Goal: Communication & Community: Answer question/provide support

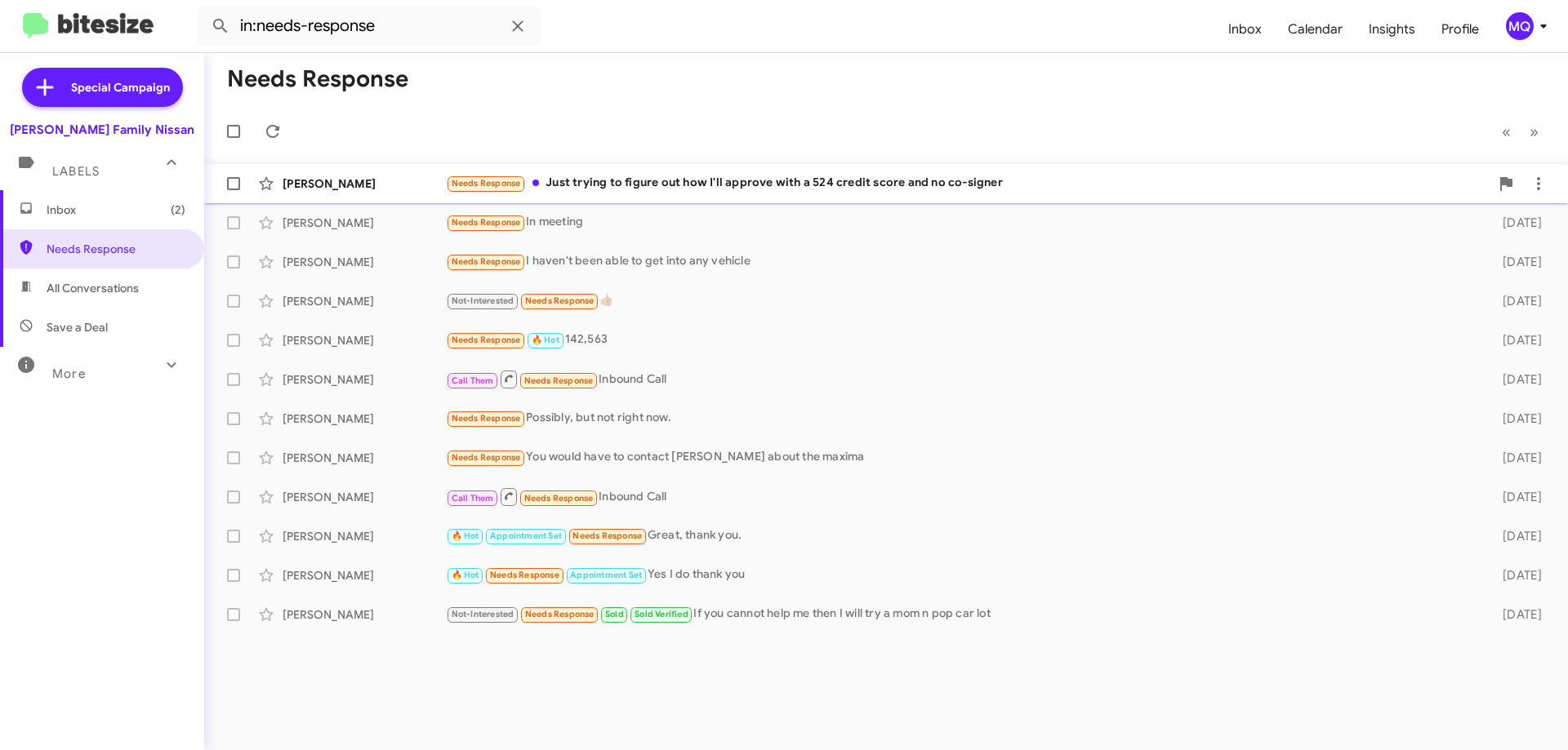
click at [747, 193] on div "Needs Response Just trying to figure out how I'll approve with a 524 credit sco…" at bounding box center [968, 183] width 1044 height 19
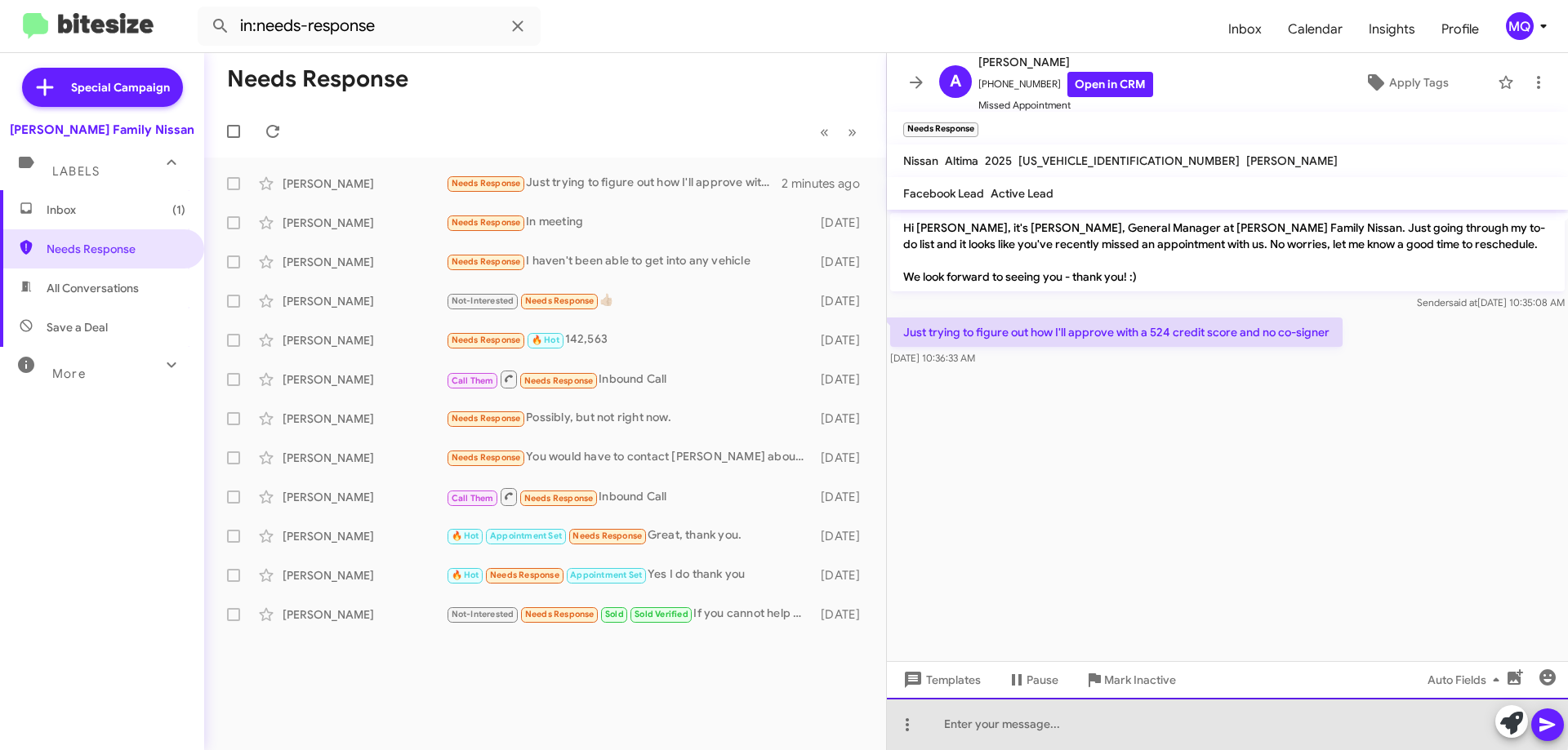
click at [987, 717] on div at bounding box center [1227, 724] width 681 height 53
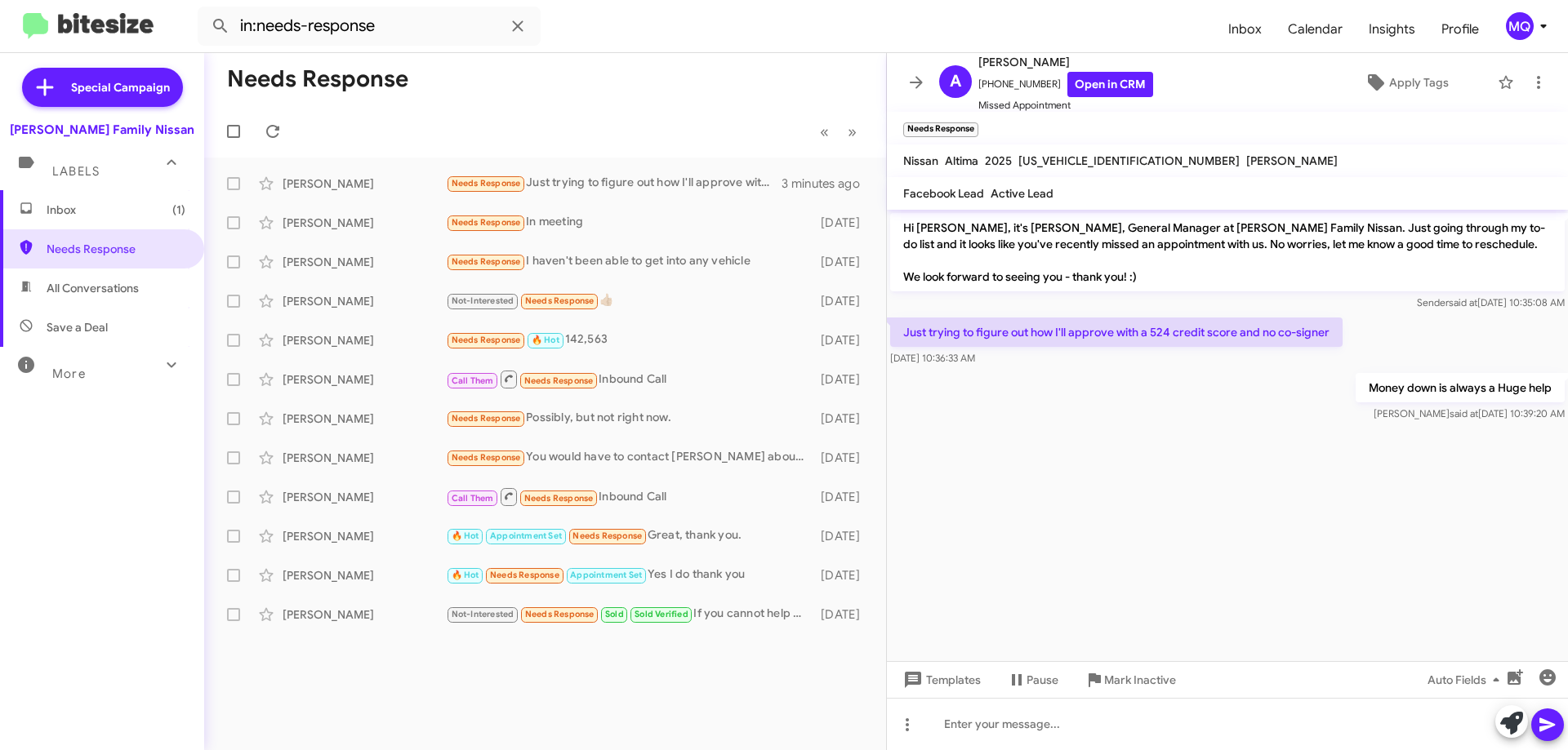
click at [127, 200] on span "Inbox (1)" at bounding box center [102, 210] width 204 height 39
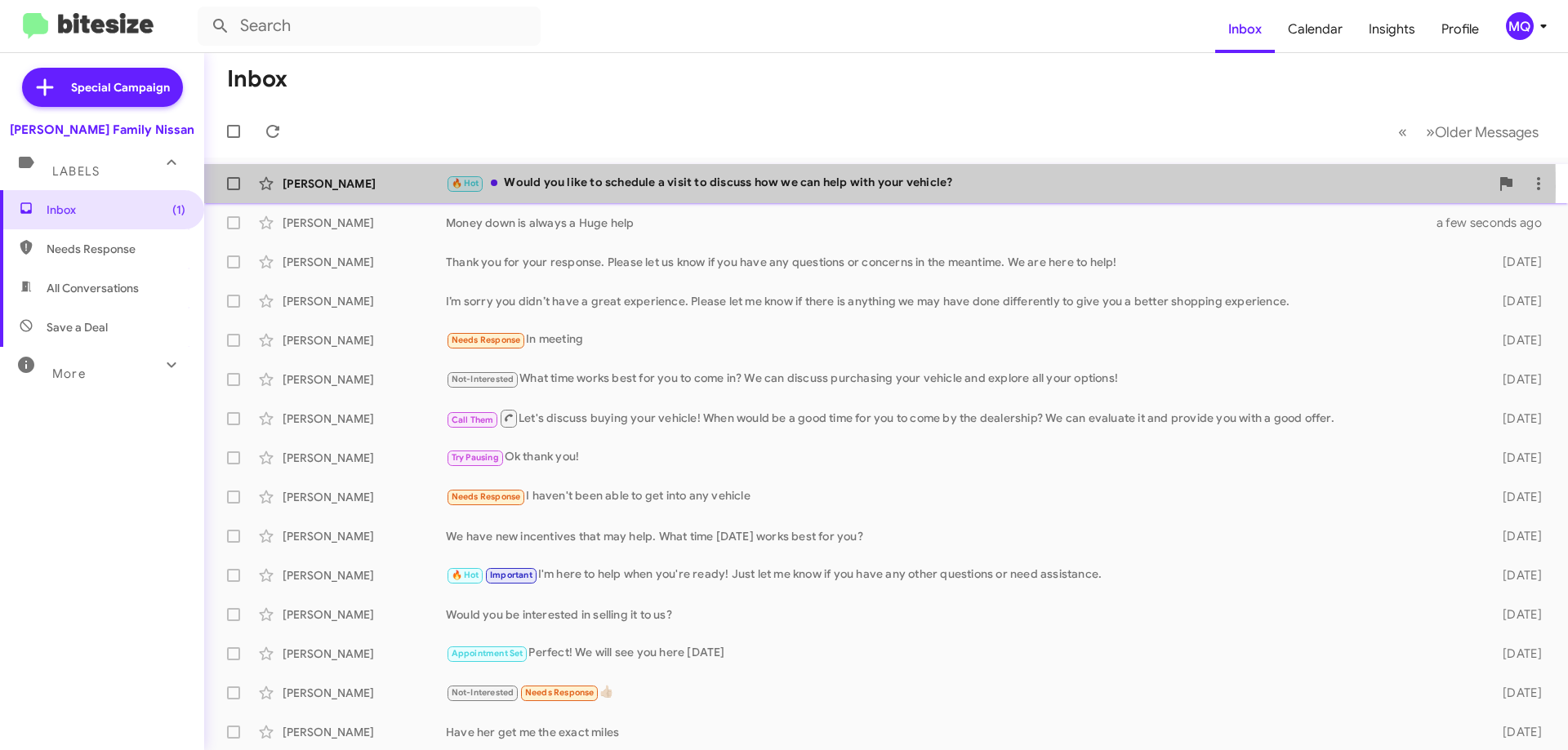
click at [589, 186] on div "🔥 Hot Would you like to schedule a visit to discuss how we can help with your v…" at bounding box center [968, 183] width 1044 height 19
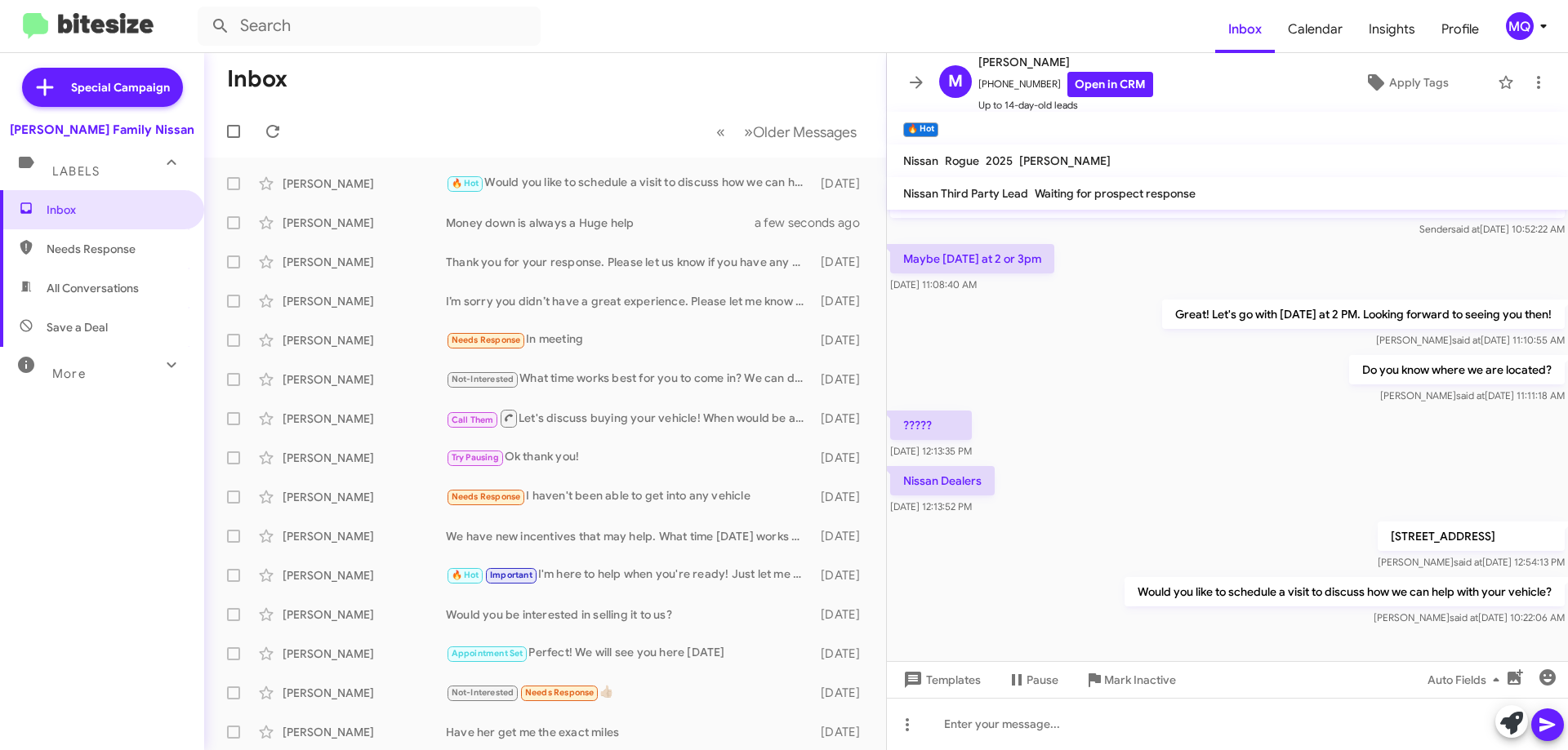
scroll to position [118, 0]
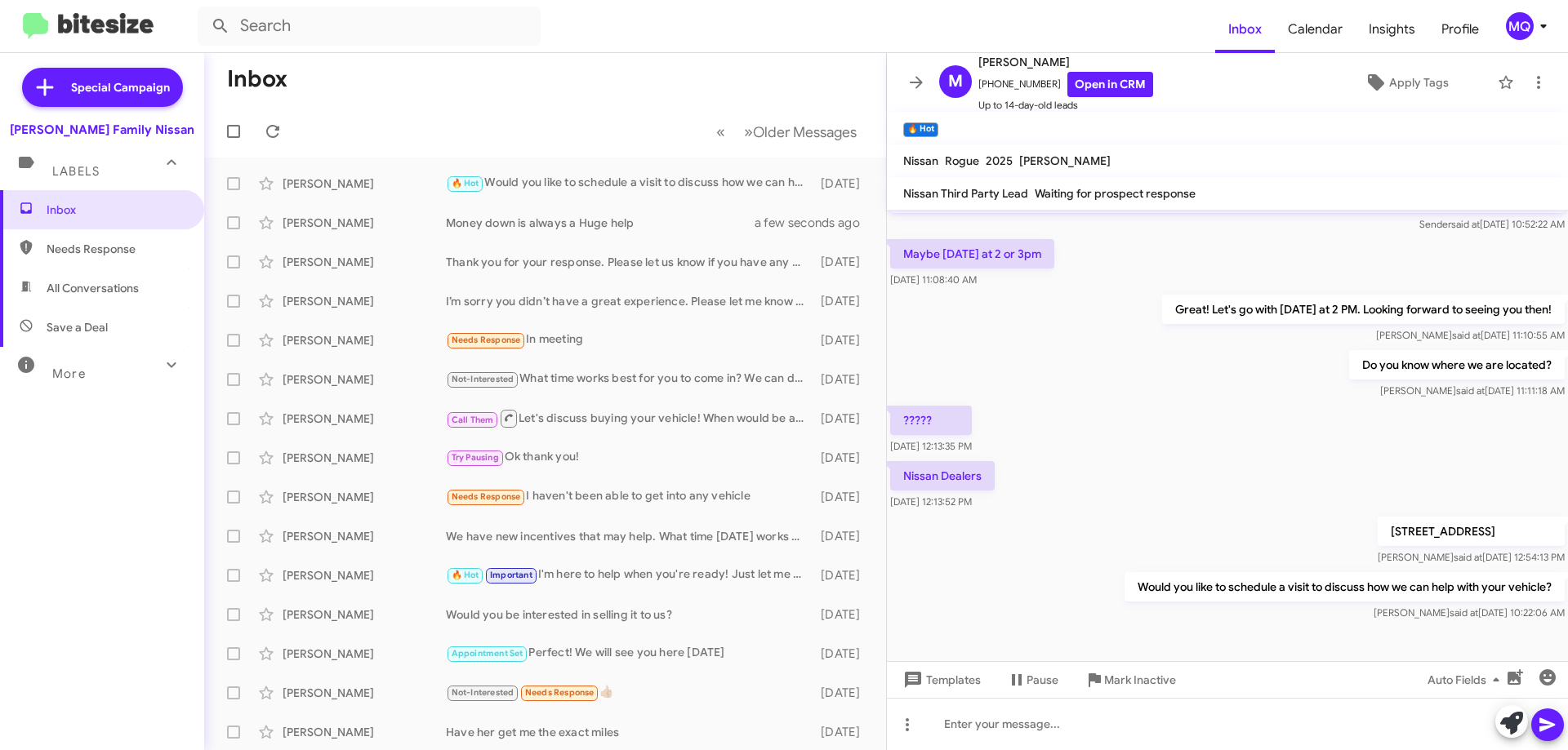
click at [104, 289] on span "All Conversations" at bounding box center [92, 288] width 92 height 16
type input "in:all-conversations"
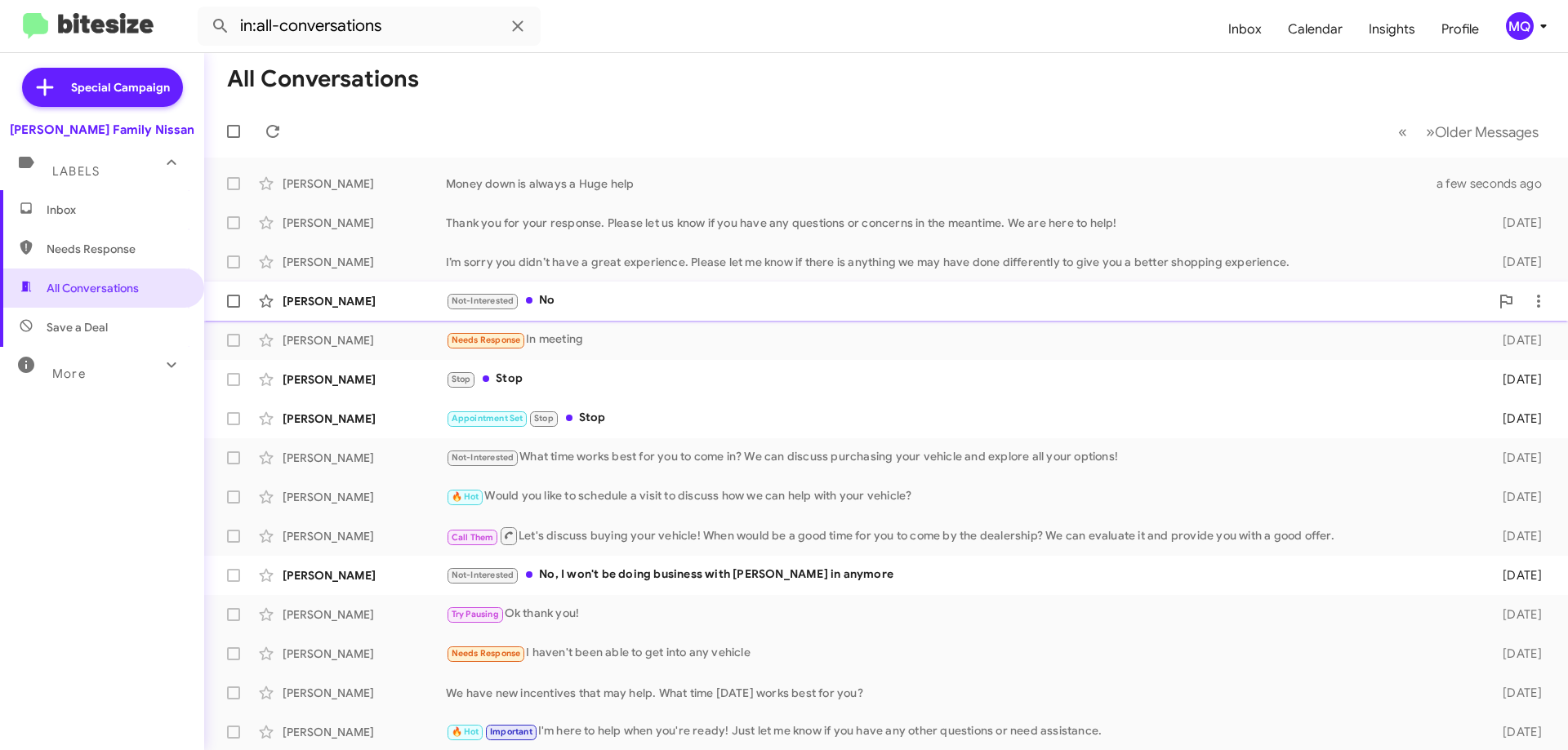
click at [643, 301] on div "Not-Interested No" at bounding box center [968, 301] width 1044 height 19
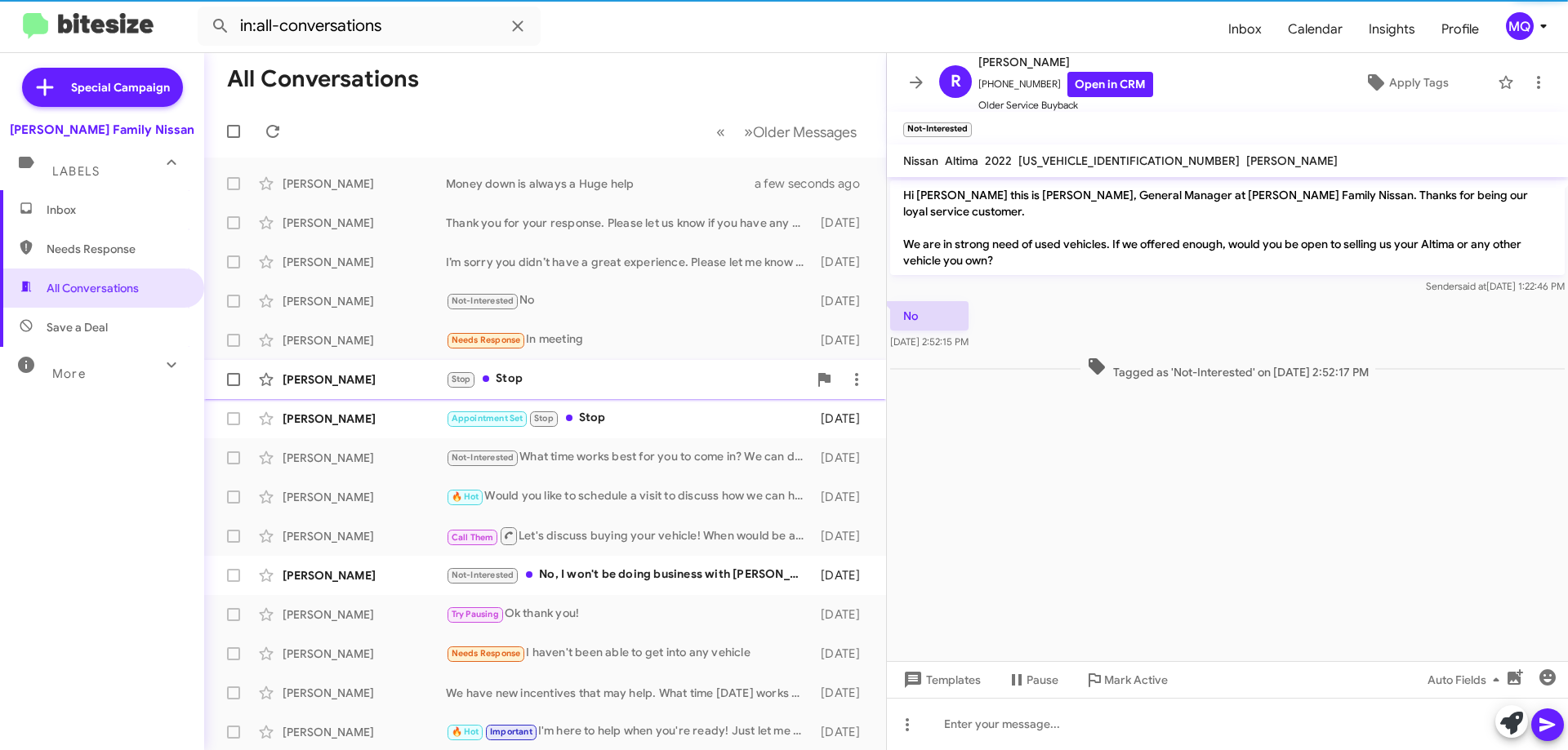
click at [612, 380] on div "Stop Stop" at bounding box center [627, 379] width 362 height 19
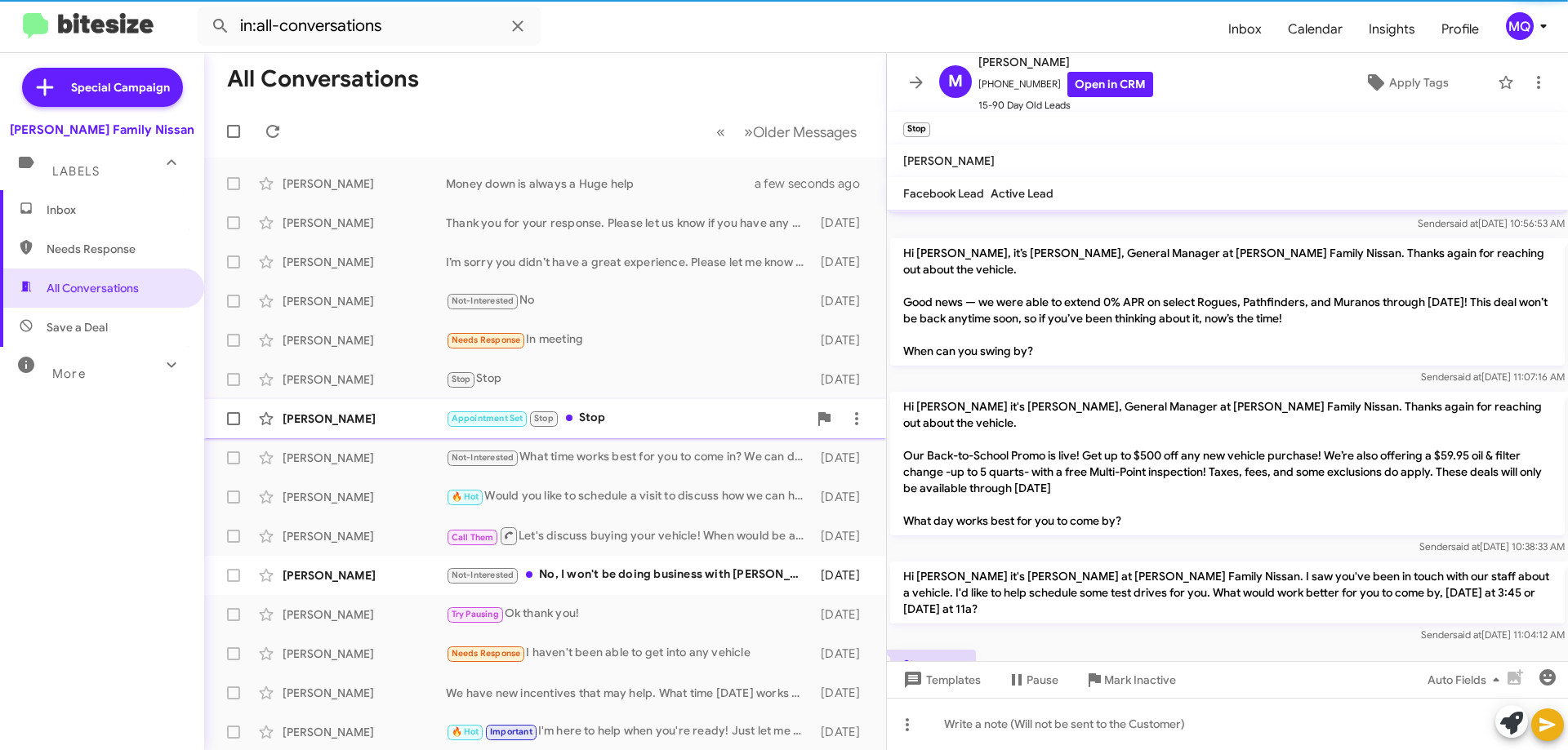
click at [692, 413] on div "Appointment Set Stop Stop" at bounding box center [627, 418] width 362 height 19
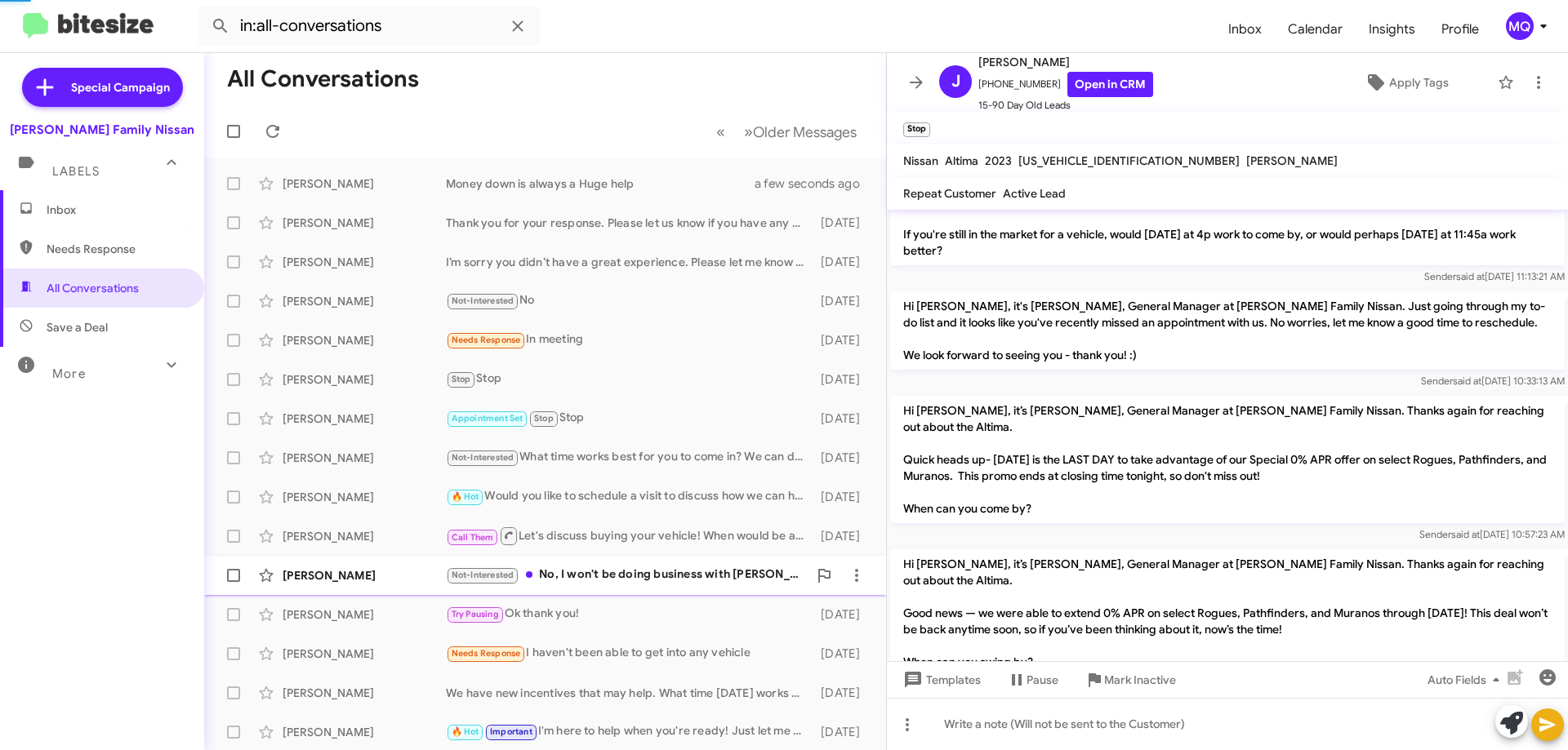
scroll to position [945, 0]
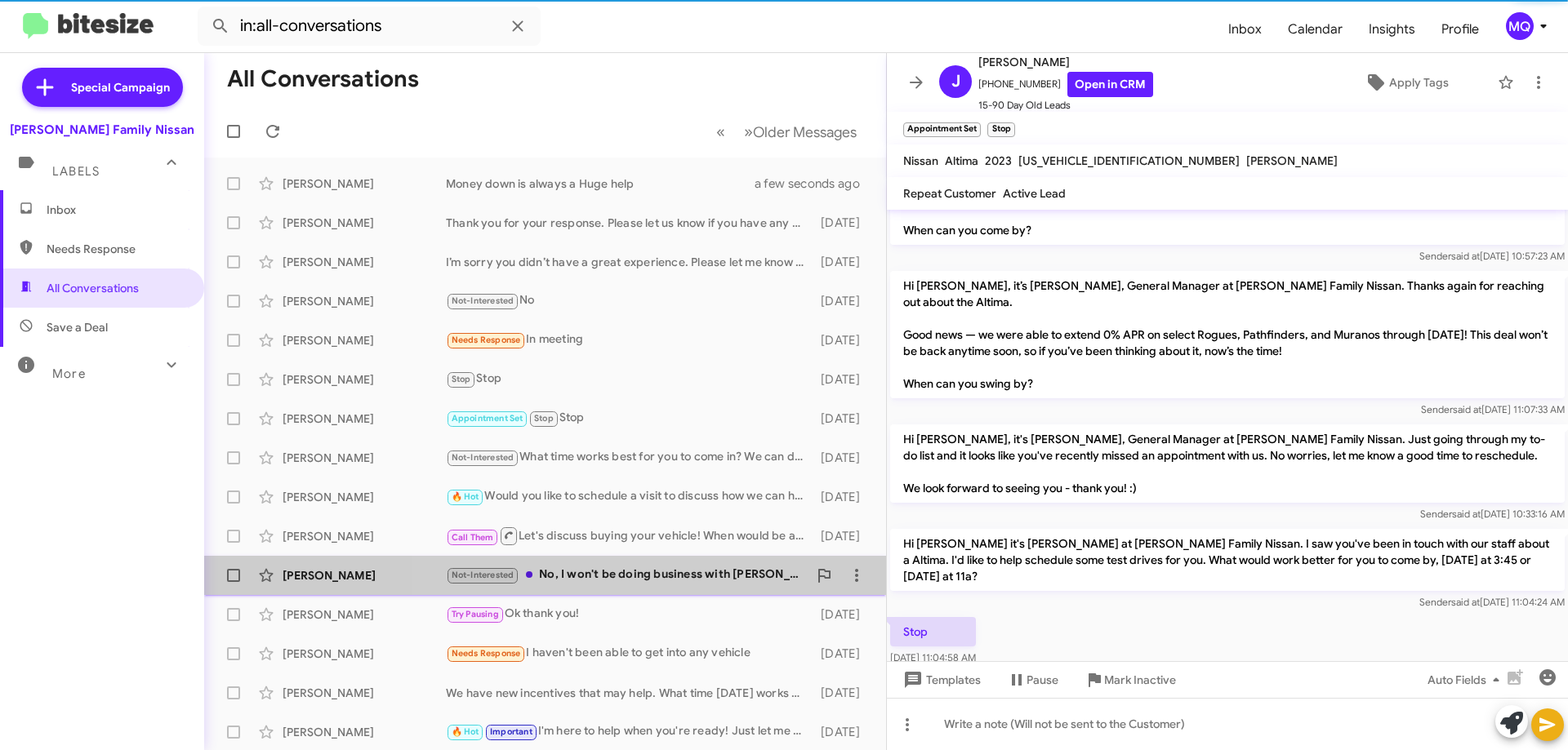
click at [687, 569] on div "Not-Interested No, I won't be doing business with [PERSON_NAME] in anymore" at bounding box center [627, 575] width 362 height 19
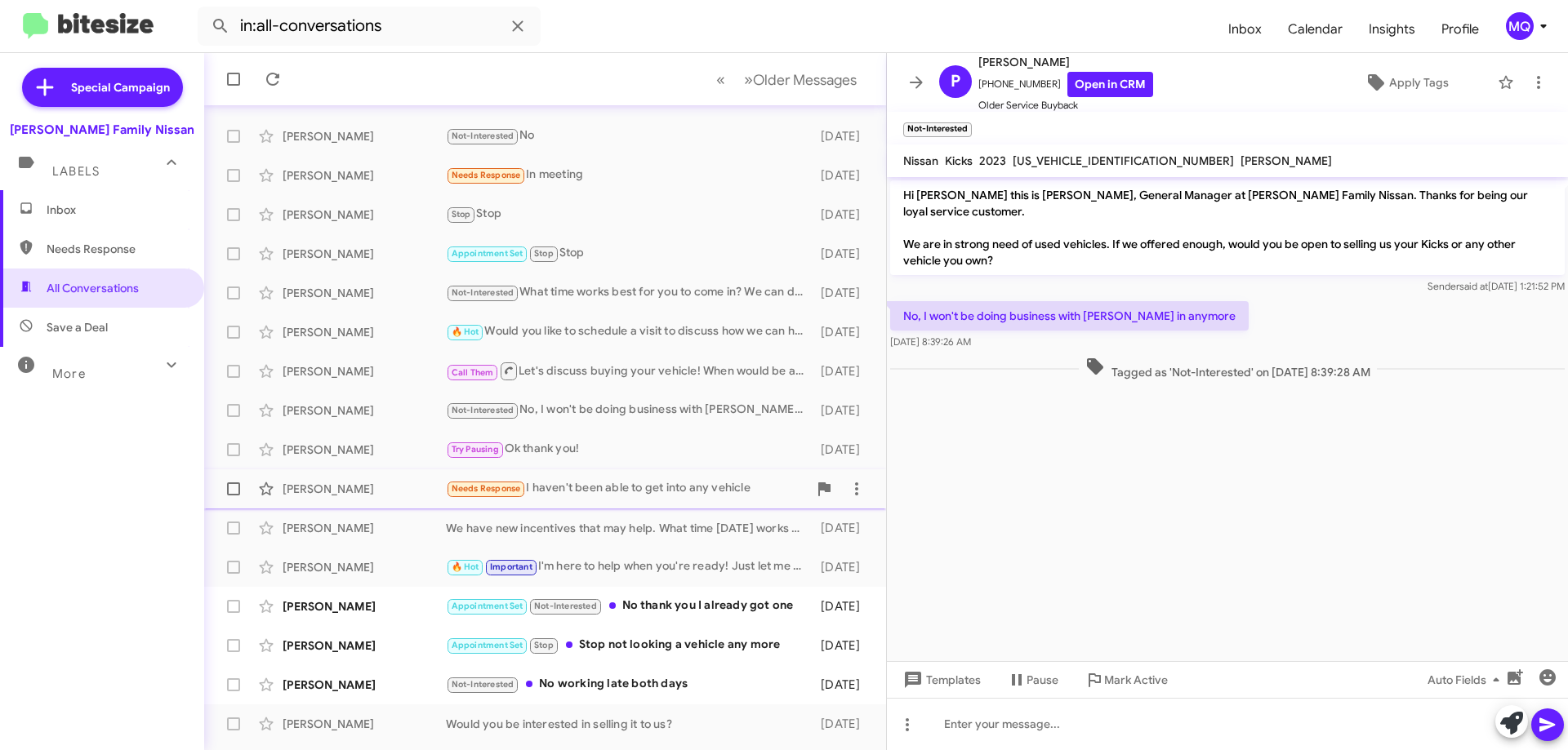
scroll to position [198, 0]
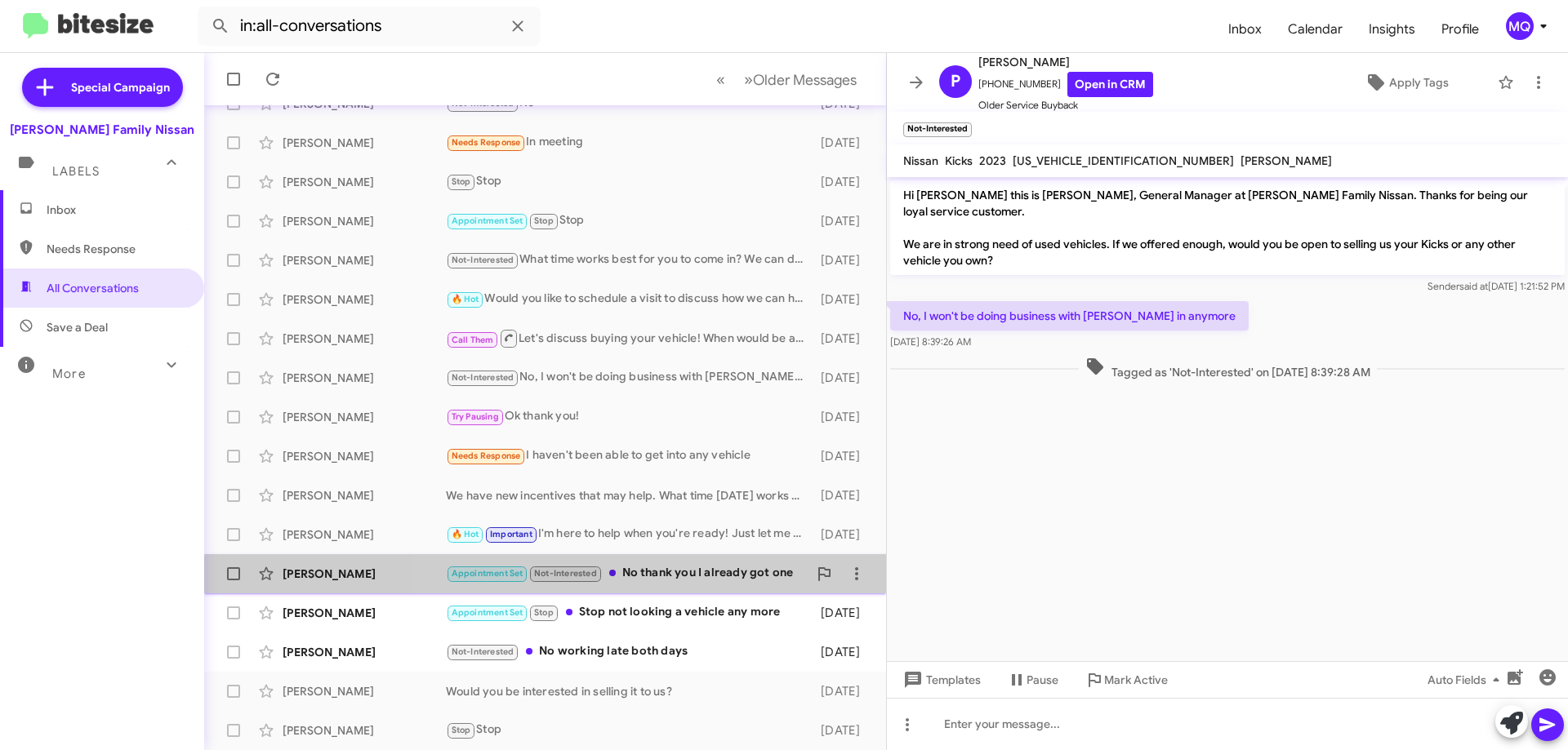
click at [684, 584] on div "[PERSON_NAME] Appointment Set Not-Interested No thank you I already got one [DA…" at bounding box center [545, 573] width 656 height 33
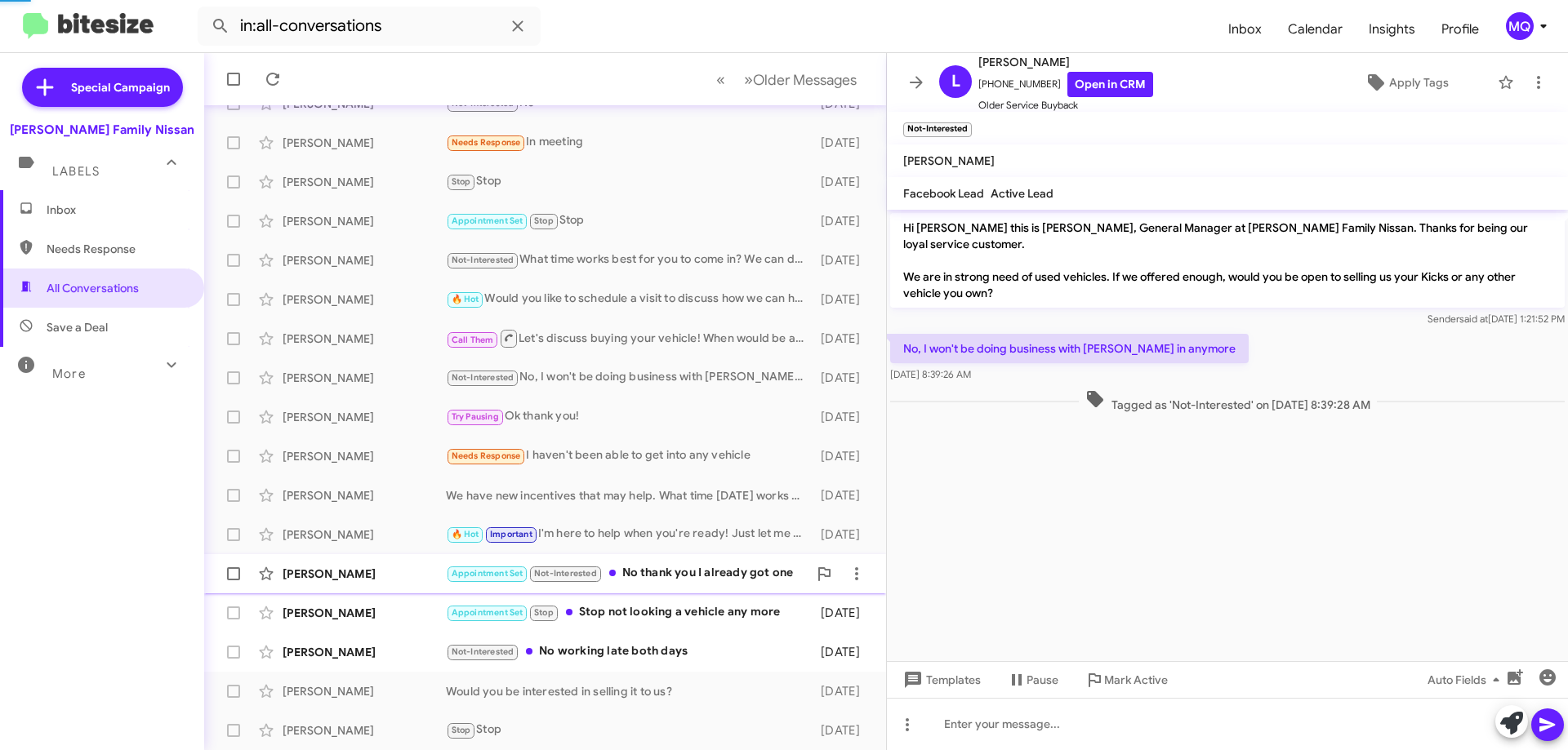
scroll to position [144, 0]
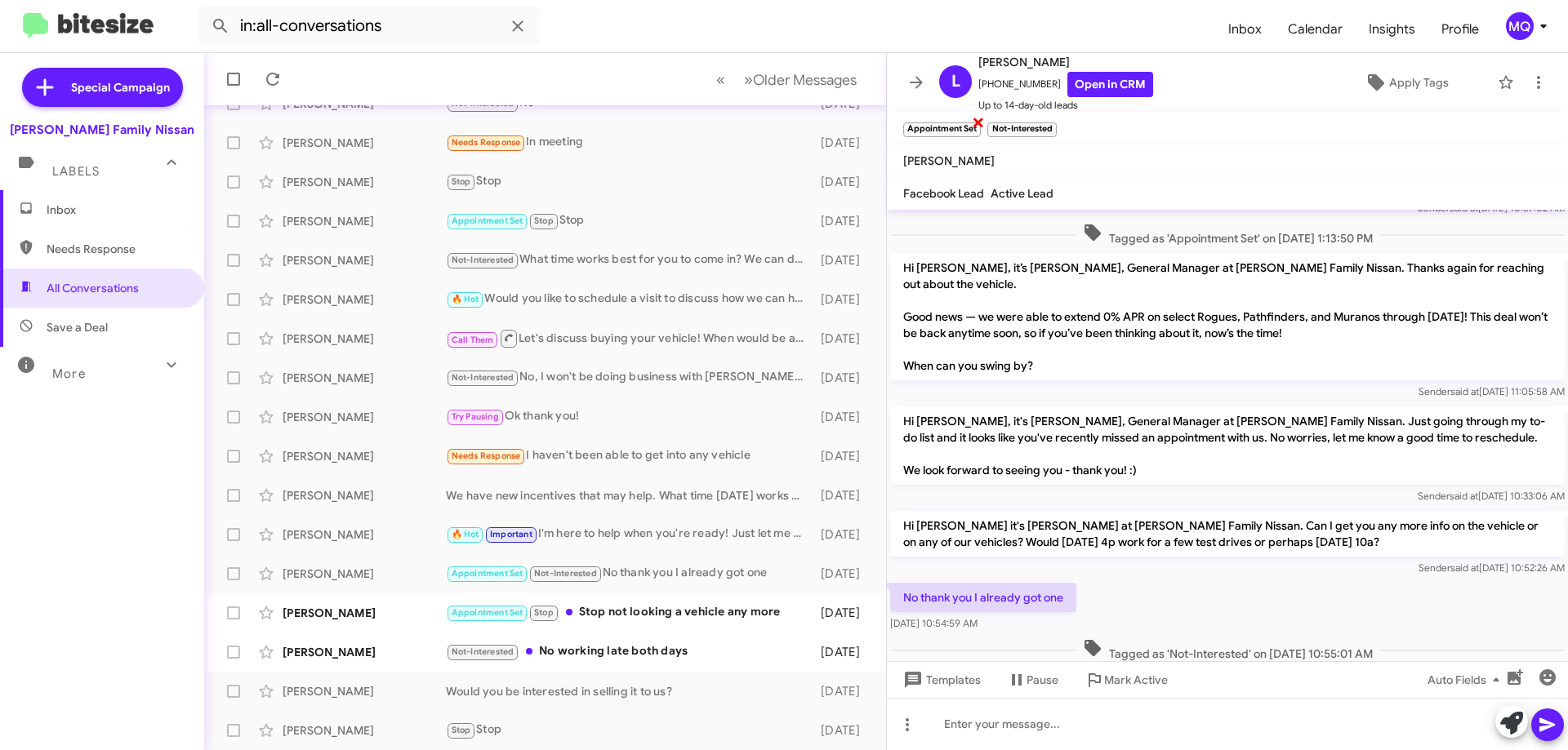
click at [975, 121] on span "×" at bounding box center [978, 121] width 13 height 20
click at [689, 616] on div "Appointment Set Stop Stop not looking a vehicle any more" at bounding box center [627, 613] width 362 height 19
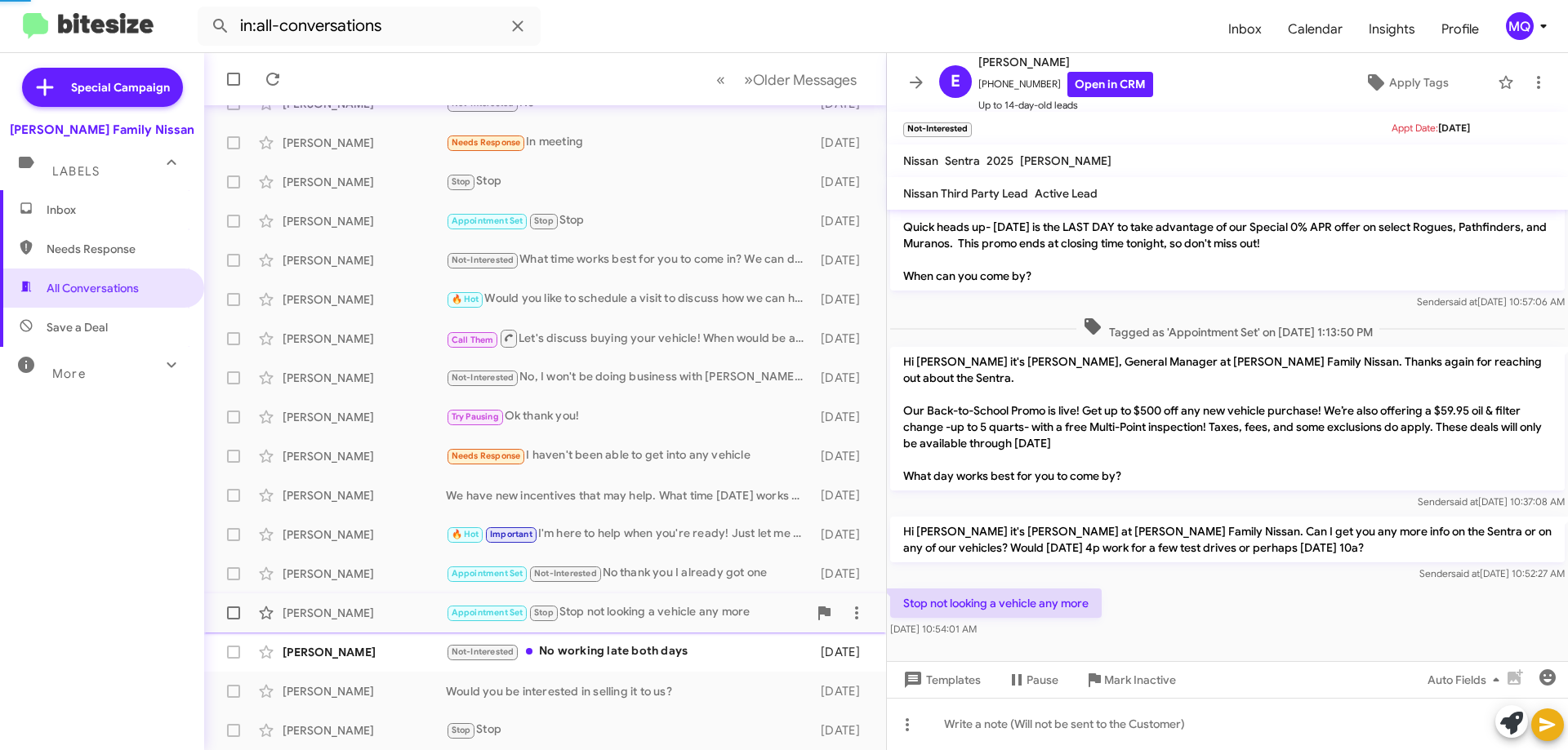
scroll to position [17, 0]
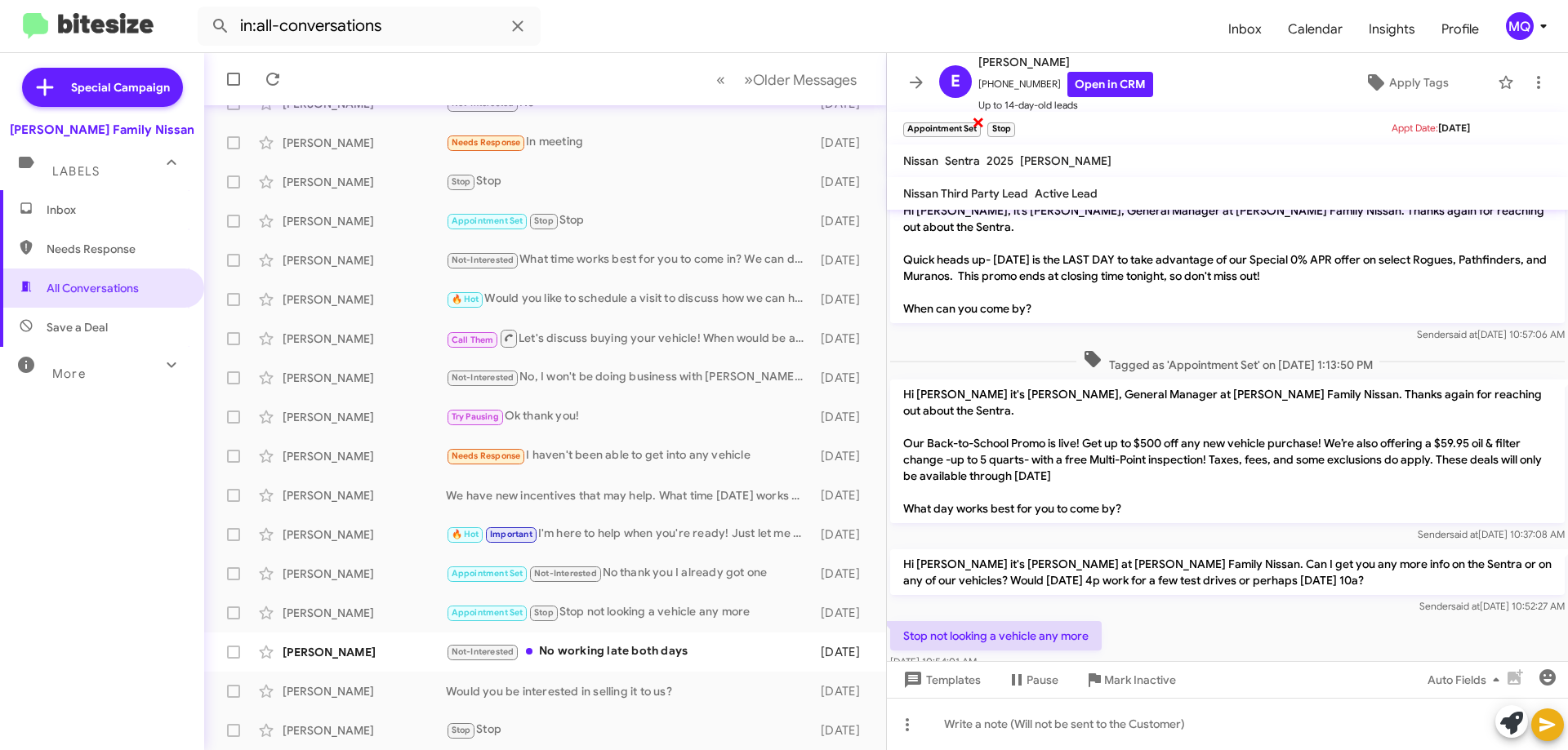
click at [975, 118] on span "×" at bounding box center [978, 121] width 13 height 20
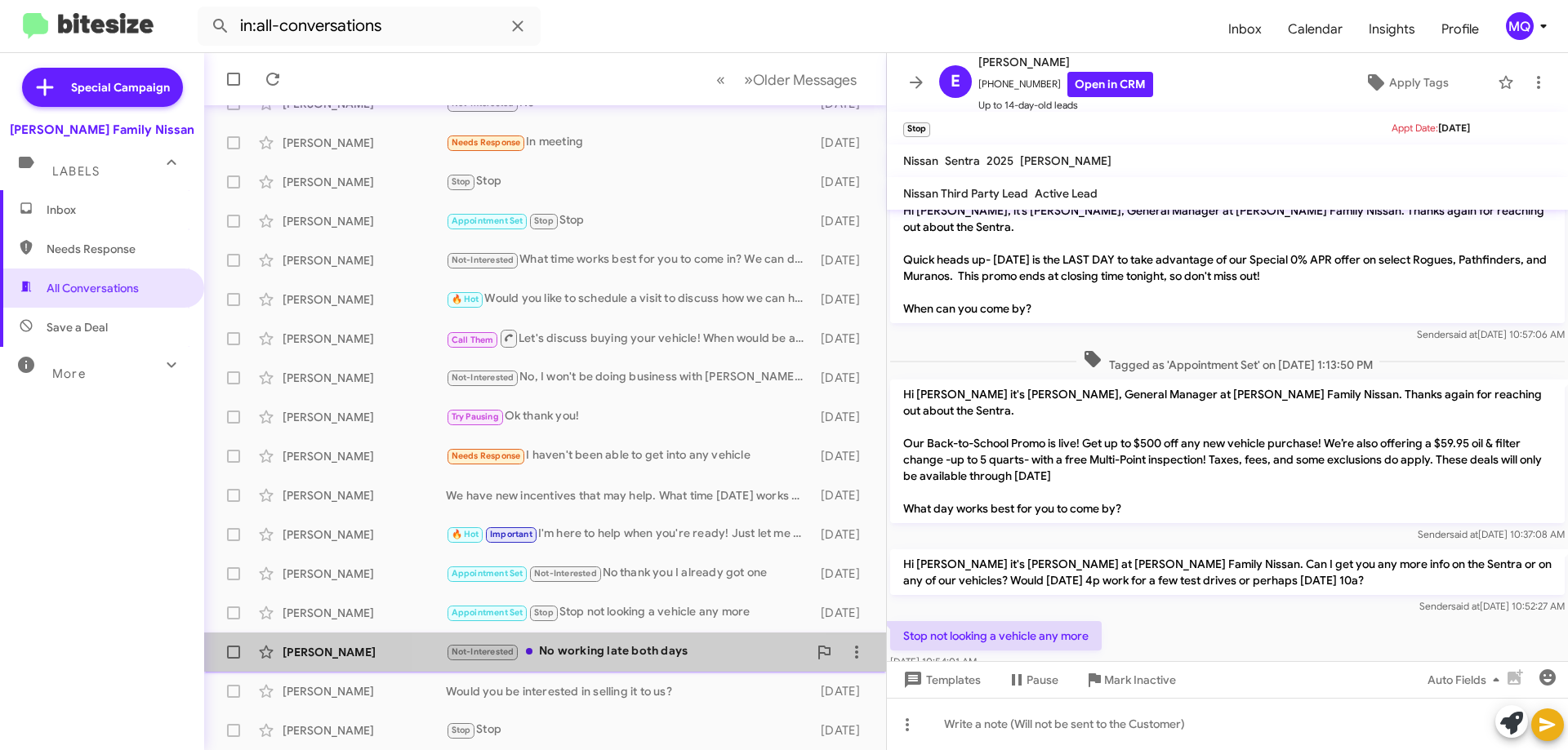
click at [640, 656] on div "Not-Interested No working late both days" at bounding box center [627, 652] width 362 height 19
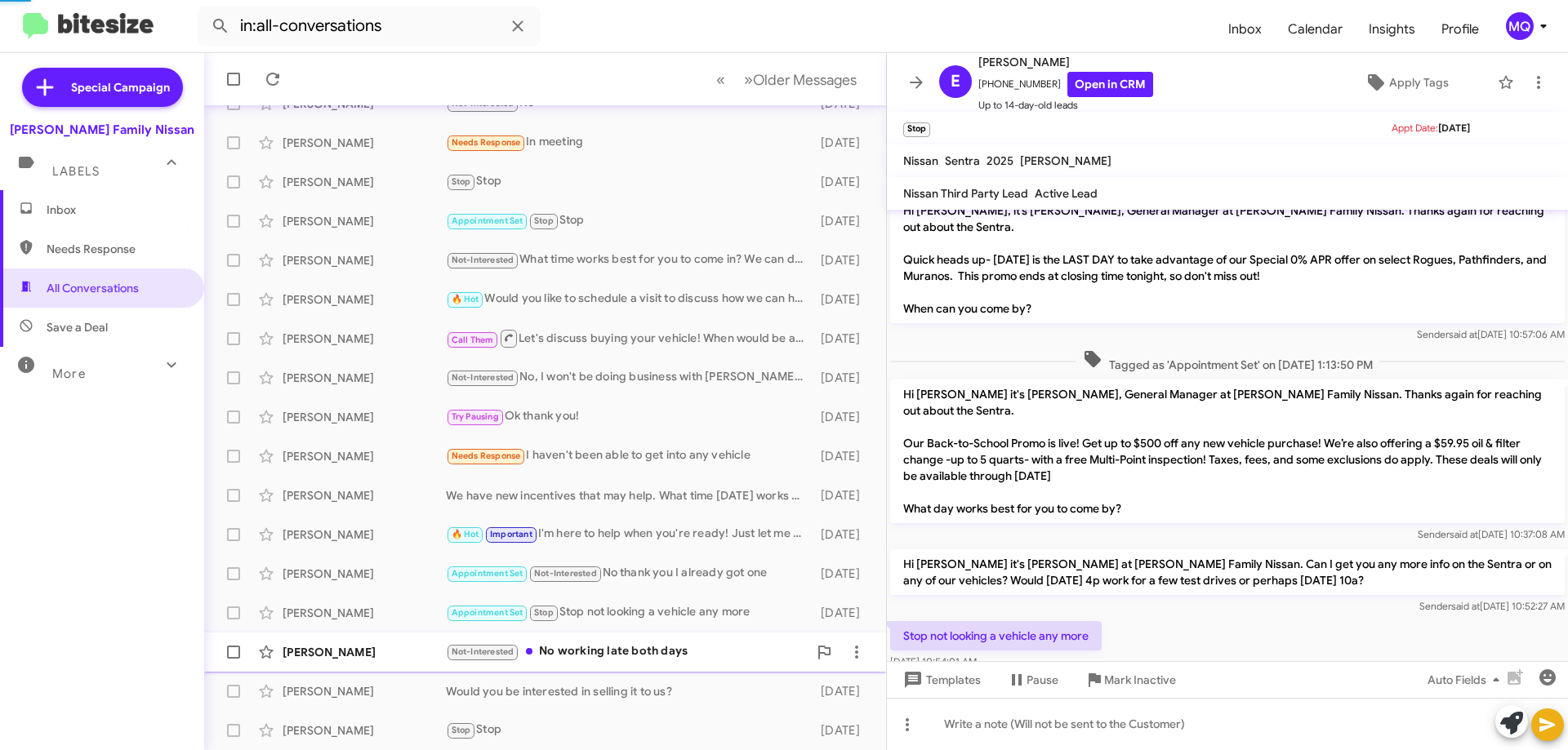
scroll to position [159, 0]
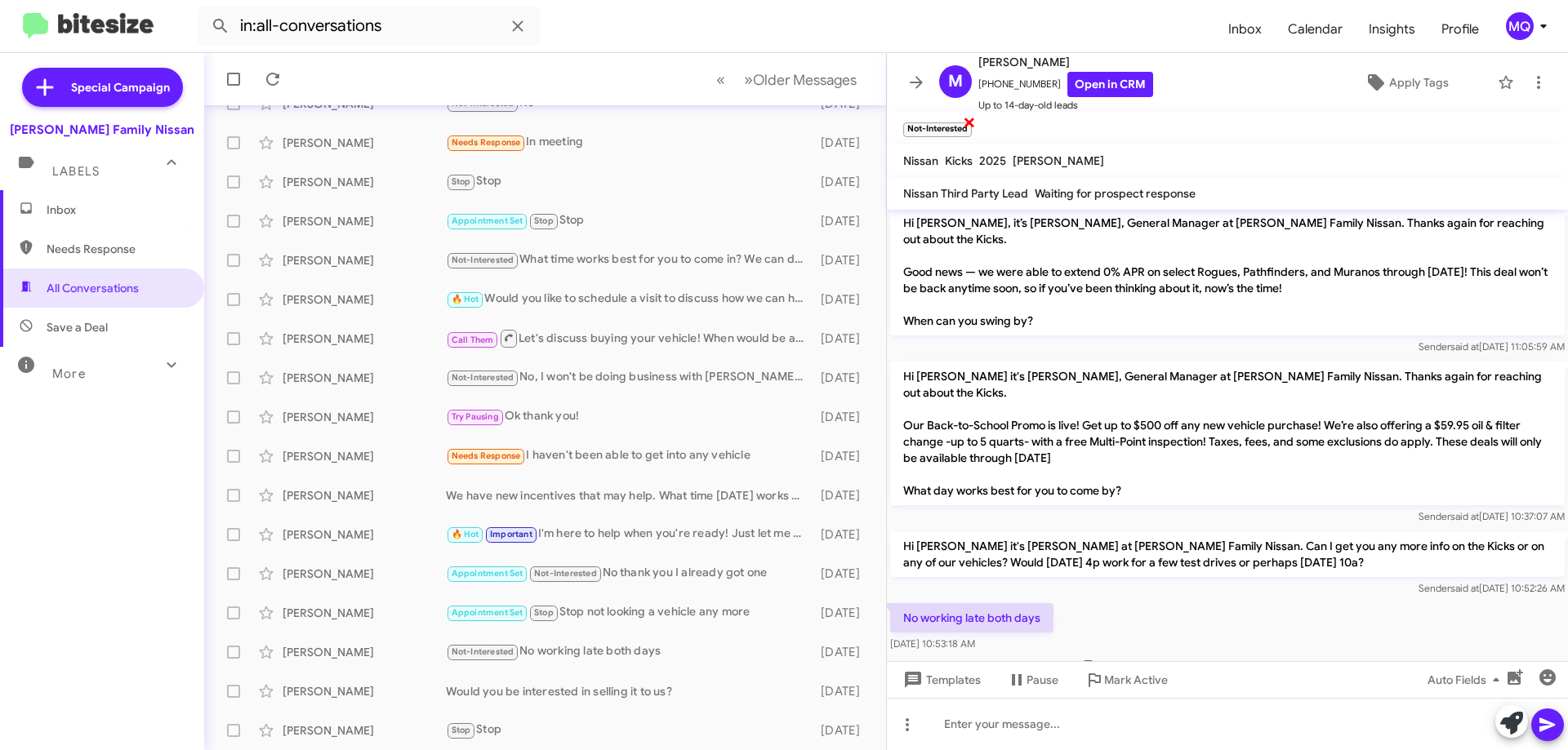
click at [968, 121] on span "×" at bounding box center [970, 121] width 13 height 20
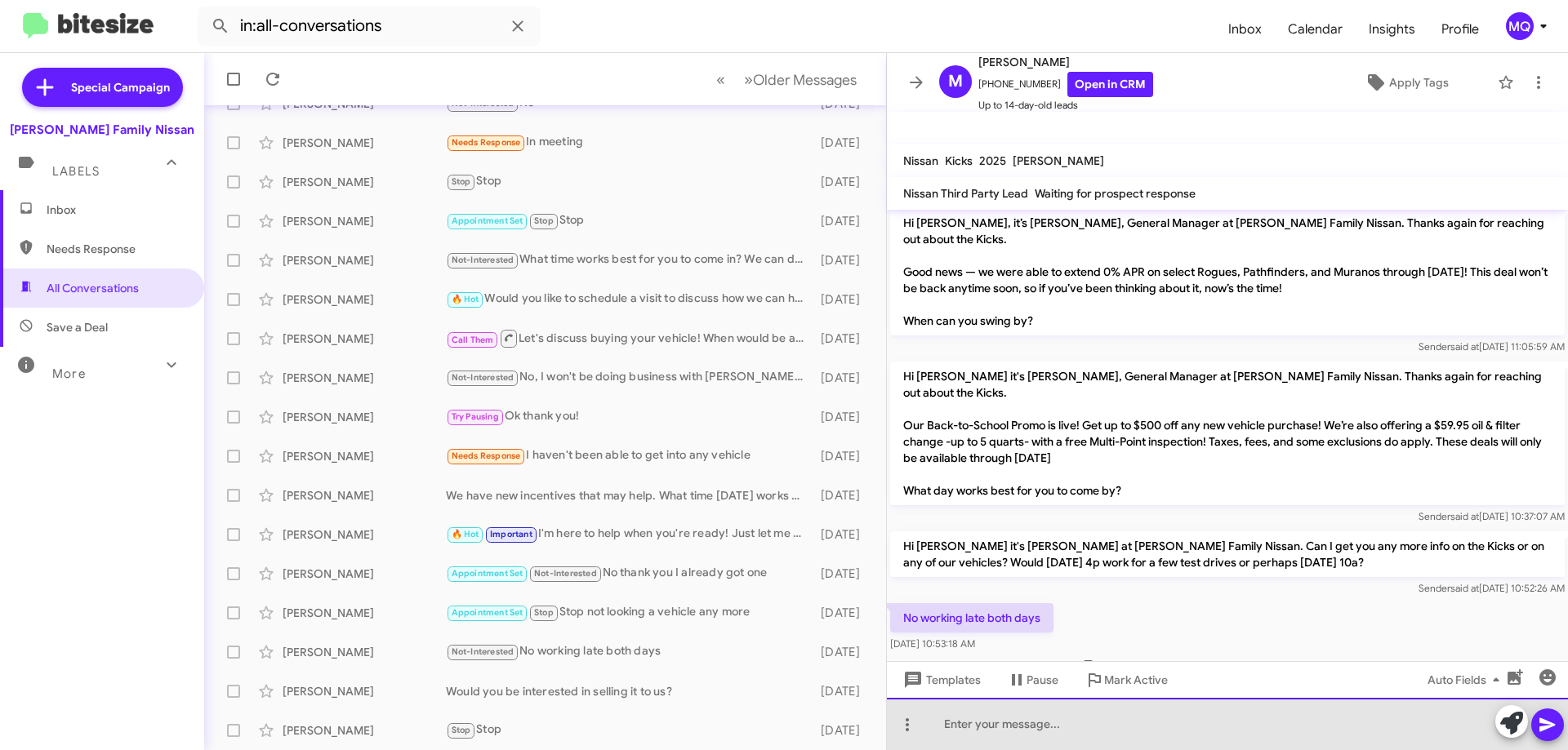
click at [1021, 730] on div at bounding box center [1227, 724] width 681 height 53
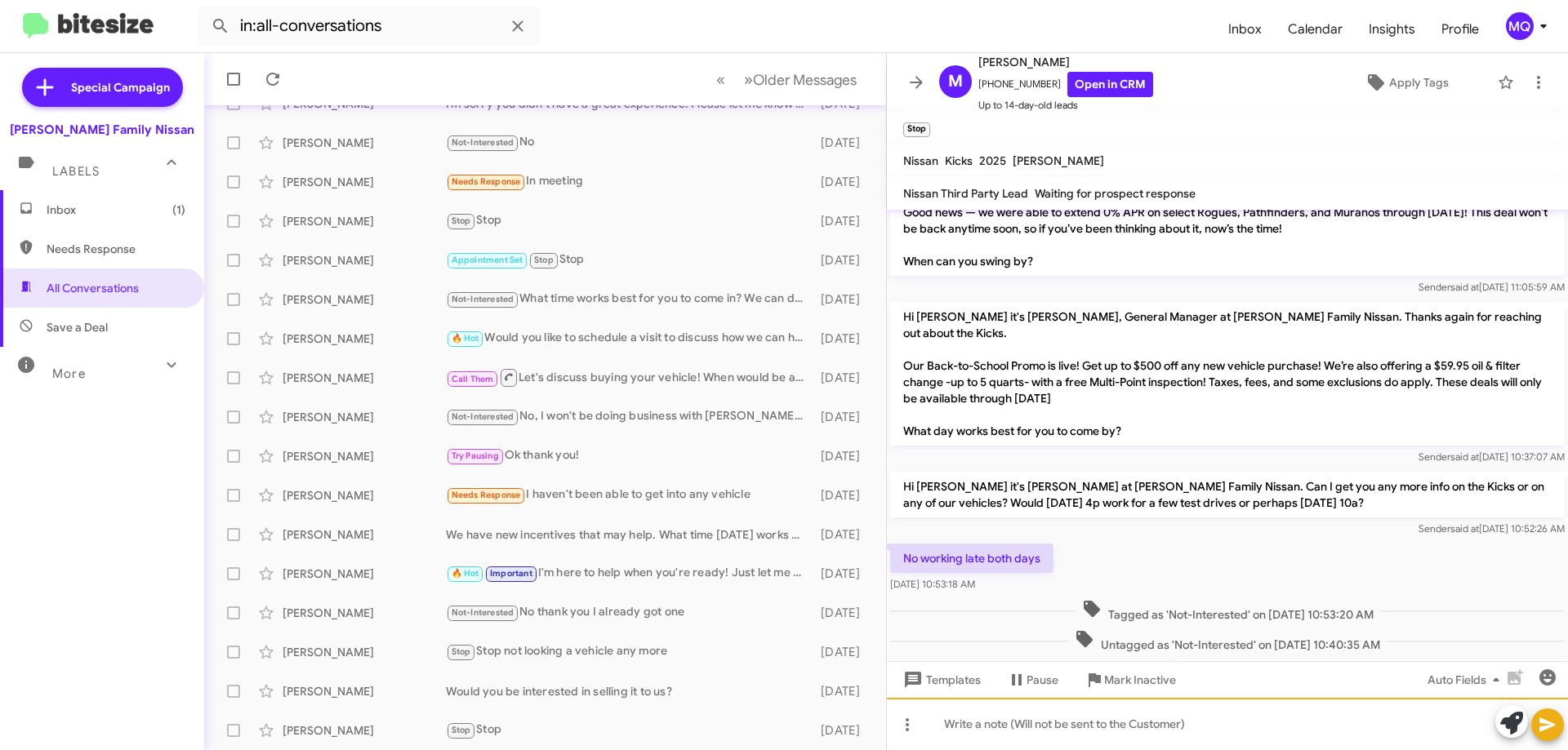
scroll to position [0, 0]
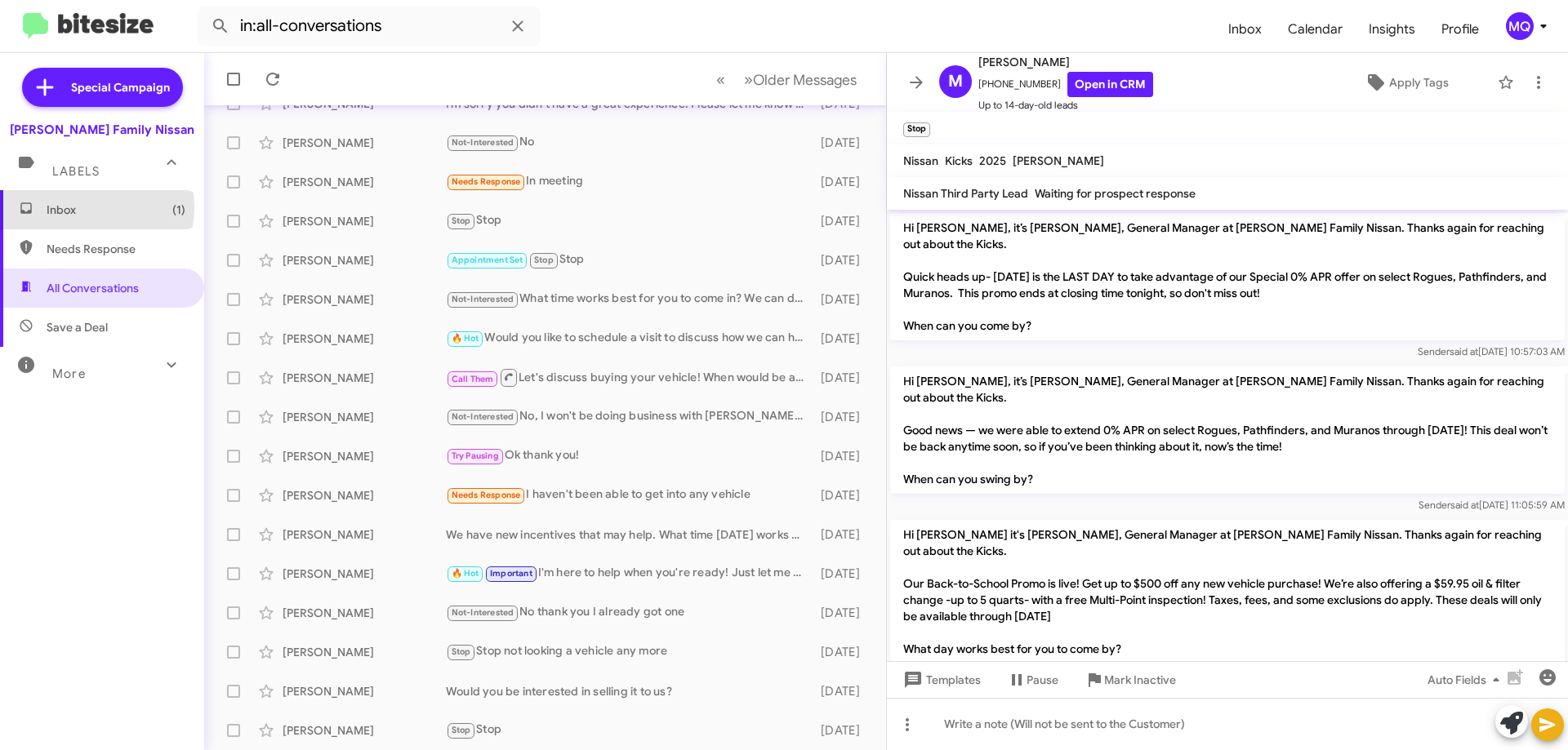
click at [87, 208] on span "Inbox (1)" at bounding box center [116, 210] width 139 height 16
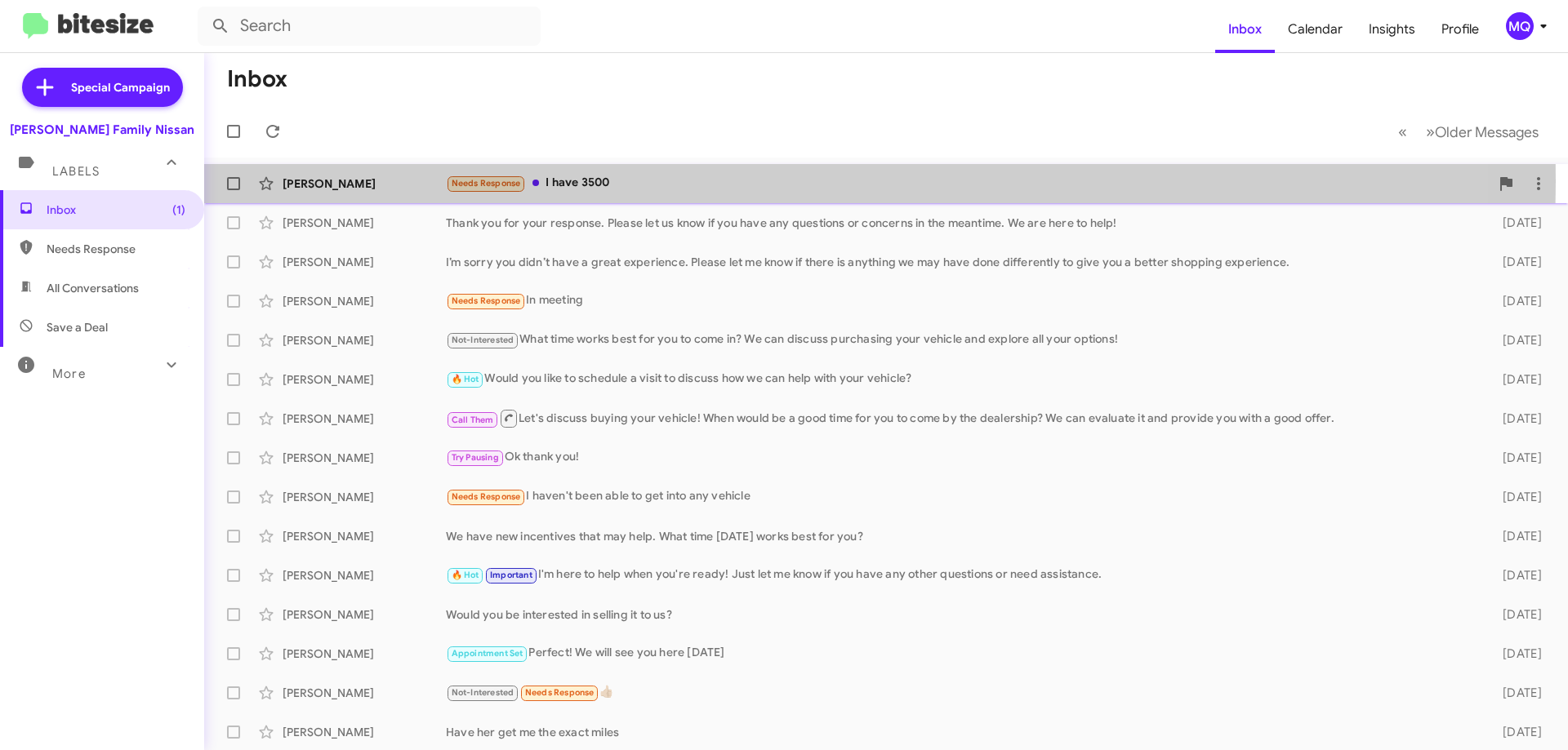
click at [692, 181] on div "Needs Response I have 3500" at bounding box center [968, 183] width 1044 height 19
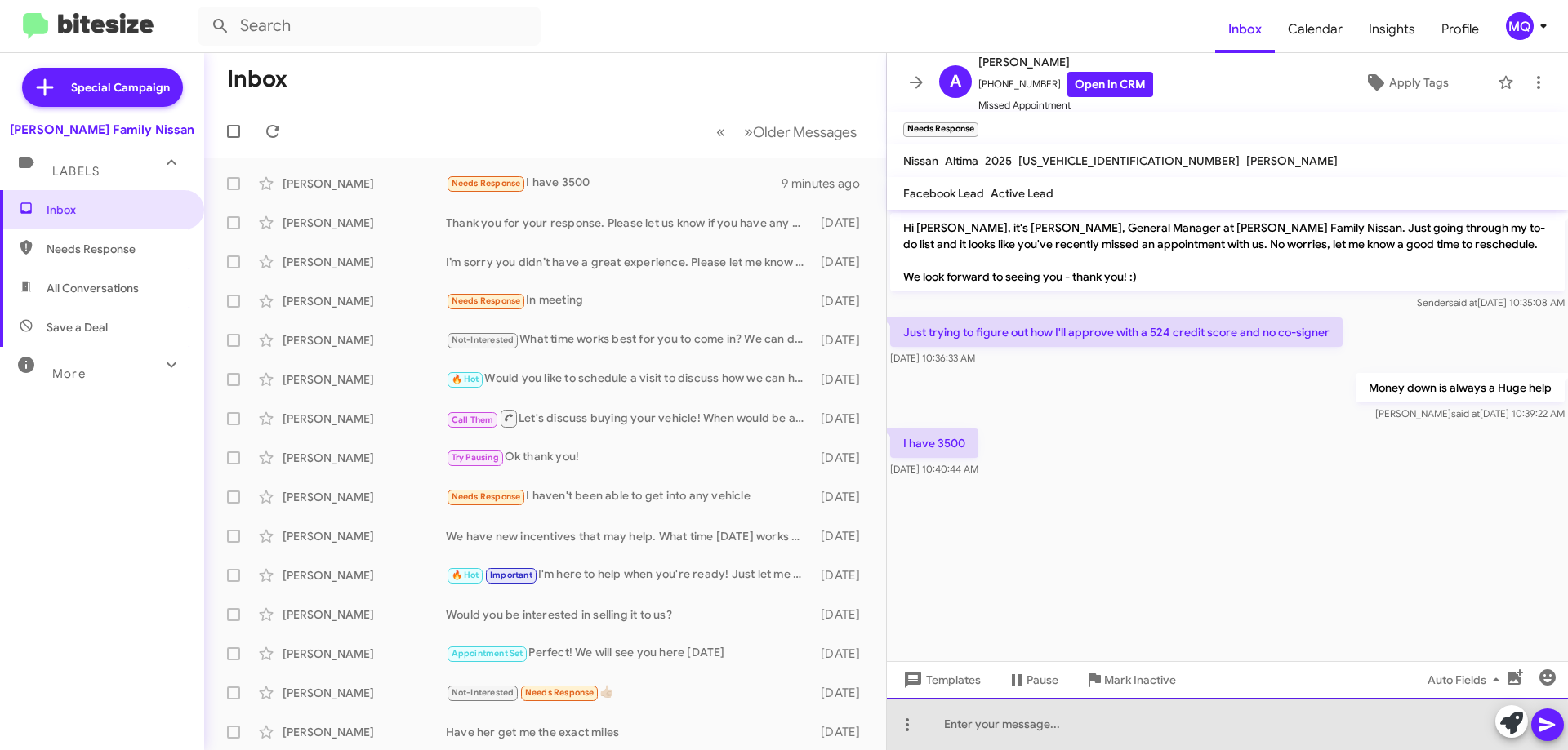
click at [997, 732] on div at bounding box center [1227, 724] width 681 height 53
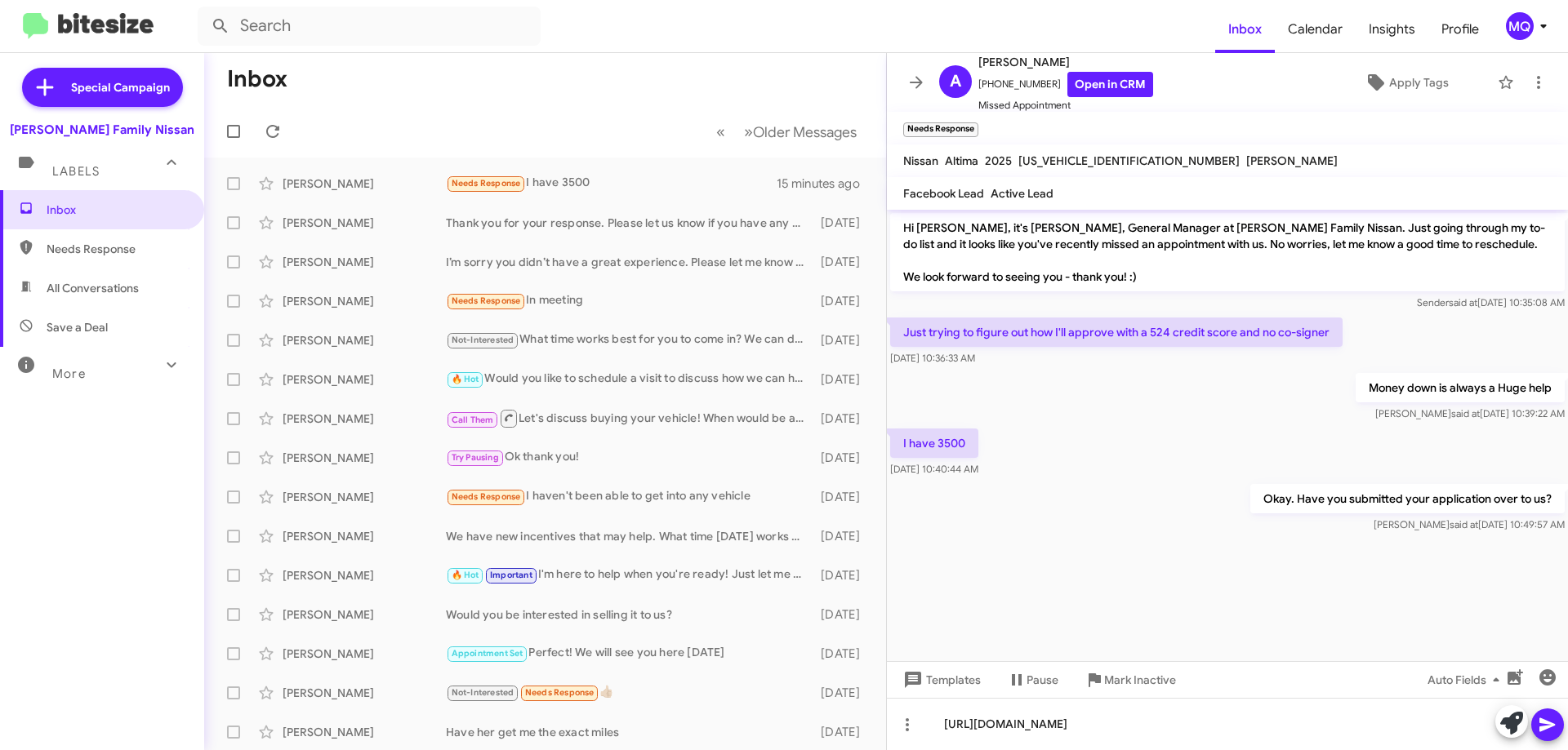
click at [1546, 723] on icon at bounding box center [1547, 726] width 15 height 14
click at [70, 332] on span "Save a Deal" at bounding box center [77, 327] width 62 height 16
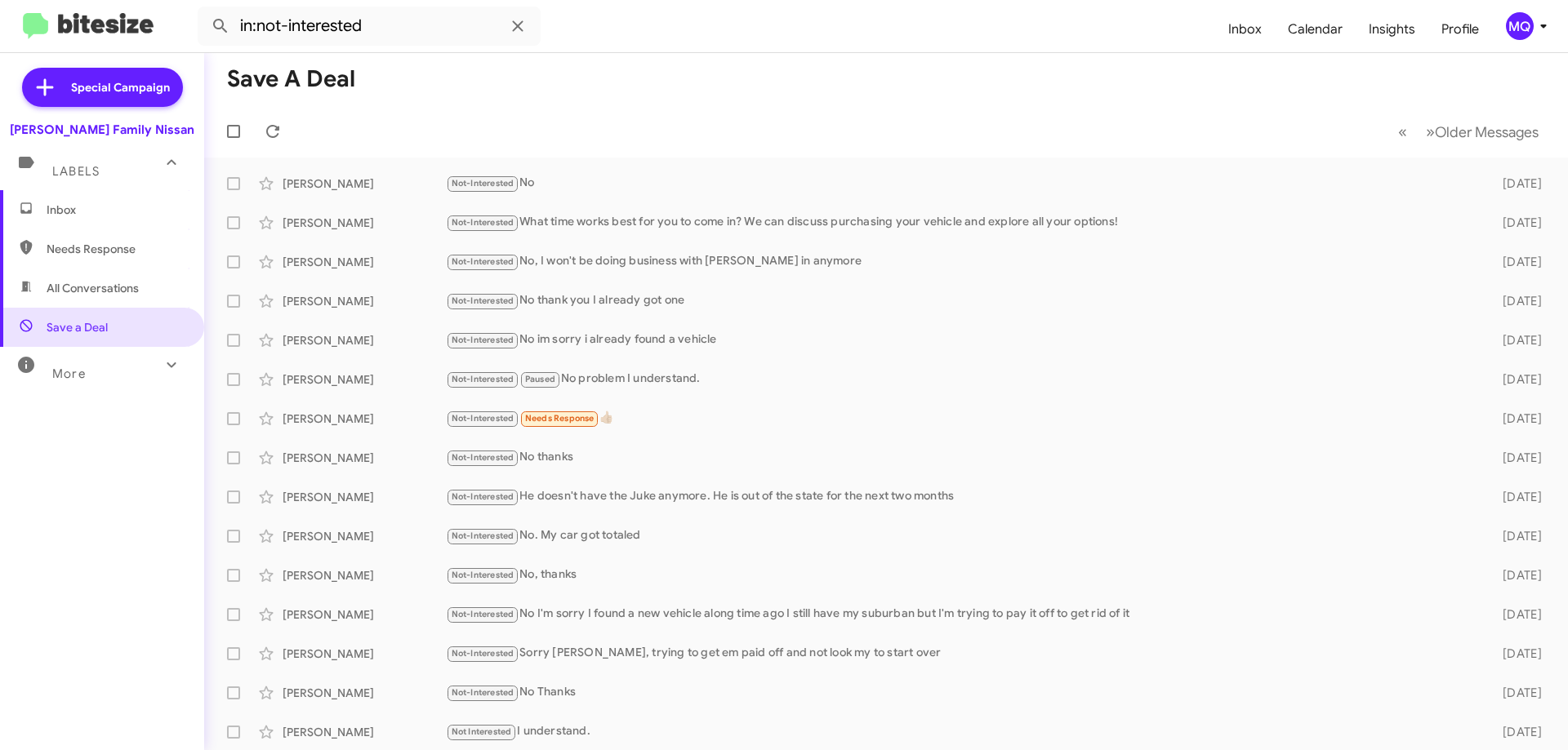
click at [79, 301] on span "All Conversations" at bounding box center [102, 288] width 204 height 39
type input "in:all-conversations"
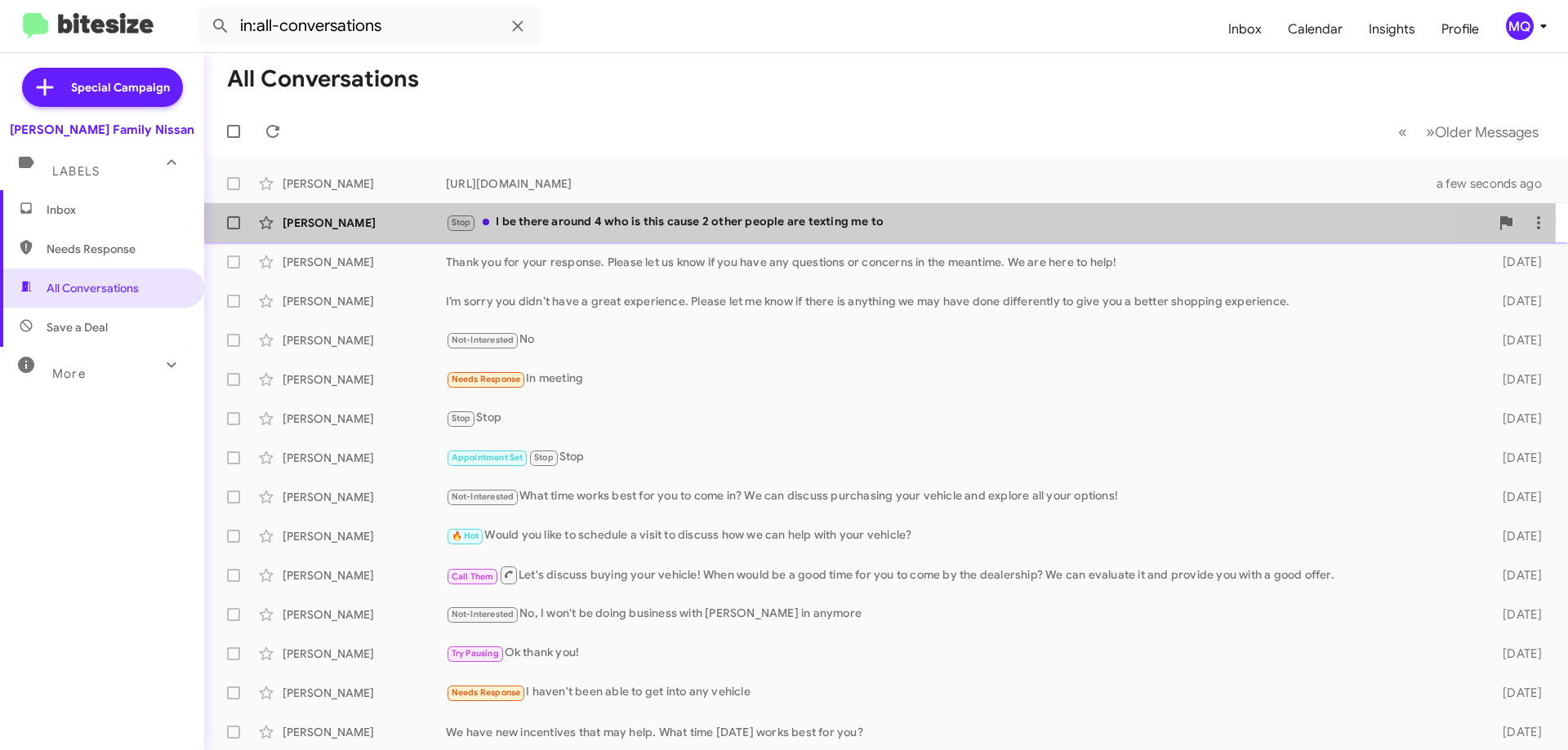
click at [676, 219] on div "Stop I be there around 4 who is this cause 2 other people are texting me to" at bounding box center [968, 222] width 1044 height 19
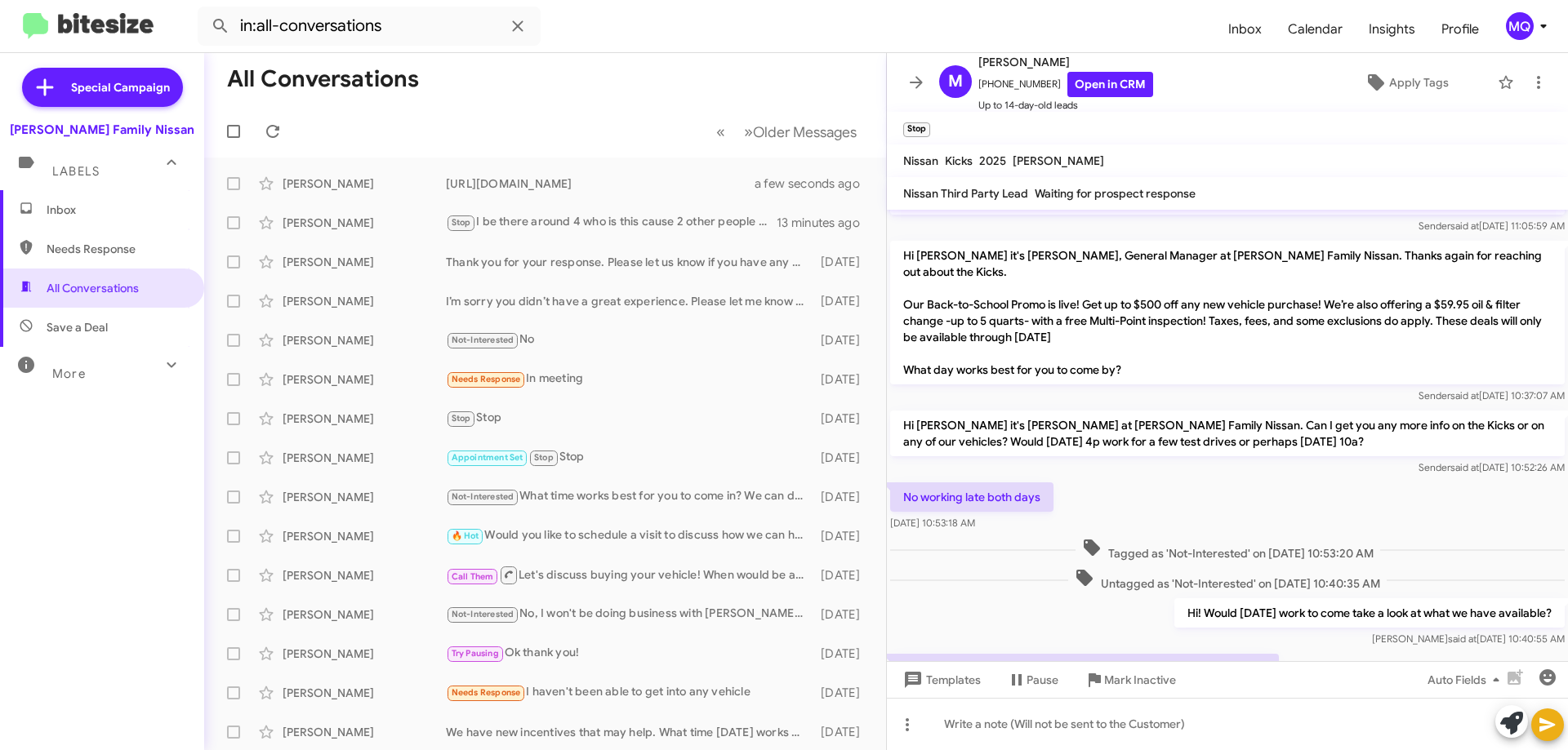
scroll to position [312, 0]
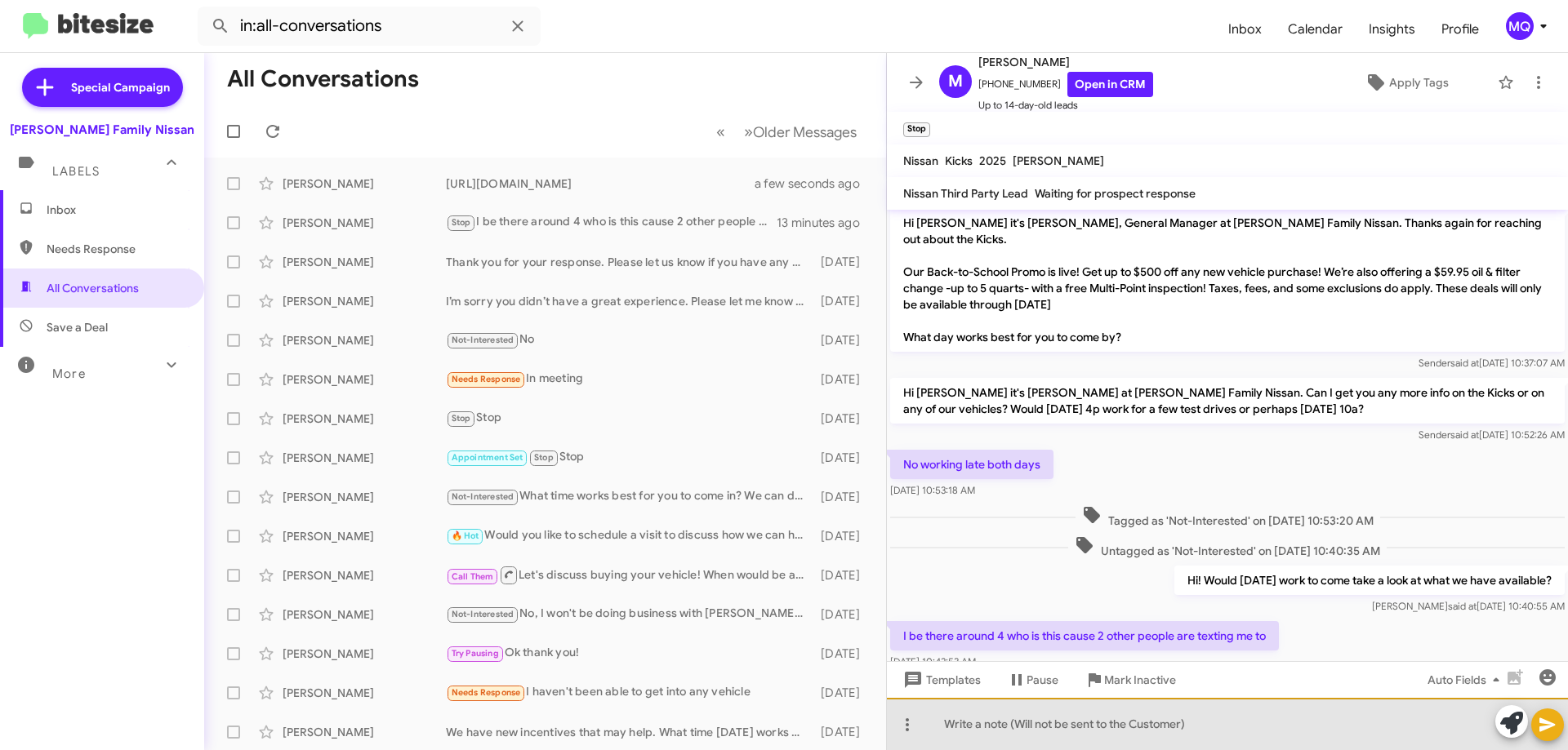
click at [1132, 725] on div at bounding box center [1227, 724] width 681 height 53
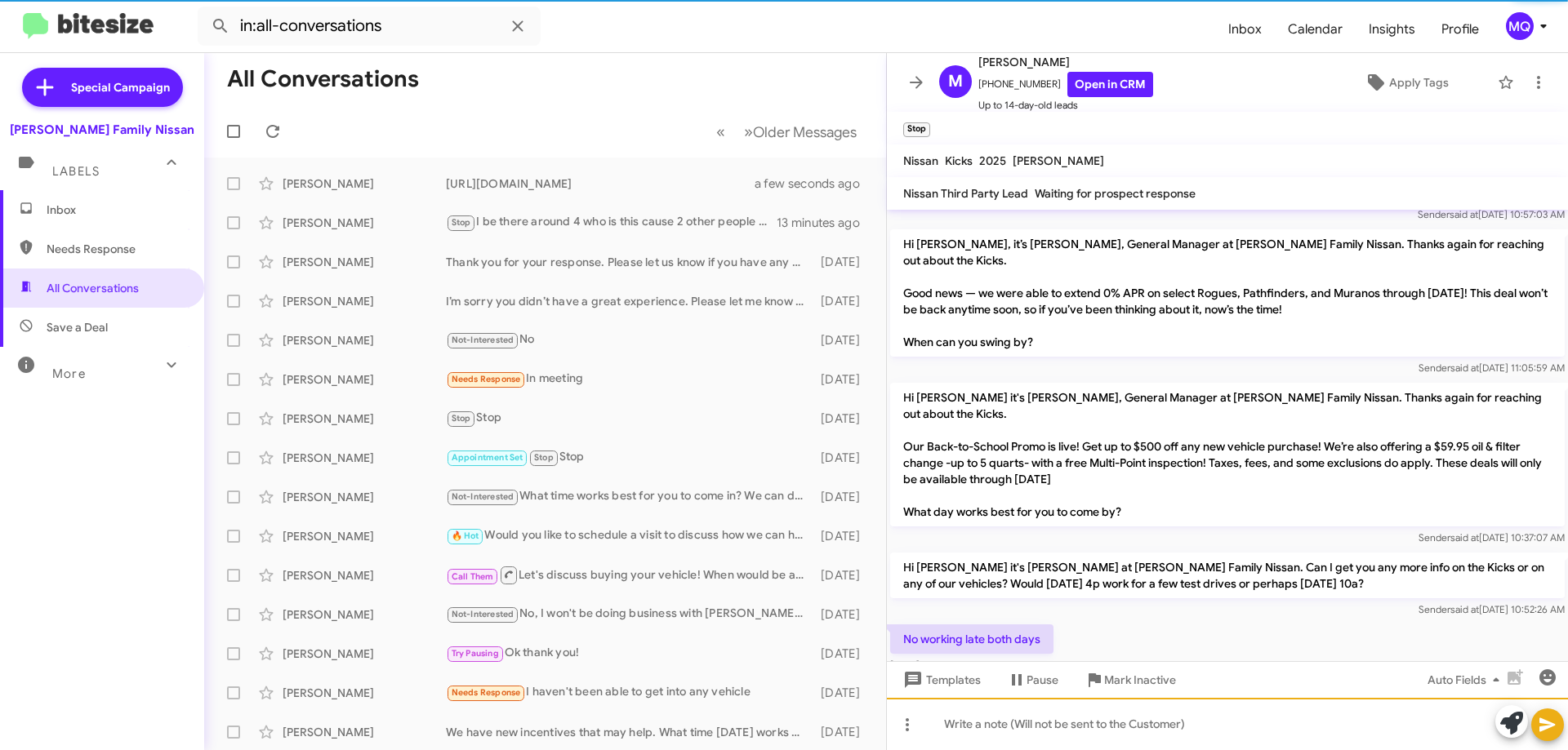
scroll to position [384, 0]
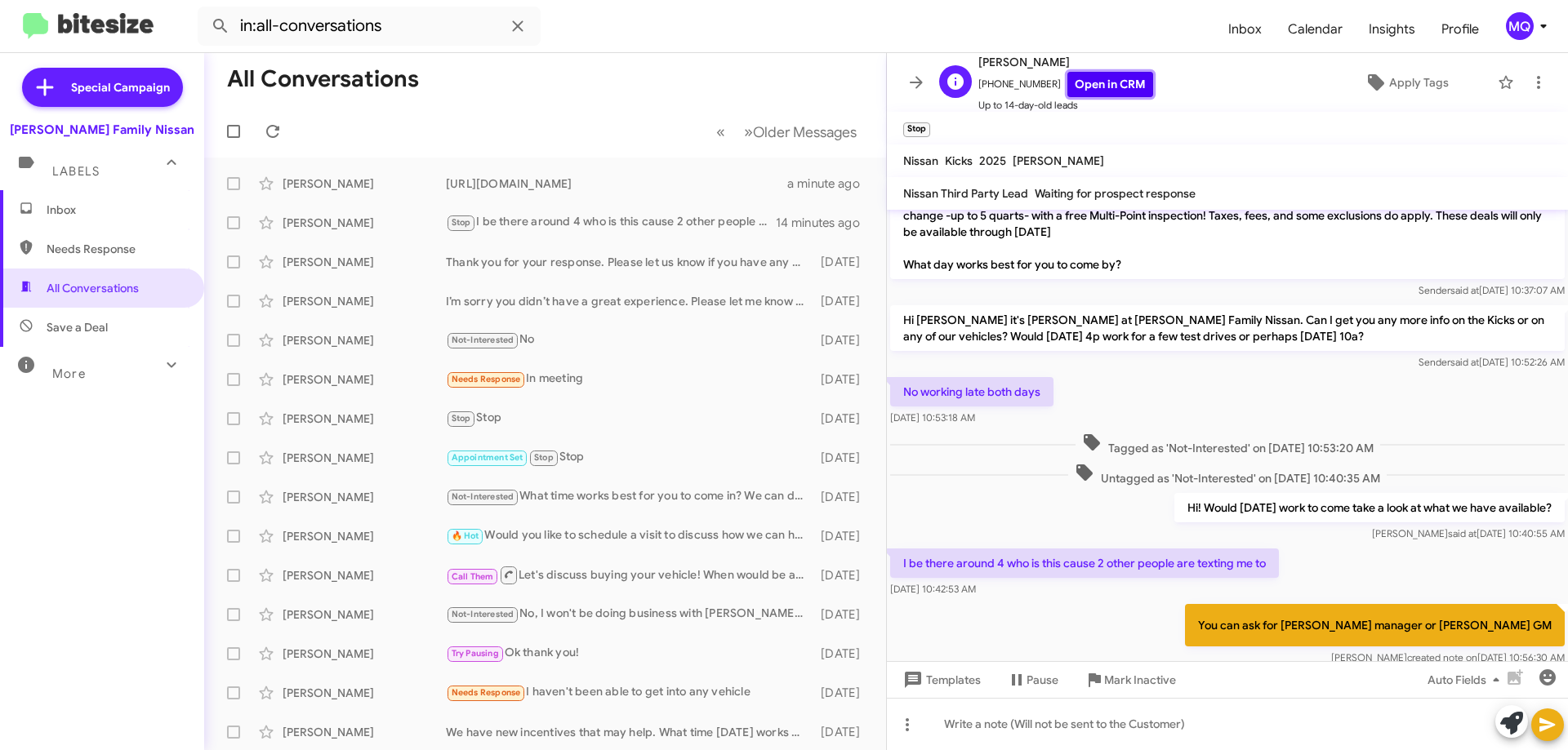
click at [1109, 74] on link "Open in CRM" at bounding box center [1110, 85] width 86 height 25
click at [1247, 605] on p "You can ask for [PERSON_NAME] manager or [PERSON_NAME] GM" at bounding box center [1375, 626] width 380 height 43
click at [1287, 605] on p "You can ask for [PERSON_NAME] manager or [PERSON_NAME] GM" at bounding box center [1375, 626] width 380 height 43
click at [1539, 722] on icon at bounding box center [1547, 725] width 20 height 20
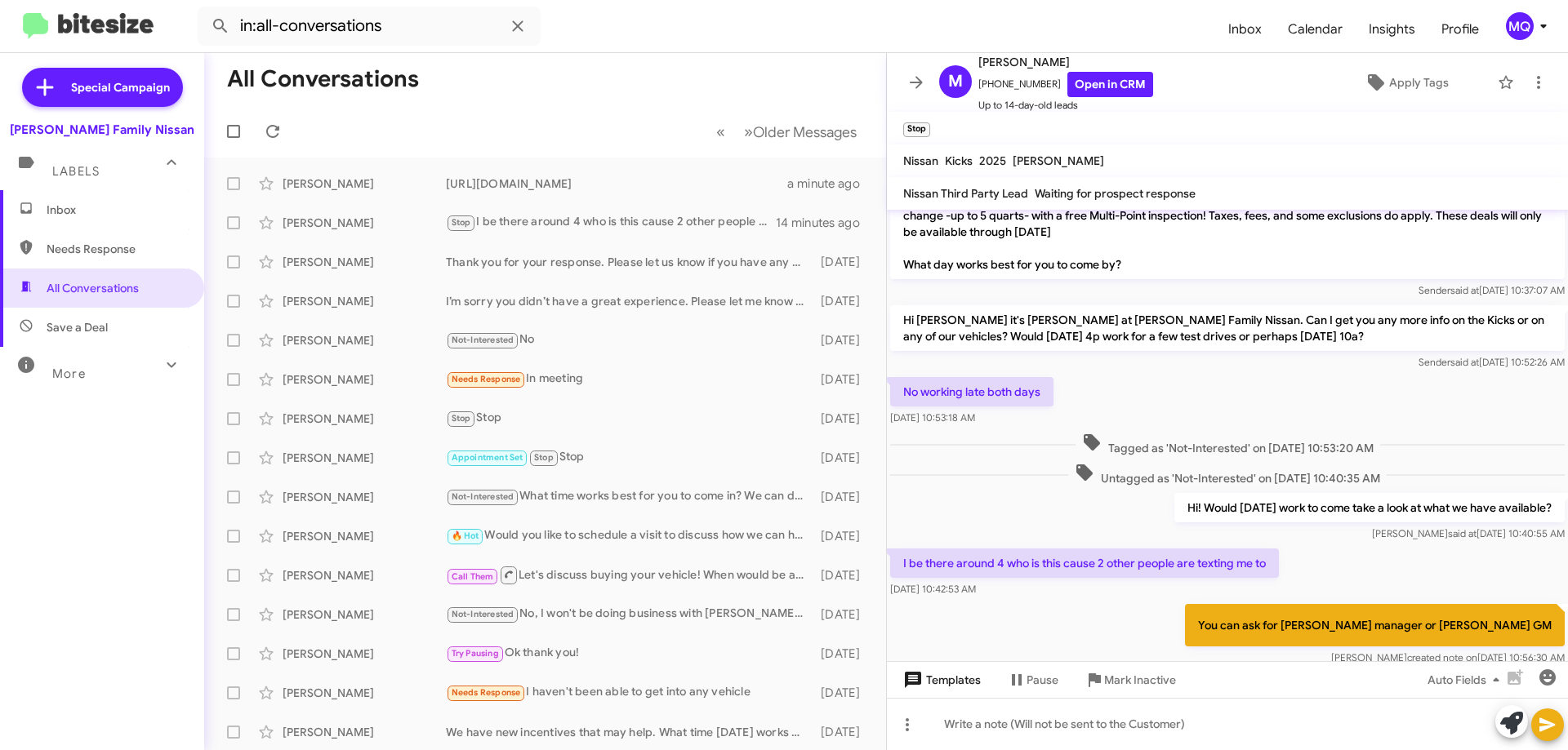
click at [945, 683] on span "Templates" at bounding box center [940, 680] width 81 height 29
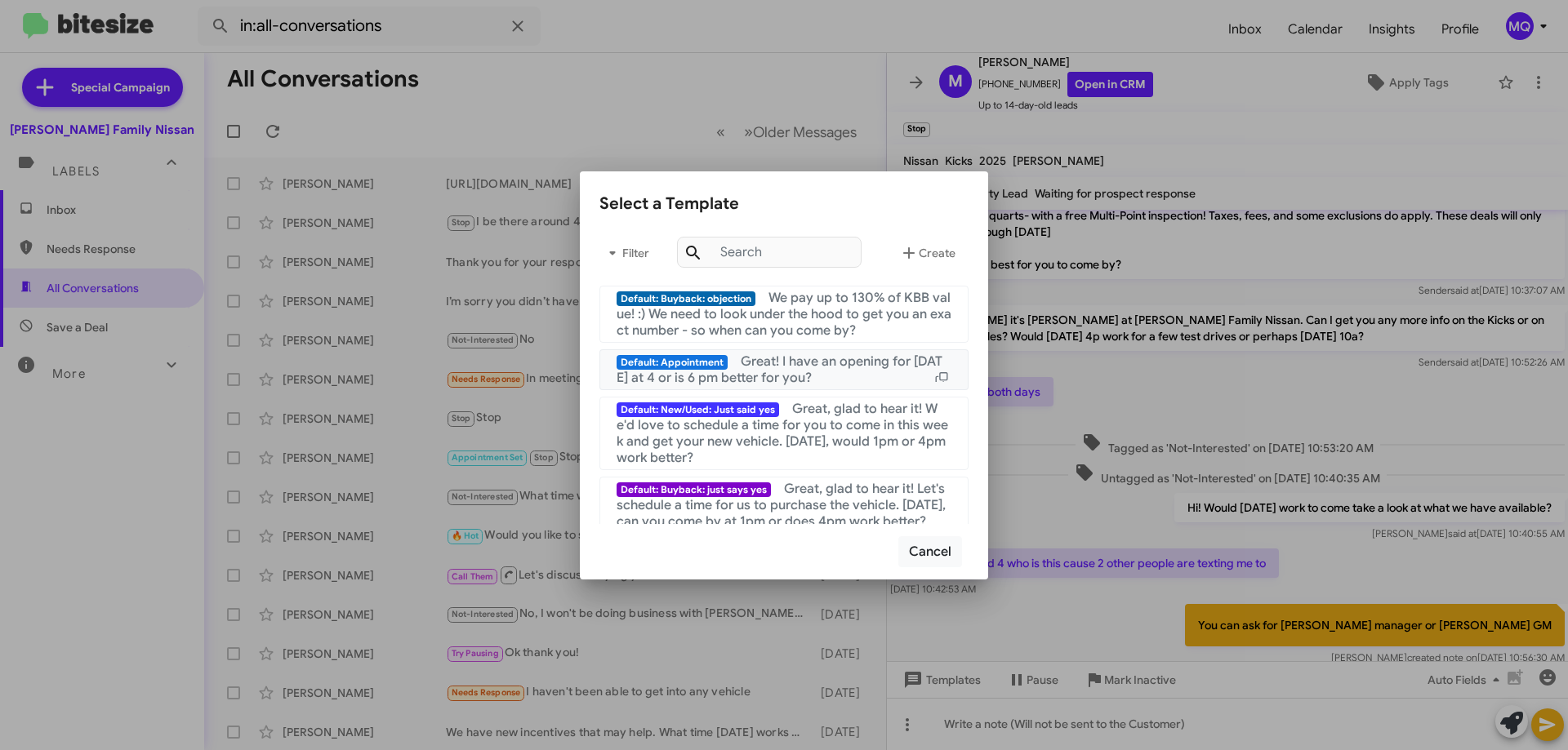
click at [854, 370] on div "Default: Appointment Great! I have an opening for [DATE] at 4 or is 6 pm better…" at bounding box center [783, 369] width 334 height 33
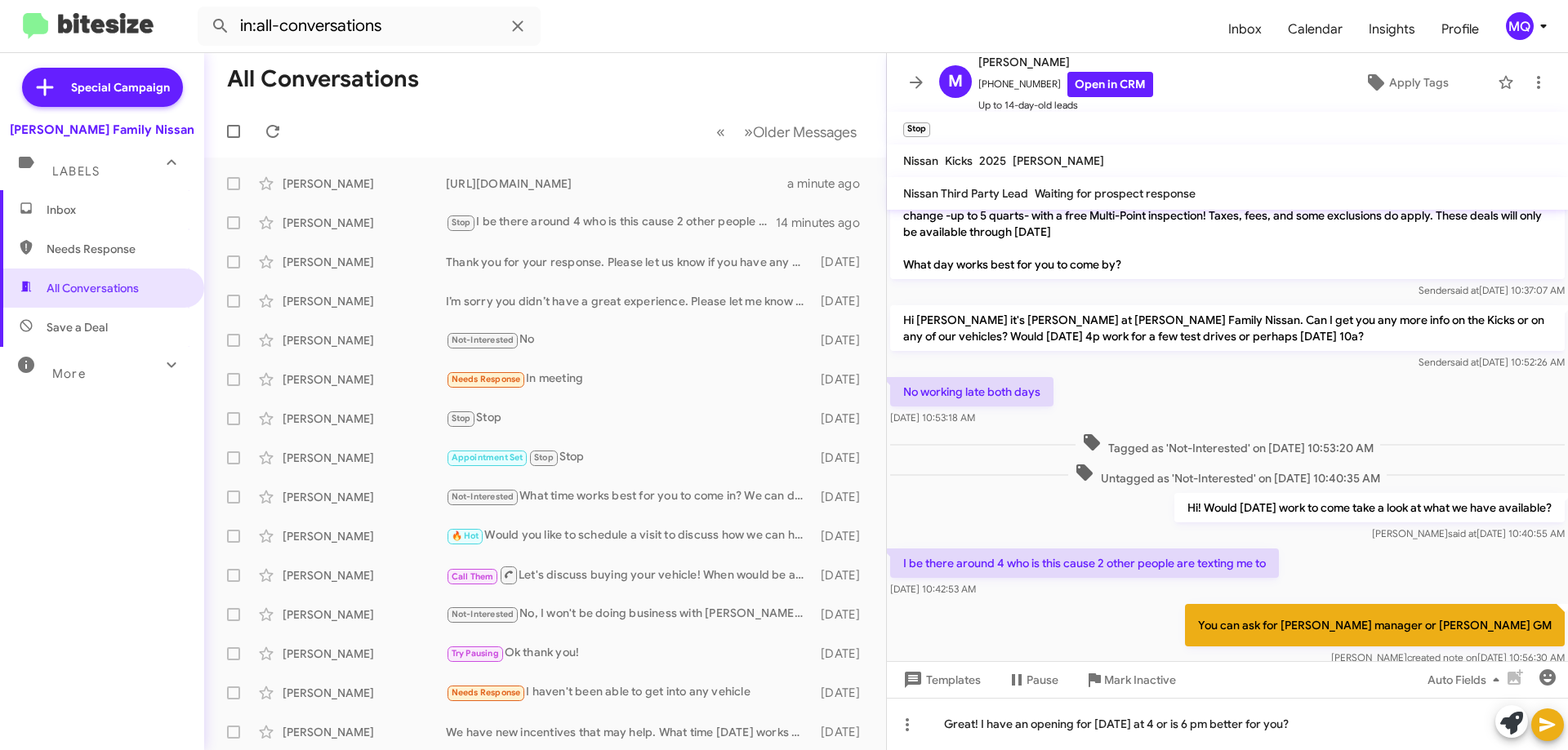
click at [924, 128] on small "Stop" at bounding box center [917, 129] width 27 height 14
click at [1529, 76] on icon at bounding box center [1539, 82] width 20 height 20
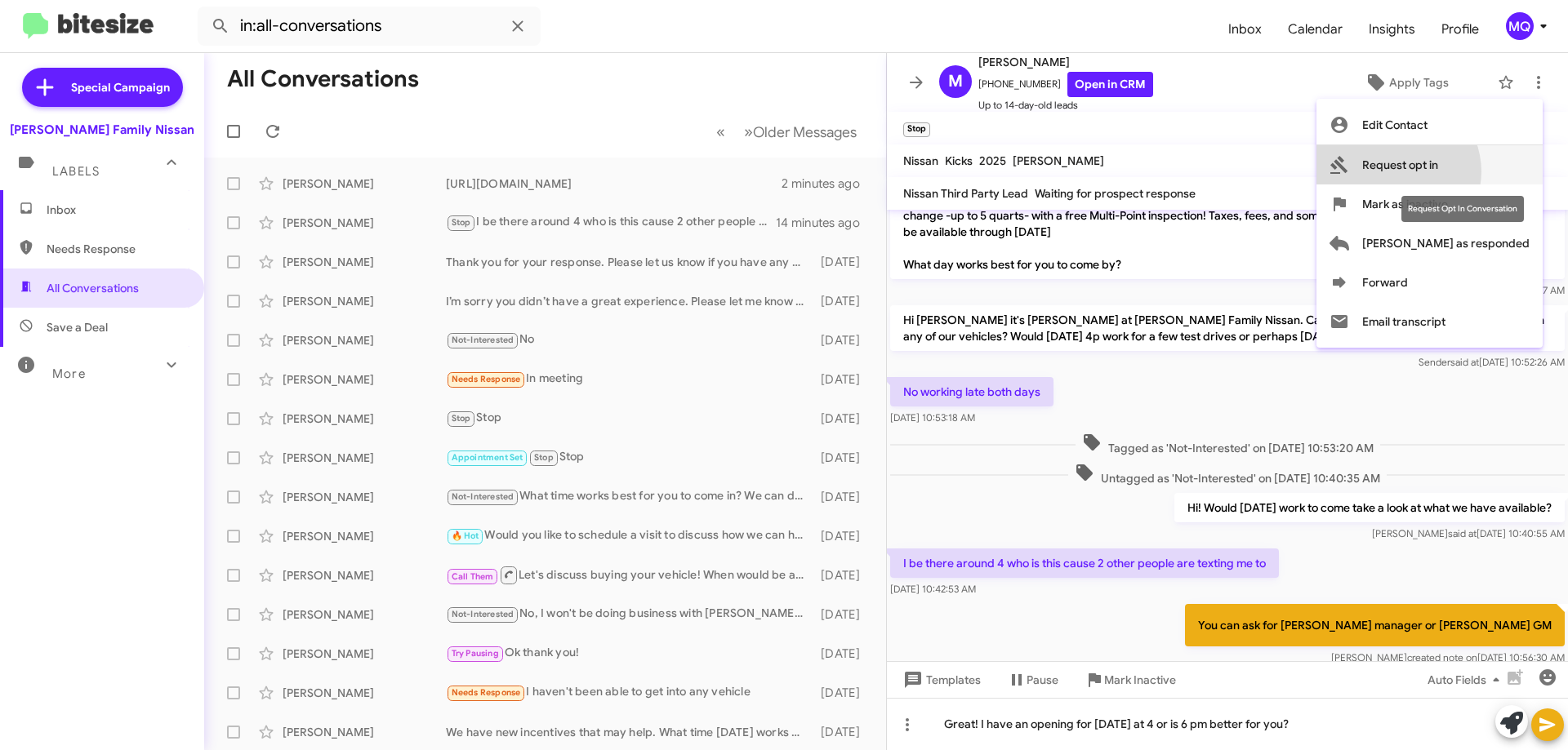
click at [1438, 171] on span "Request opt in" at bounding box center [1399, 165] width 76 height 39
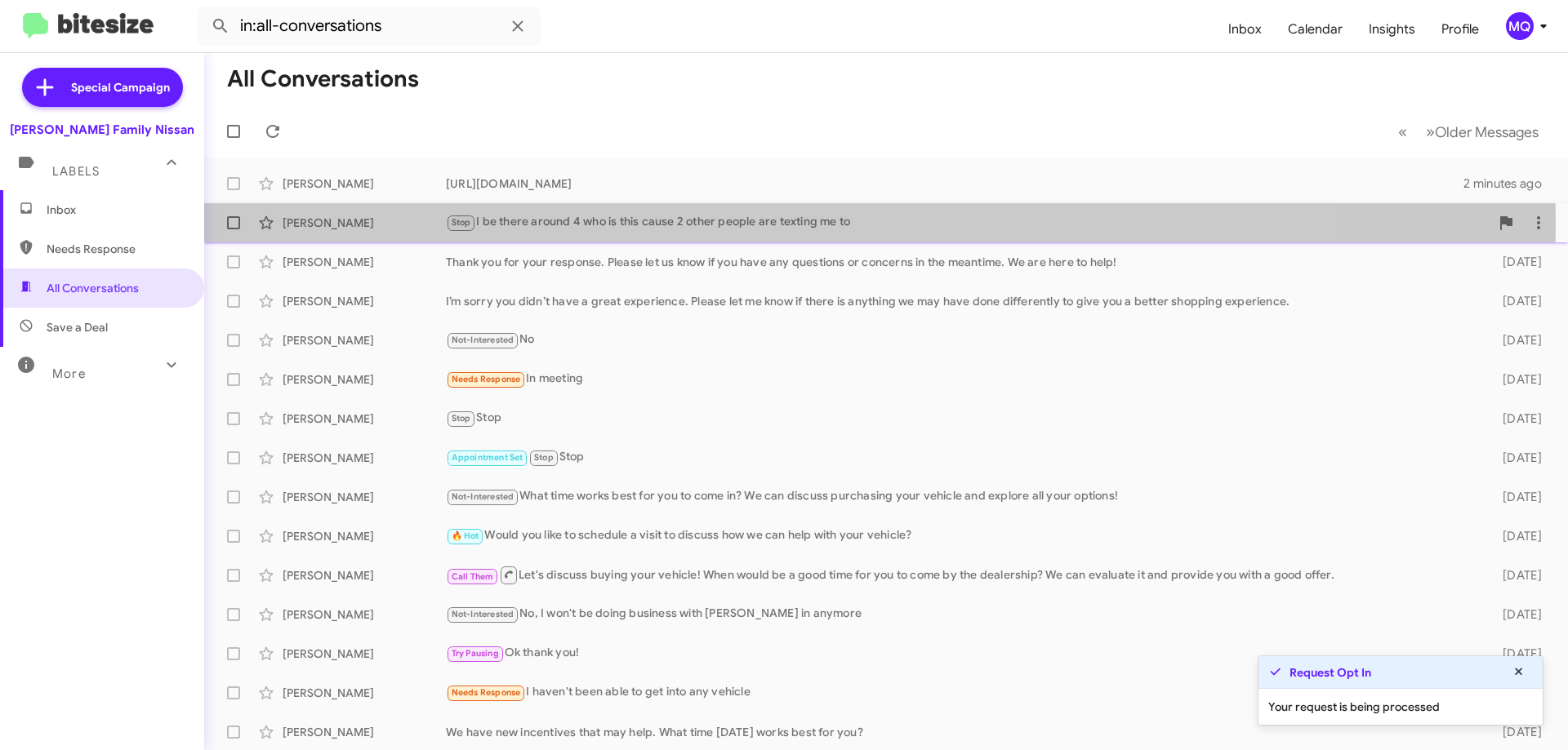
click at [722, 223] on div "Stop I be there around 4 who is this cause 2 other people are texting me to" at bounding box center [968, 222] width 1044 height 19
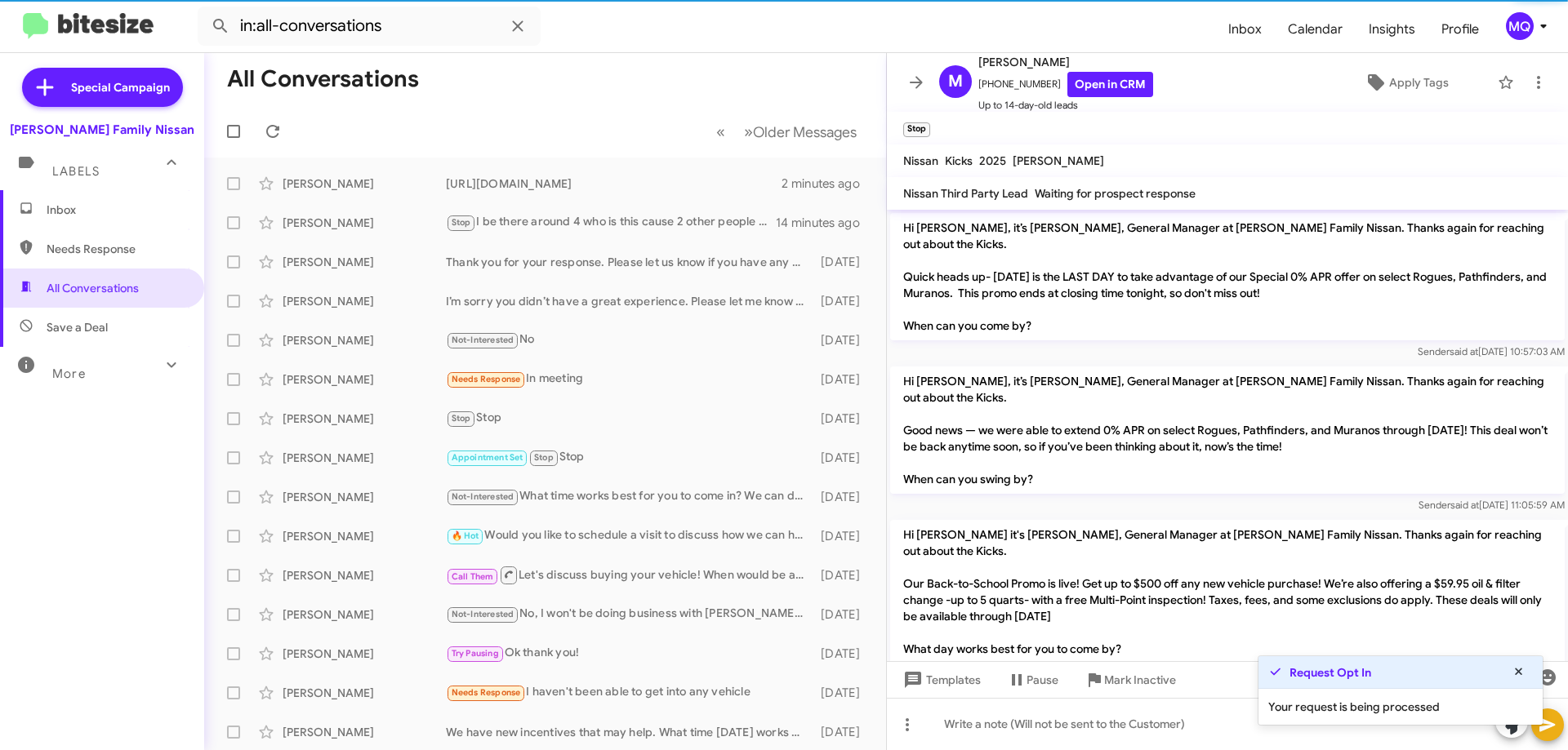
scroll to position [352, 0]
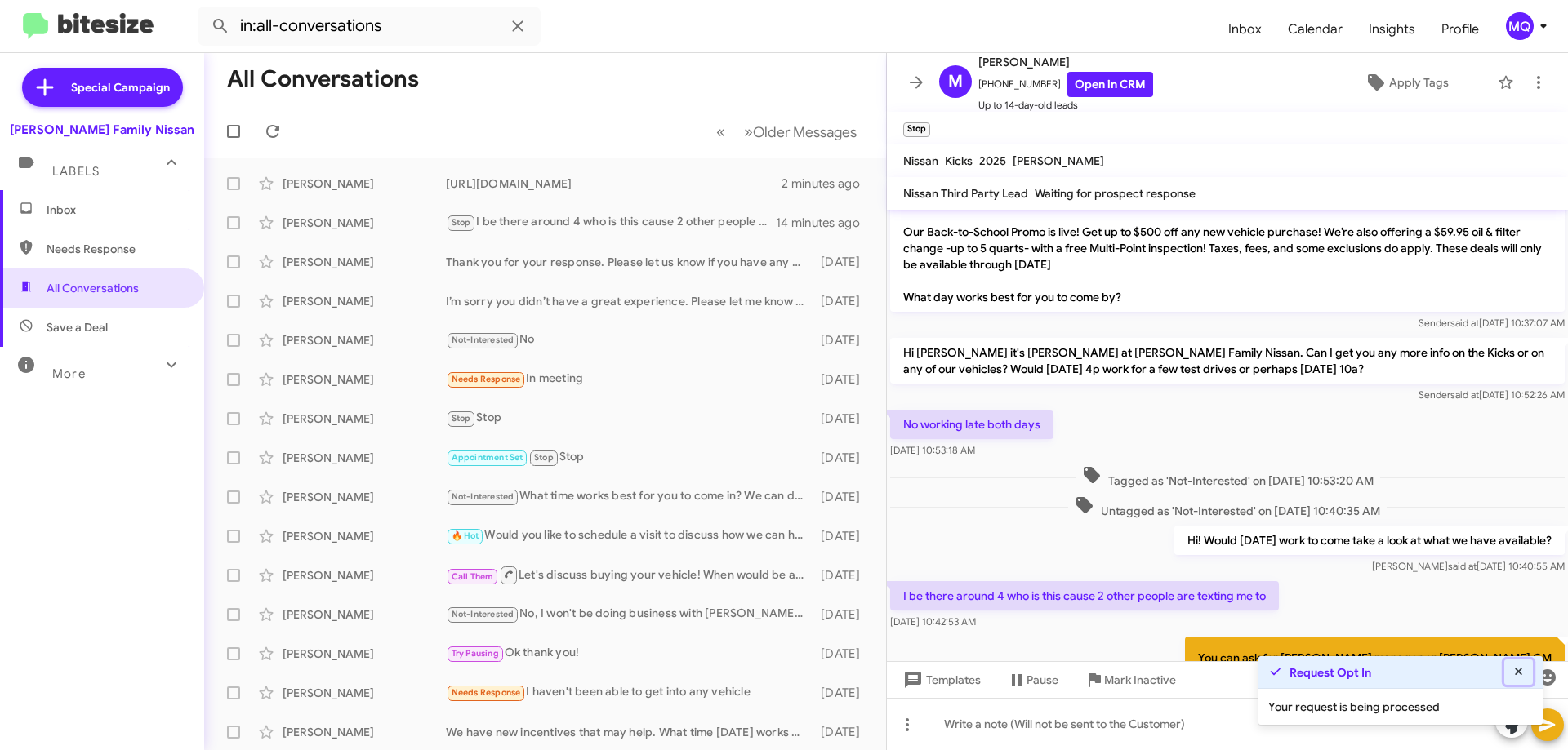
click at [1514, 673] on icon at bounding box center [1519, 672] width 14 height 12
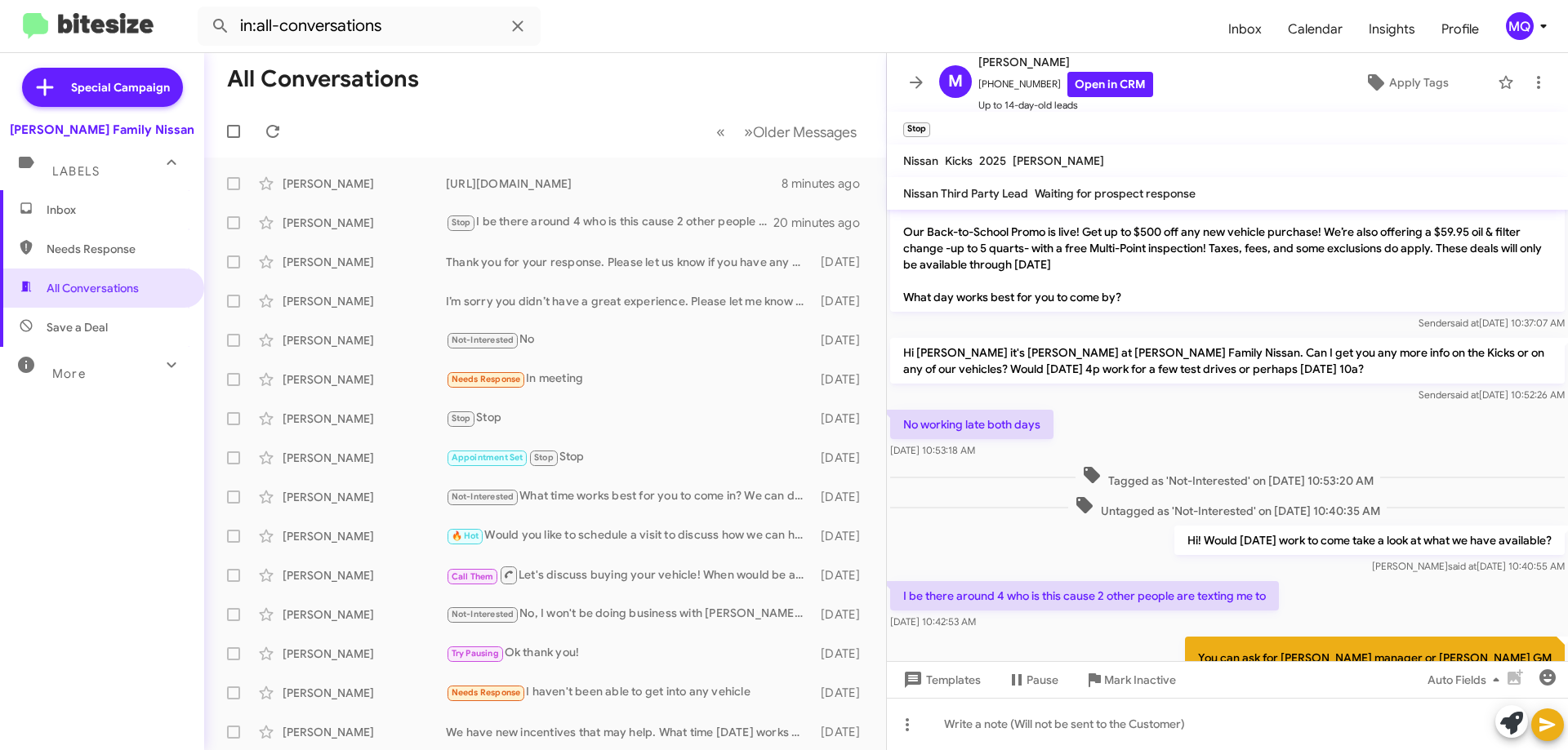
click at [556, 102] on mat-toolbar-row "All Conversations" at bounding box center [545, 79] width 682 height 53
click at [33, 212] on icon at bounding box center [26, 208] width 14 height 14
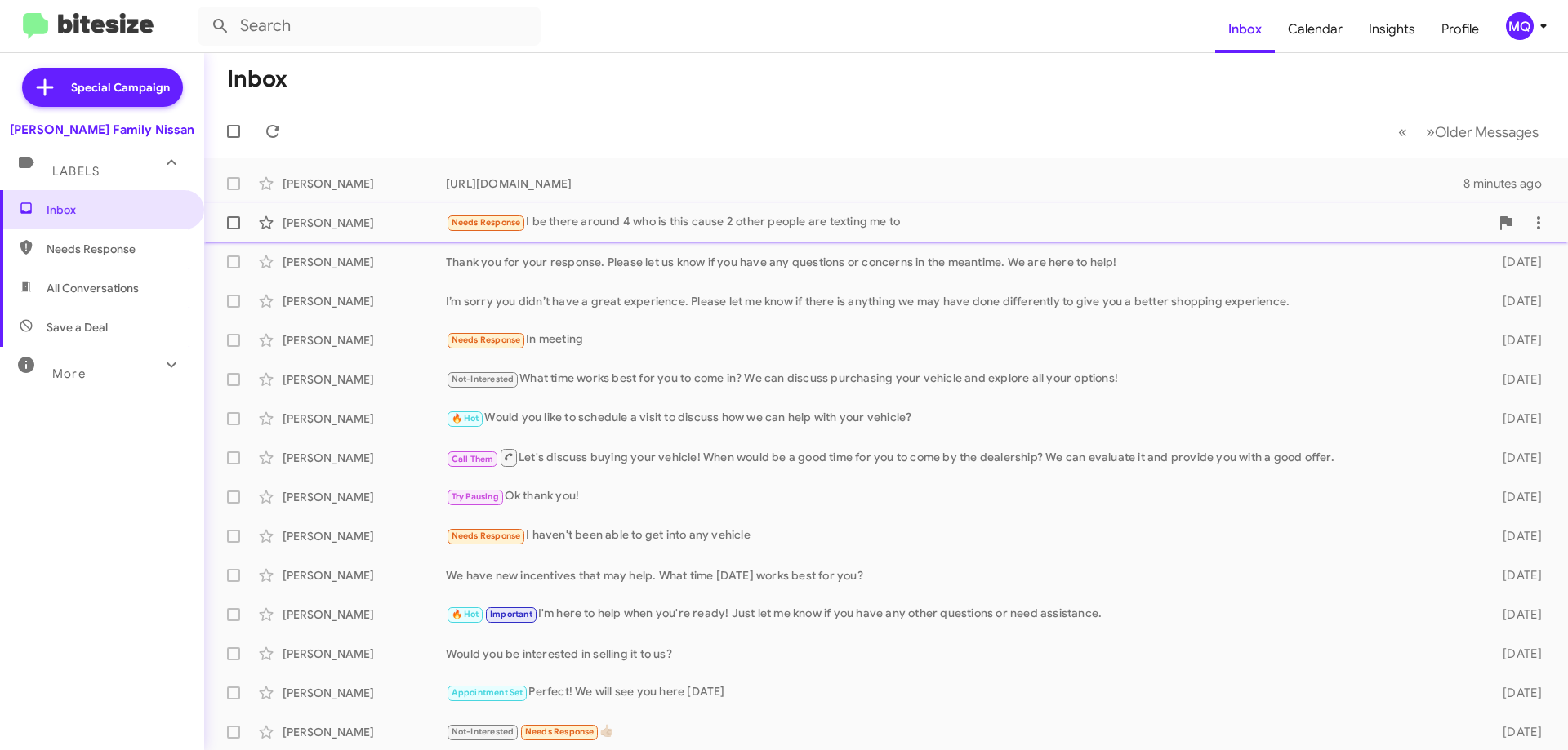
click at [662, 224] on div "Needs Response I be there around 4 who is this cause 2 other people are texting…" at bounding box center [968, 222] width 1044 height 19
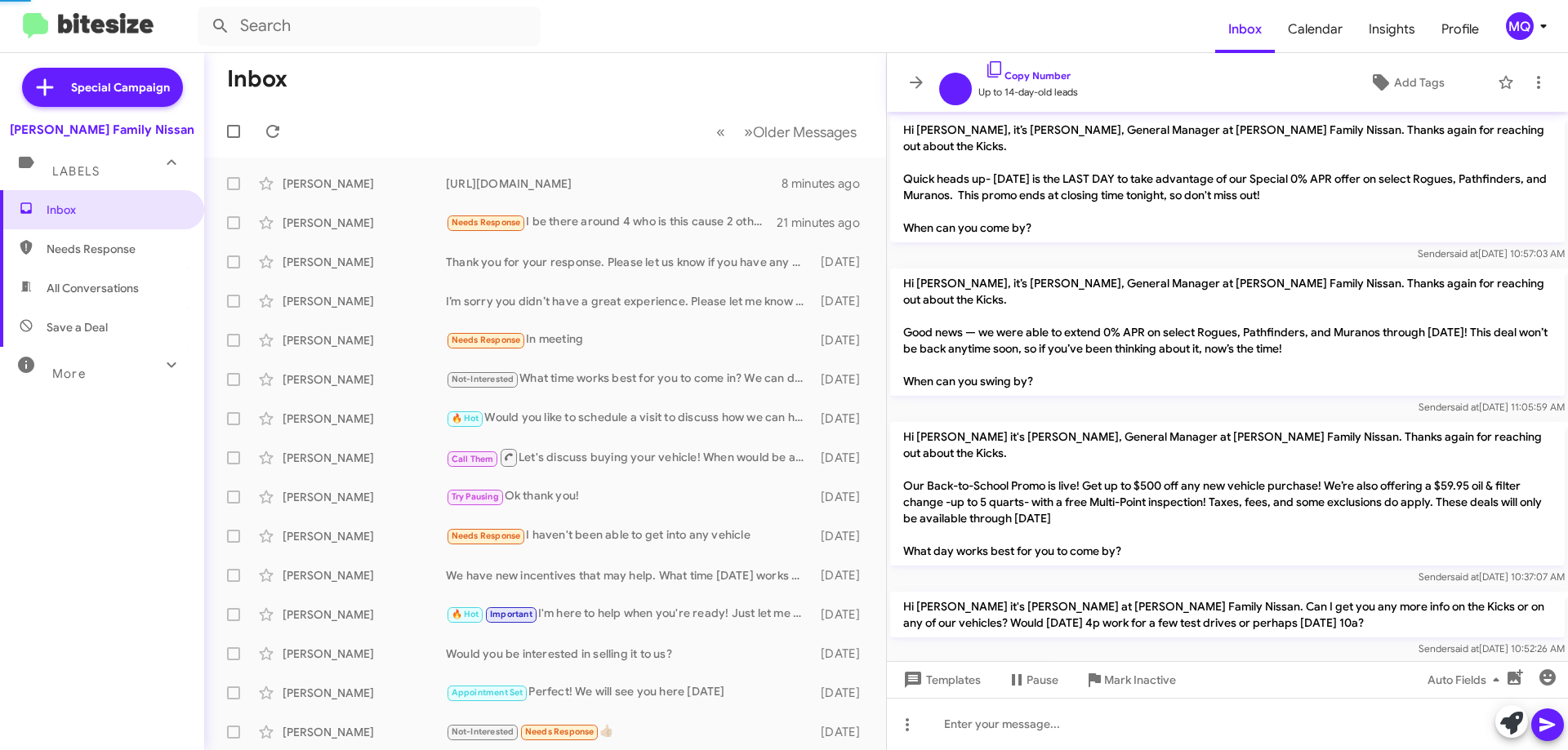
scroll to position [321, 0]
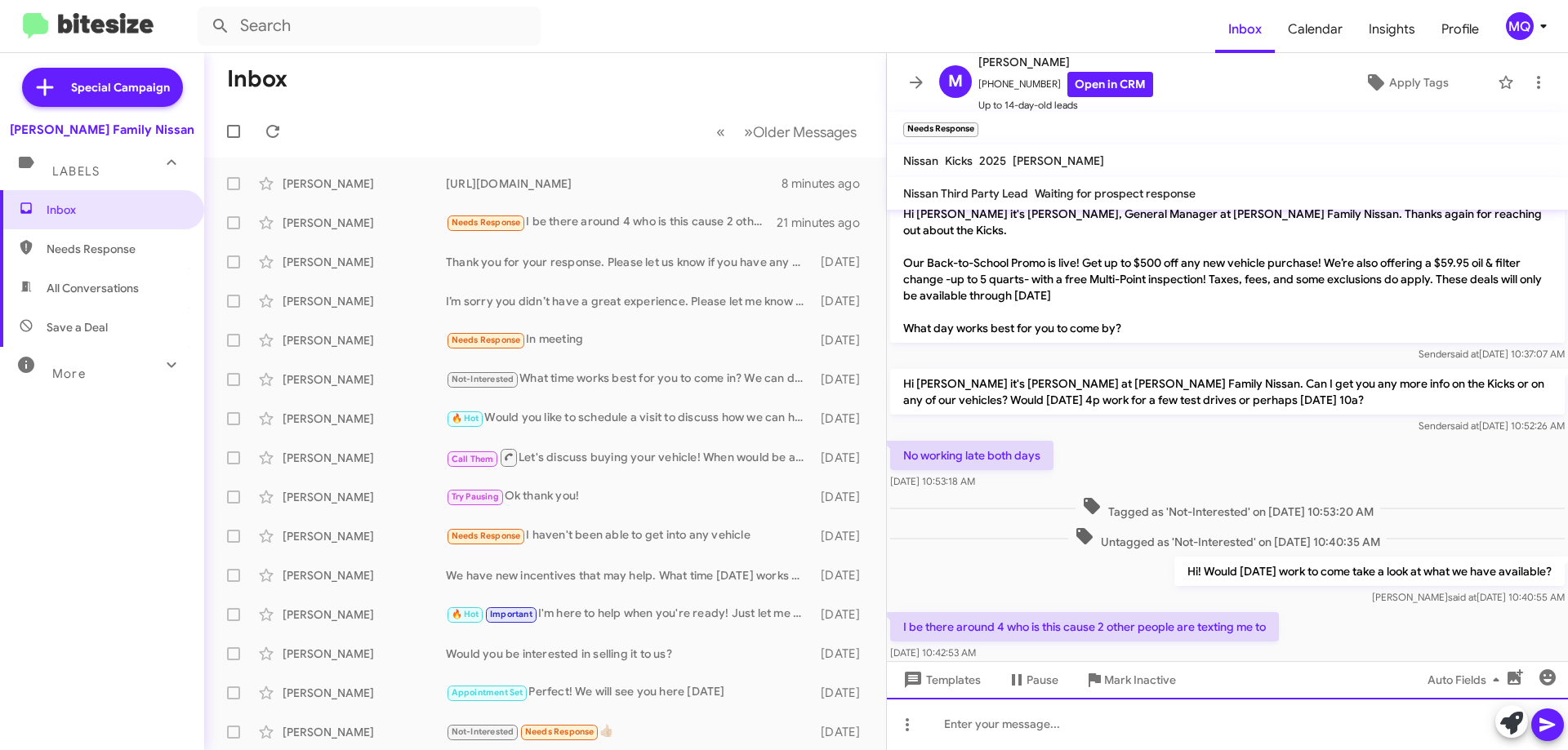
click at [1049, 721] on div at bounding box center [1227, 724] width 681 height 53
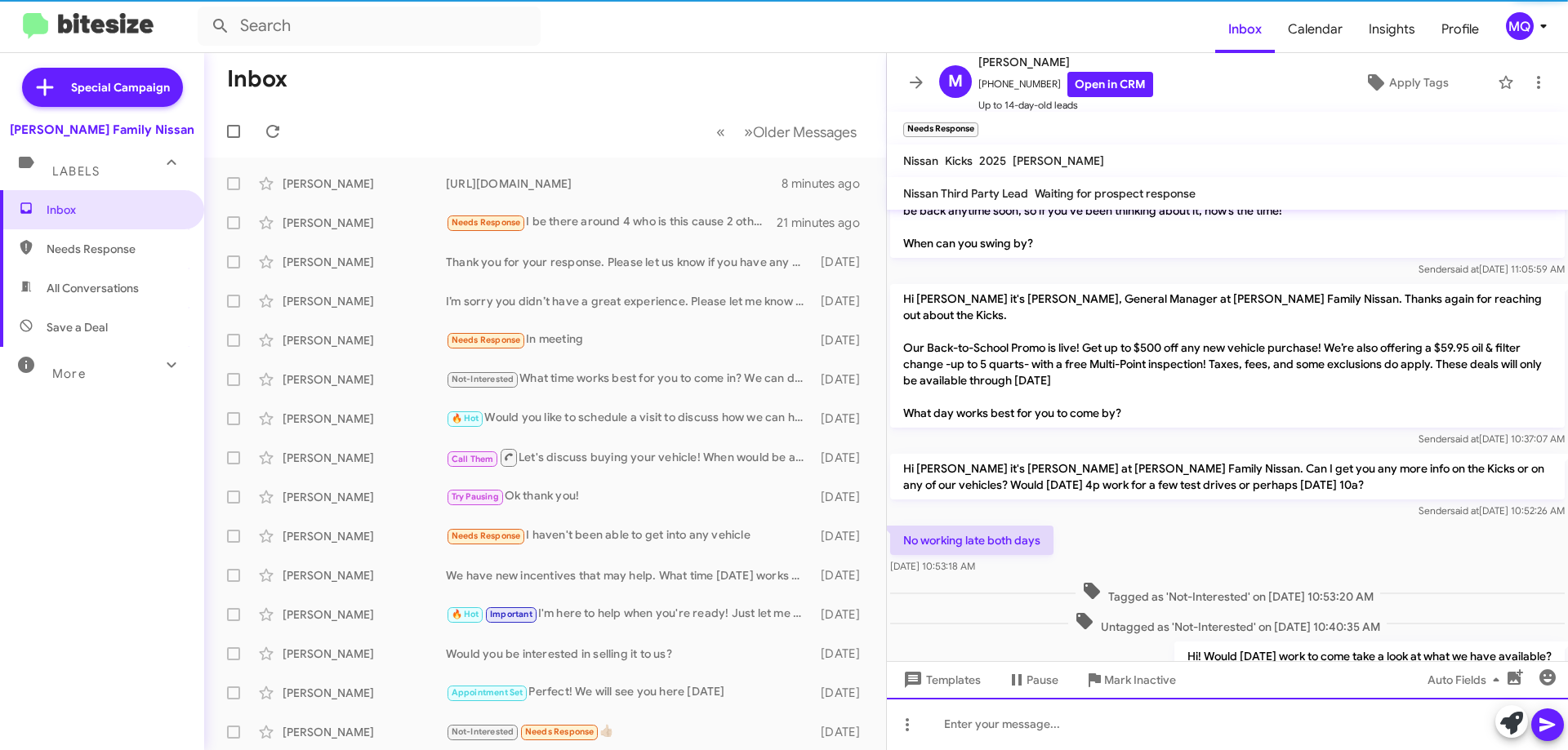
scroll to position [479, 0]
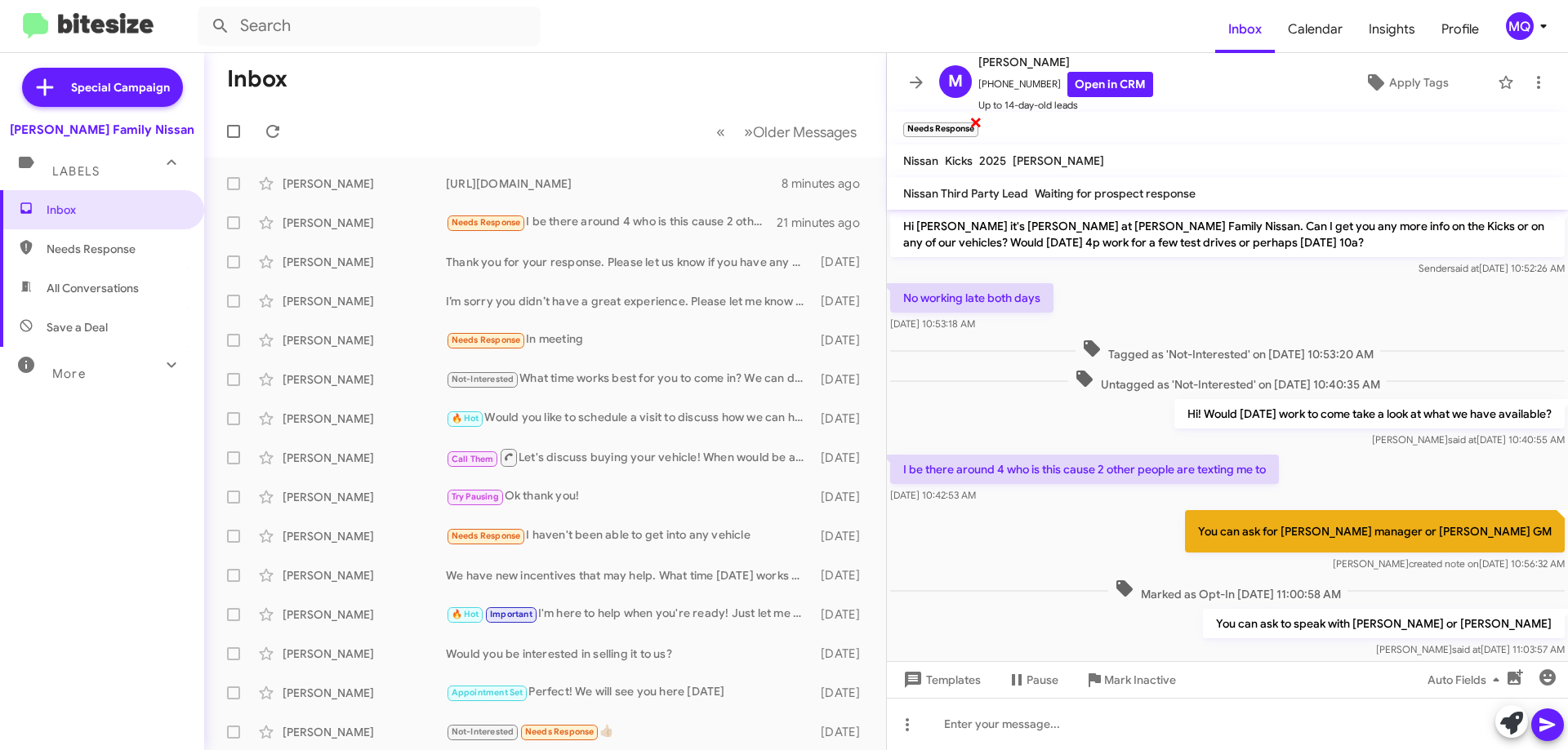
click at [976, 125] on span "×" at bounding box center [976, 121] width 13 height 20
click at [1390, 83] on span "Apply Tags" at bounding box center [1419, 82] width 60 height 29
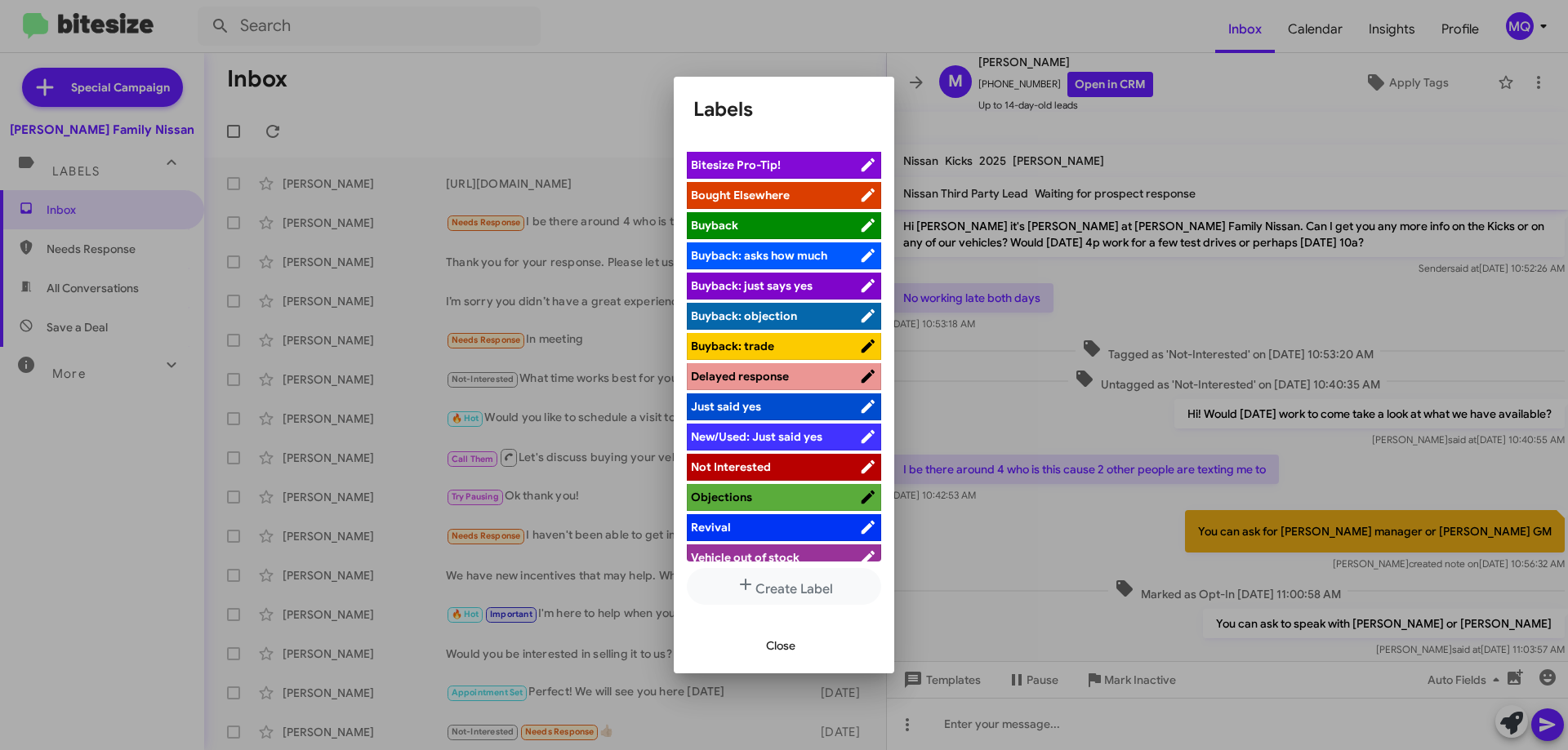
scroll to position [41, 0]
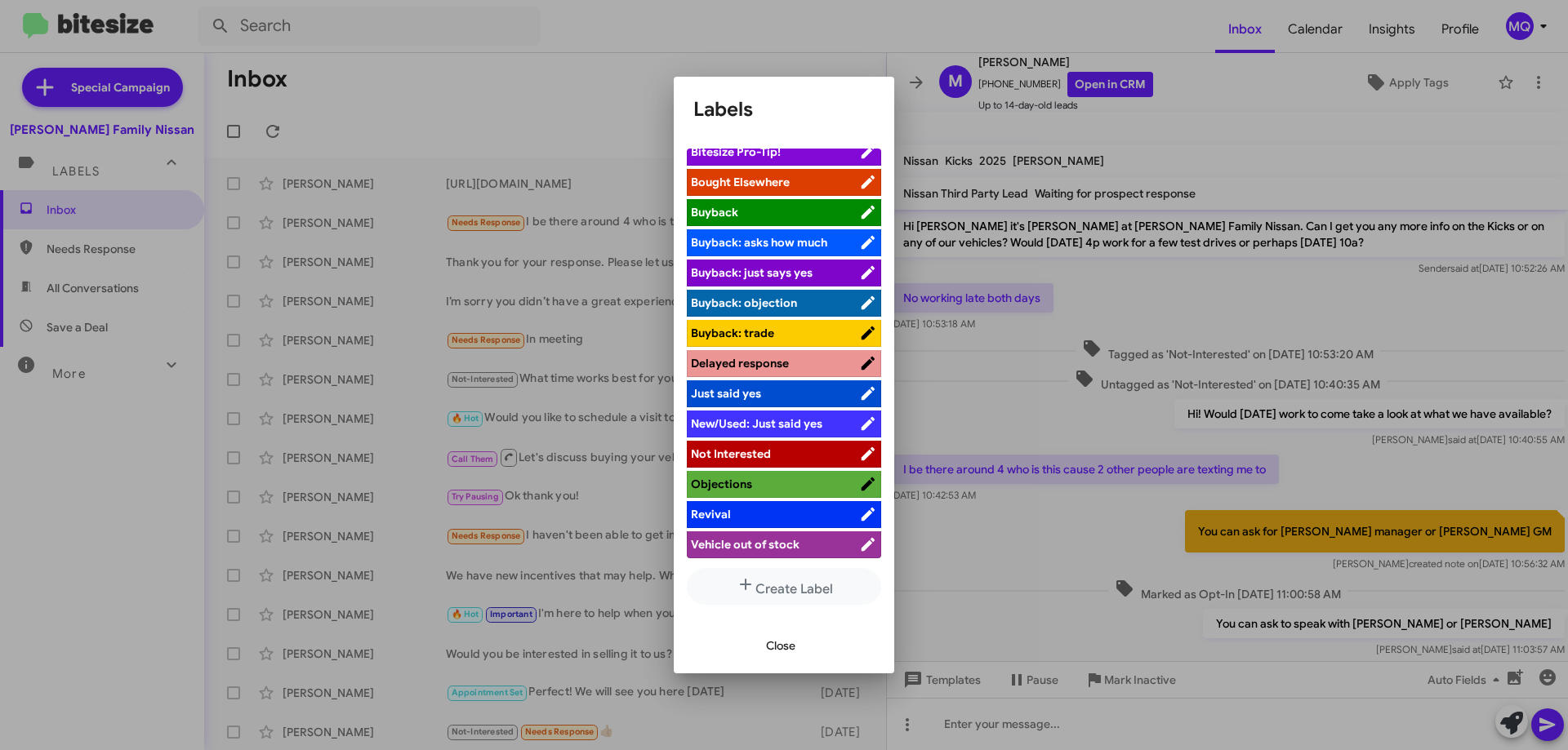
click at [778, 647] on span "Close" at bounding box center [780, 646] width 29 height 29
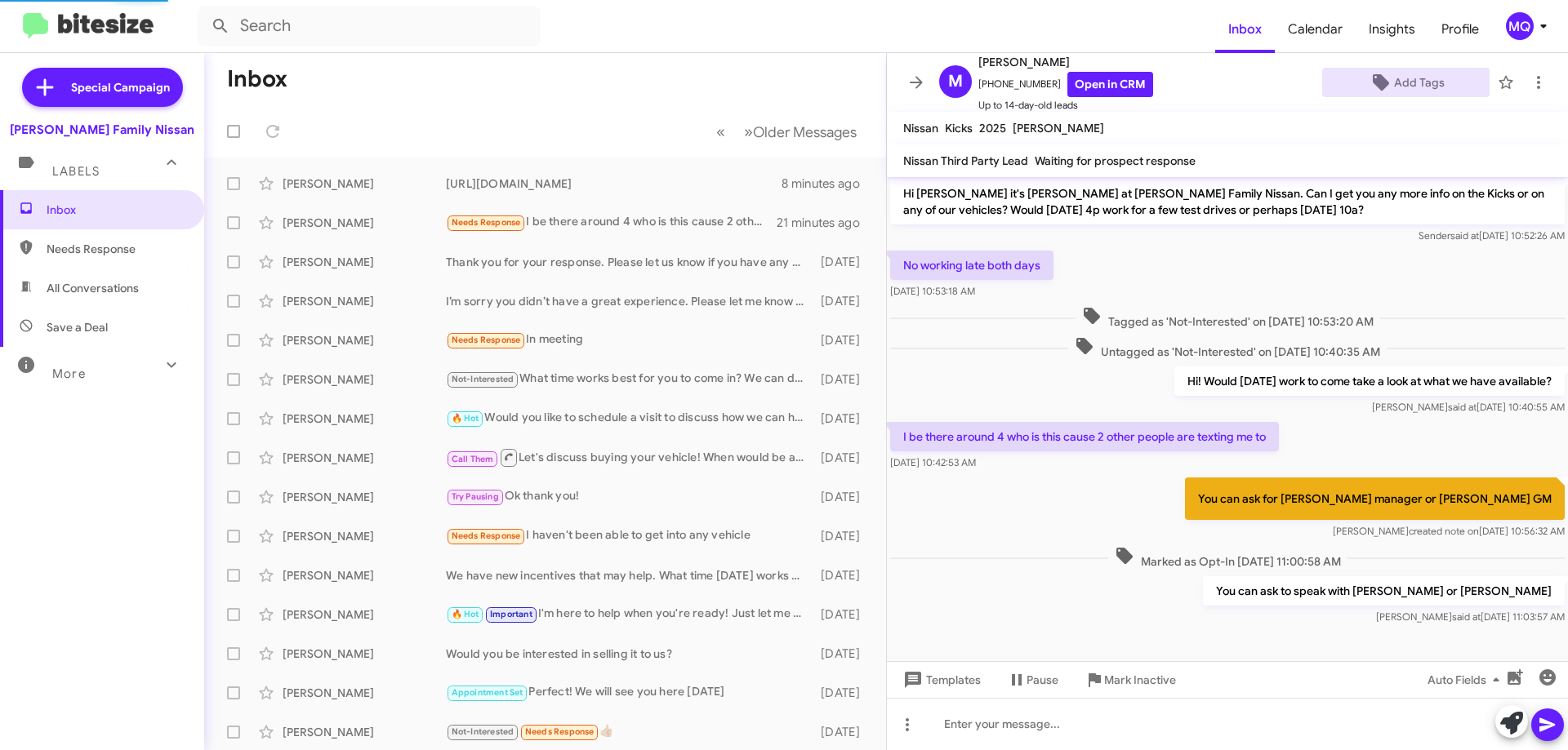
scroll to position [446, 0]
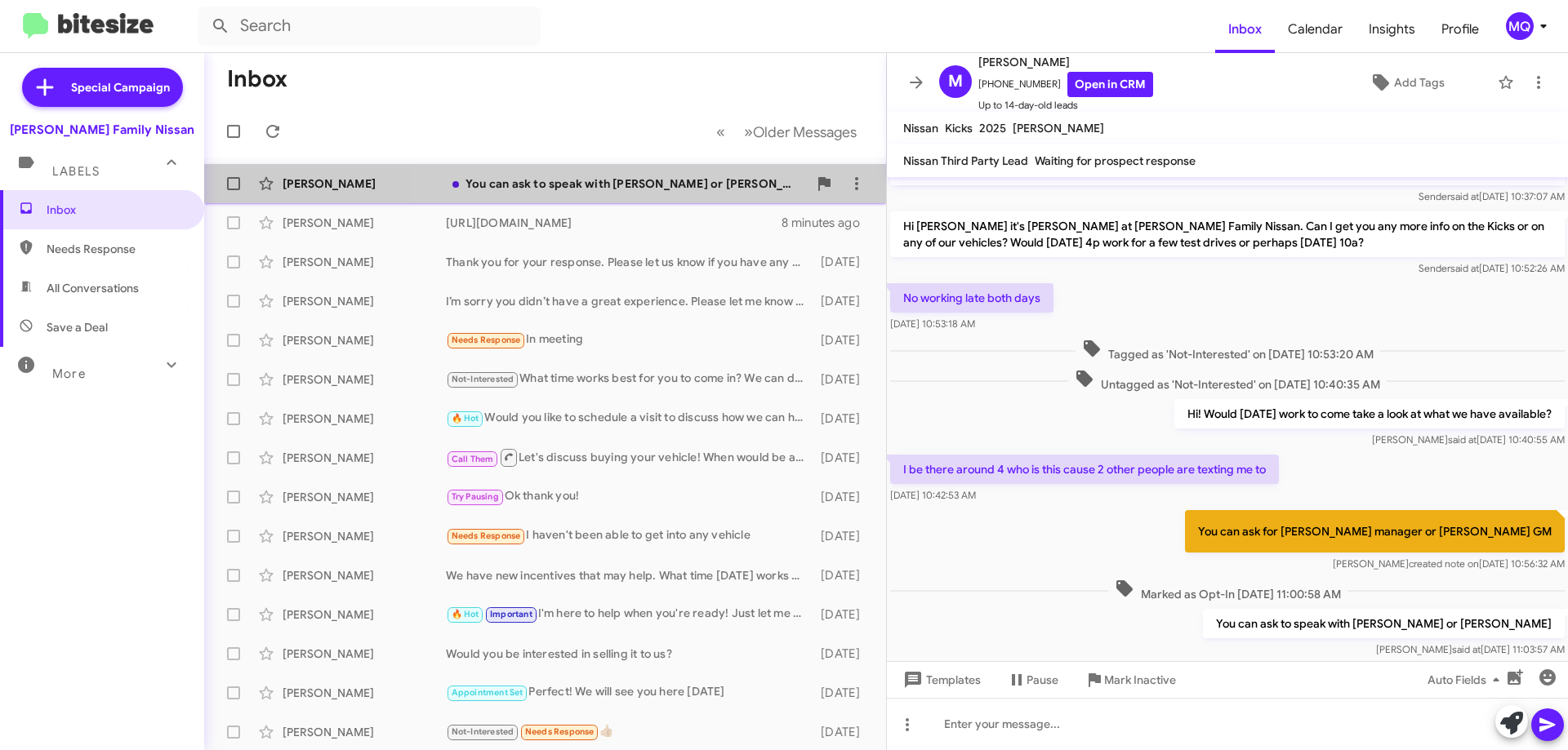
click at [652, 180] on div "You can ask to speak with [PERSON_NAME] or [PERSON_NAME]" at bounding box center [627, 184] width 362 height 16
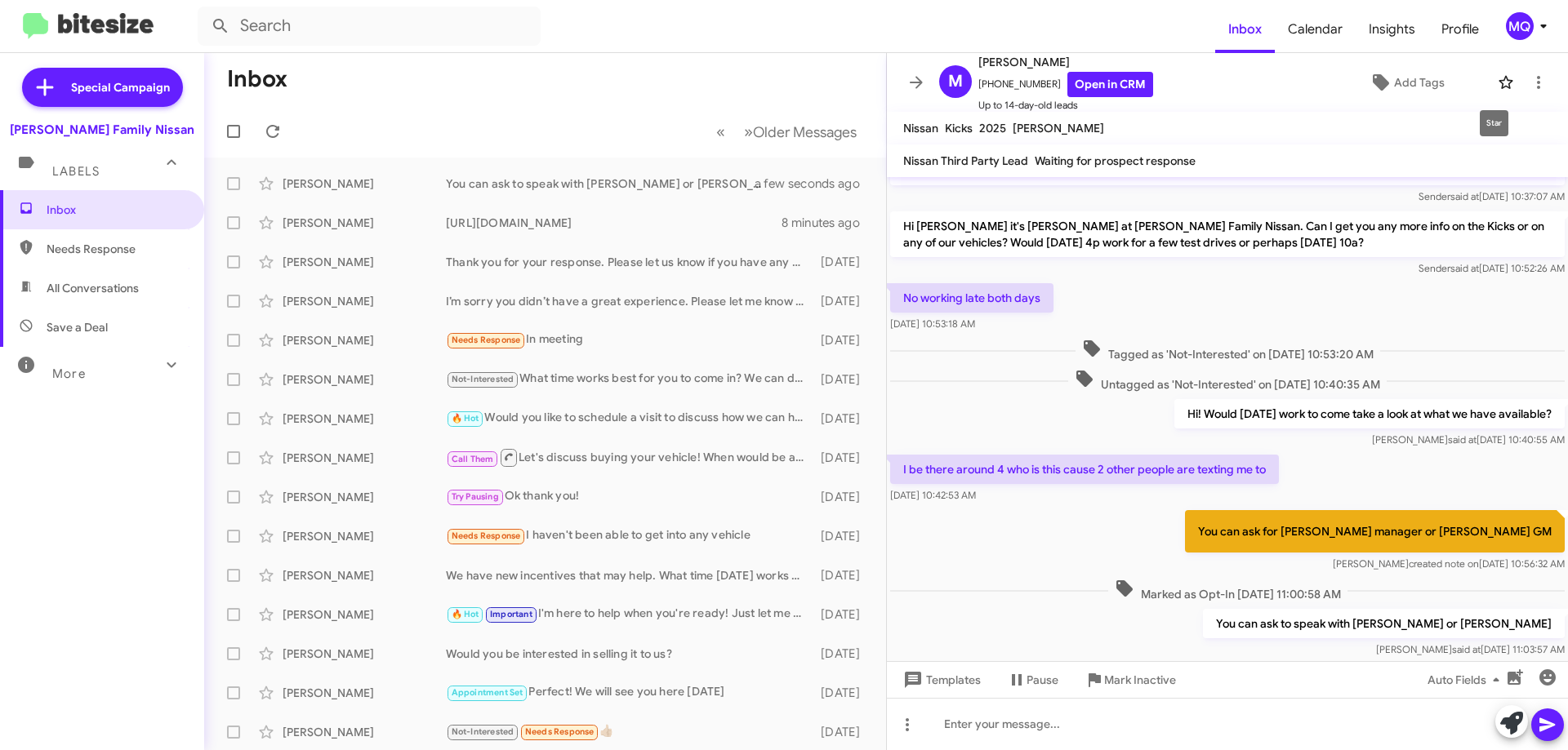
click at [1496, 85] on icon at bounding box center [1506, 82] width 20 height 20
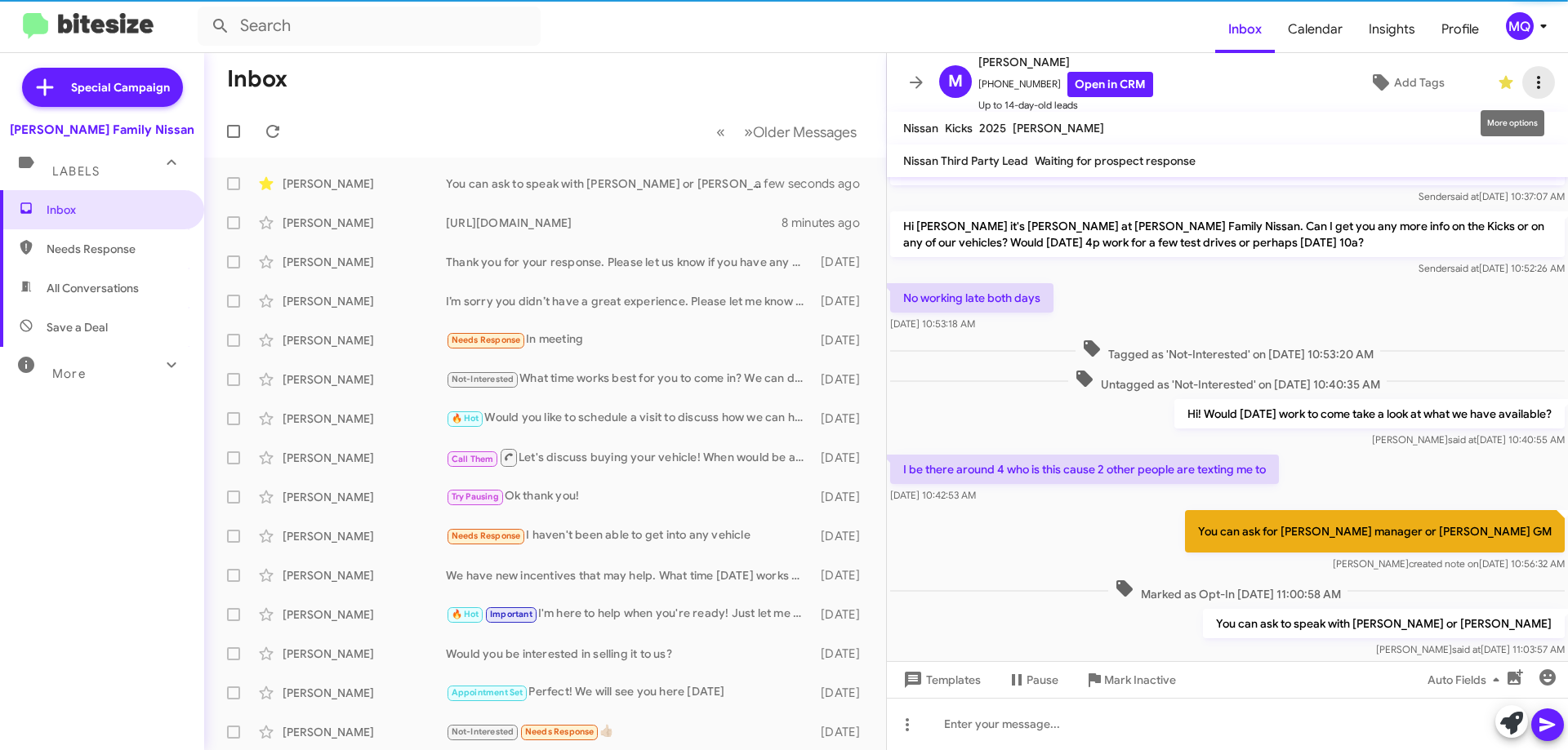
click at [1529, 79] on icon at bounding box center [1539, 82] width 20 height 20
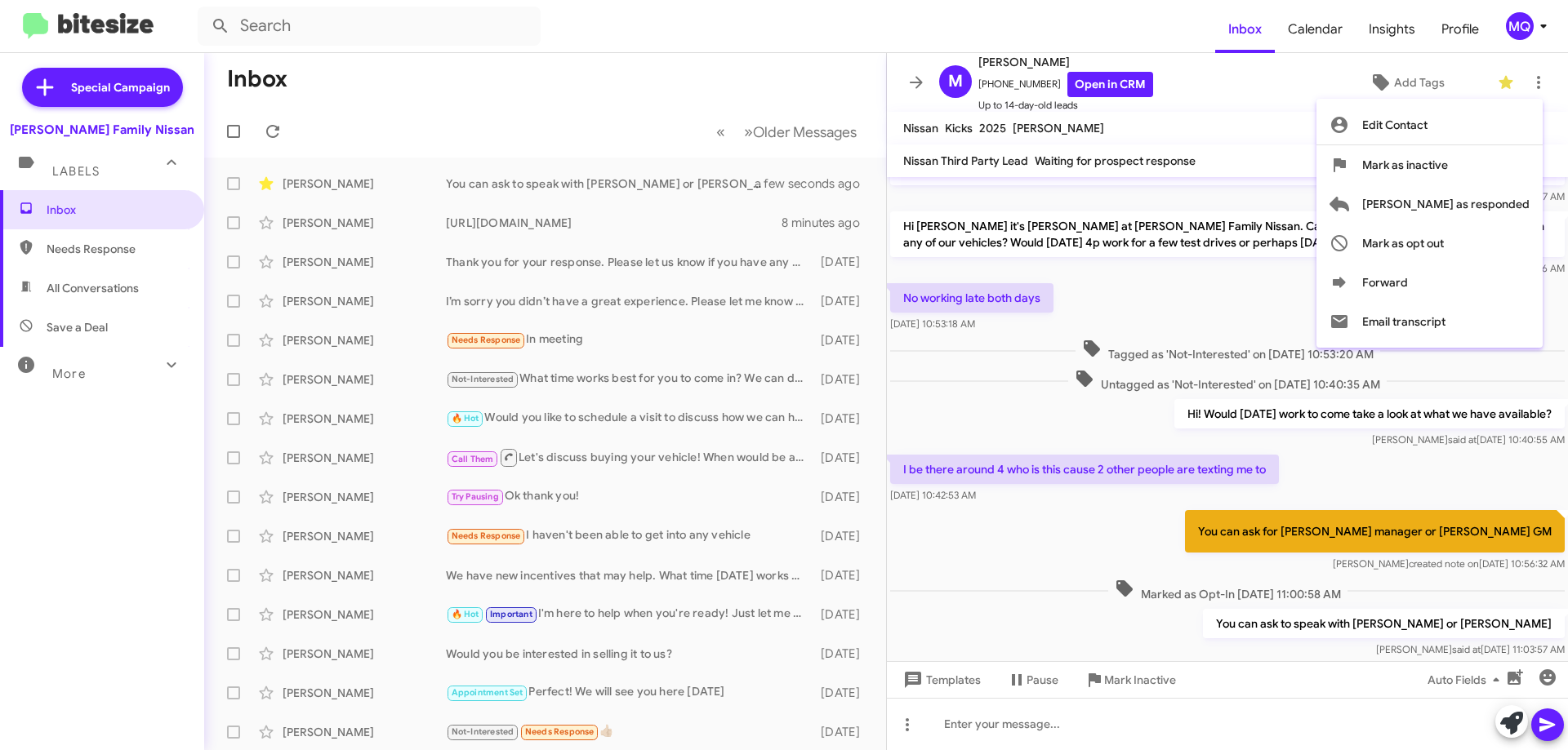
click at [1193, 225] on div at bounding box center [784, 375] width 1568 height 750
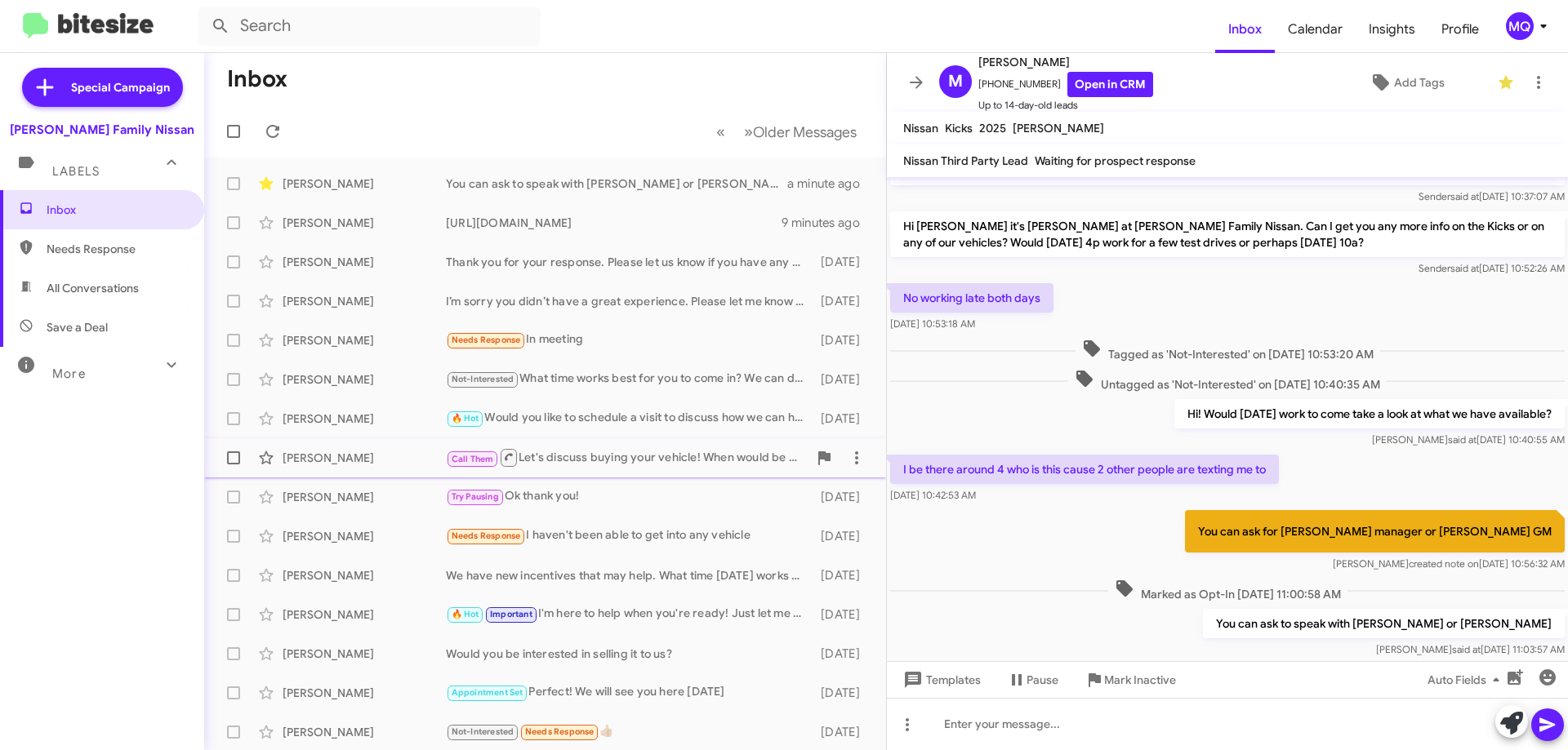
click at [619, 465] on div "Call Them Let's discuss buying your vehicle! When would be a good time for you …" at bounding box center [627, 457] width 362 height 21
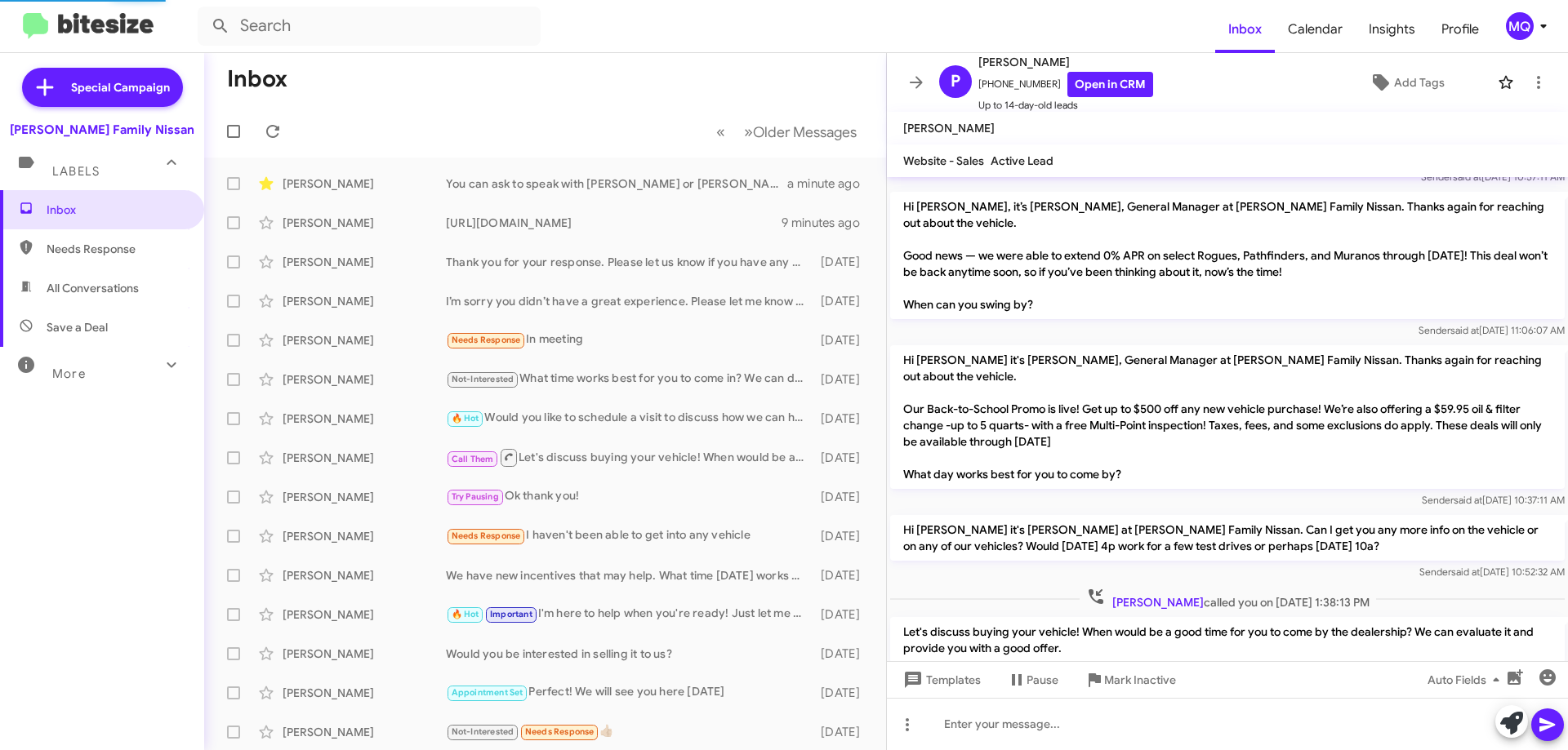
scroll to position [175, 0]
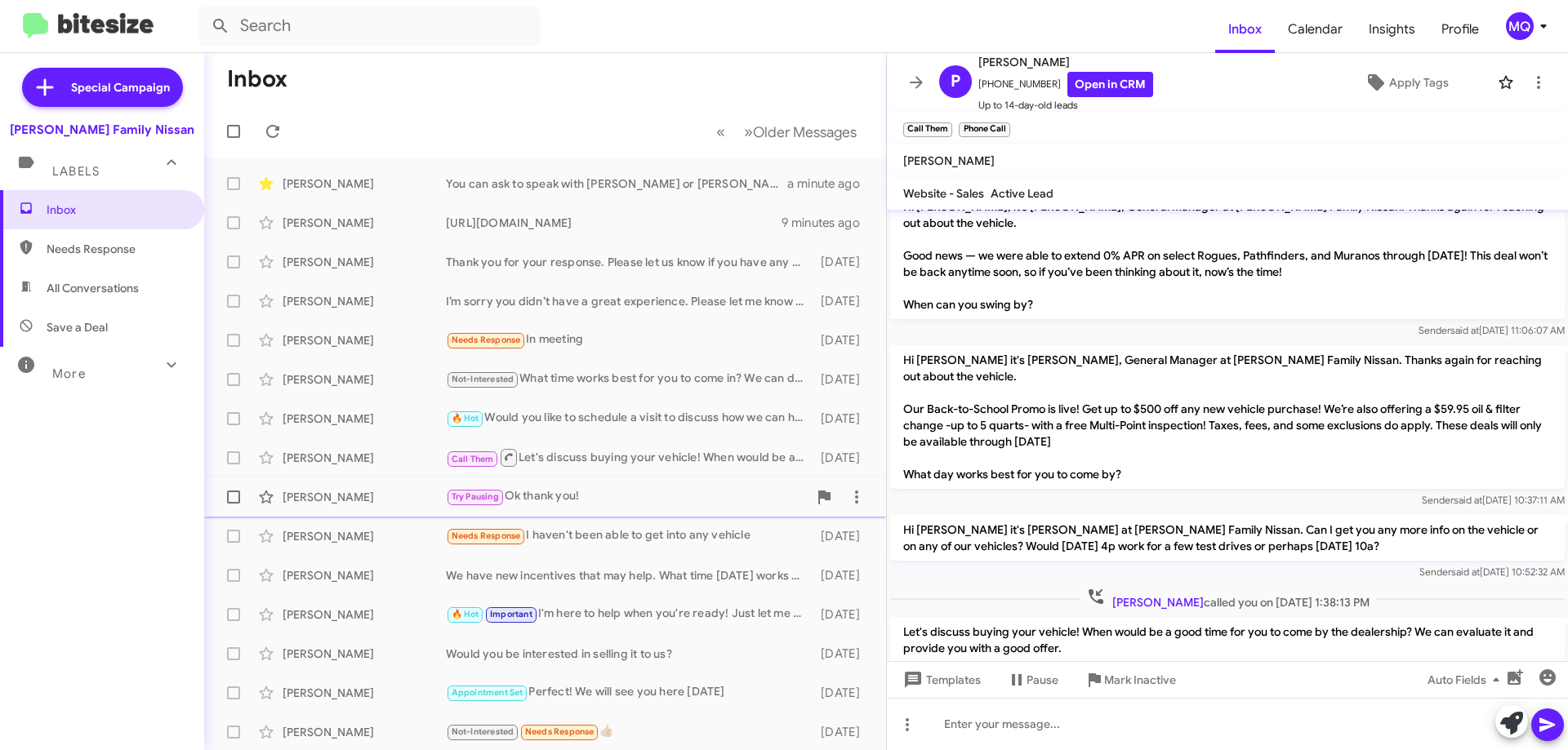
click at [624, 506] on div "Try Pausing Ok thank you!" at bounding box center [627, 497] width 362 height 19
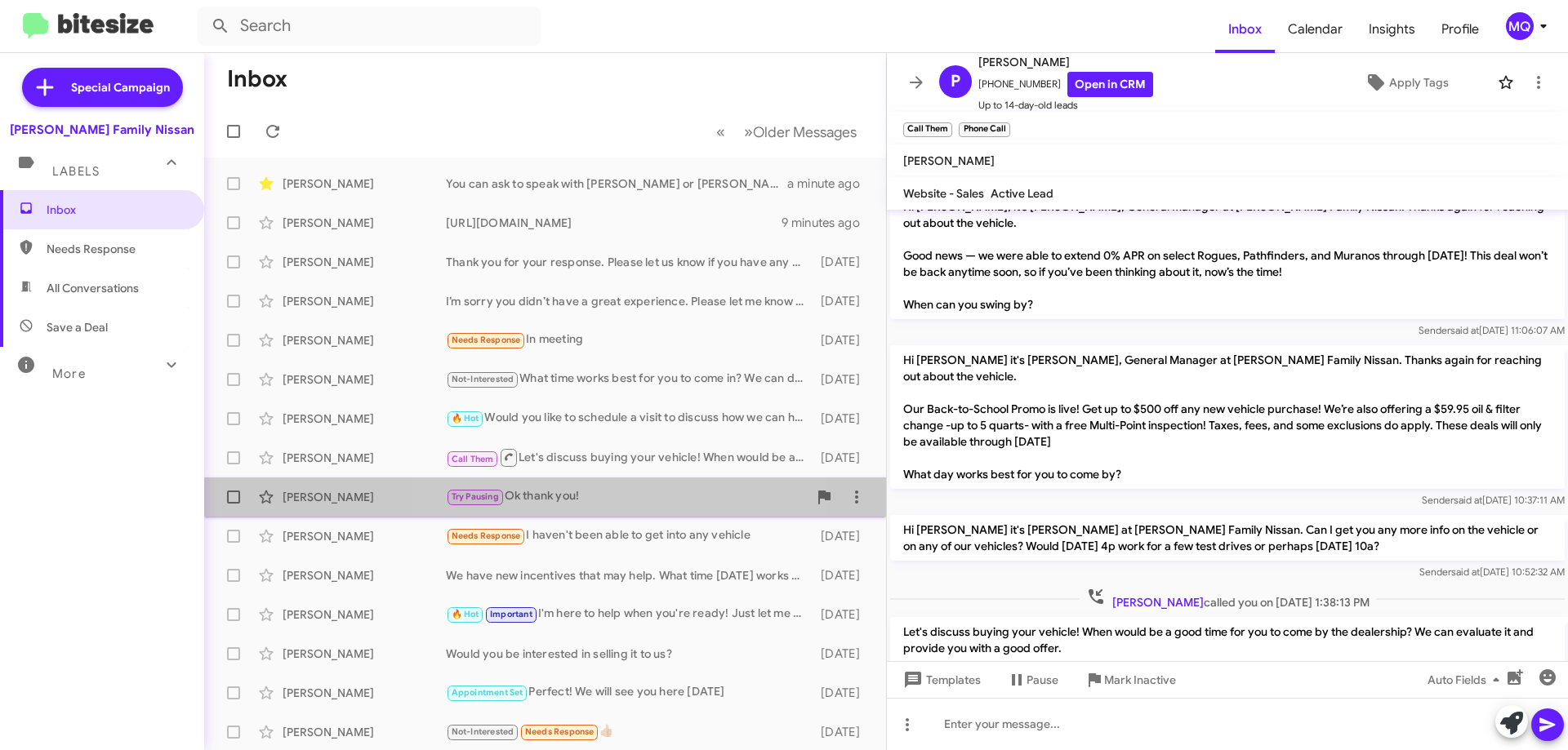
click at [624, 506] on div "Try Pausing Ok thank you!" at bounding box center [627, 497] width 362 height 19
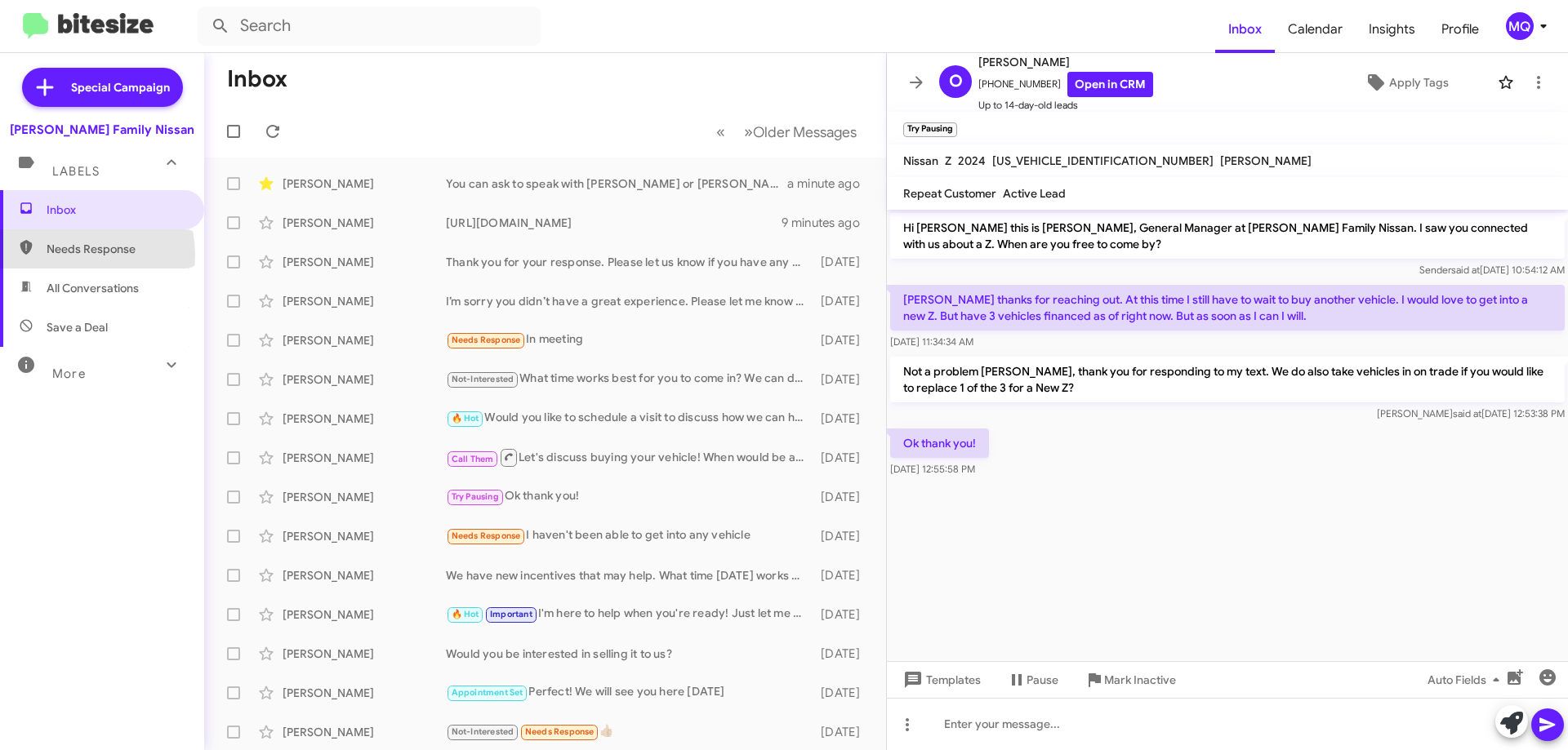
click at [86, 255] on span "Needs Response" at bounding box center [116, 249] width 139 height 16
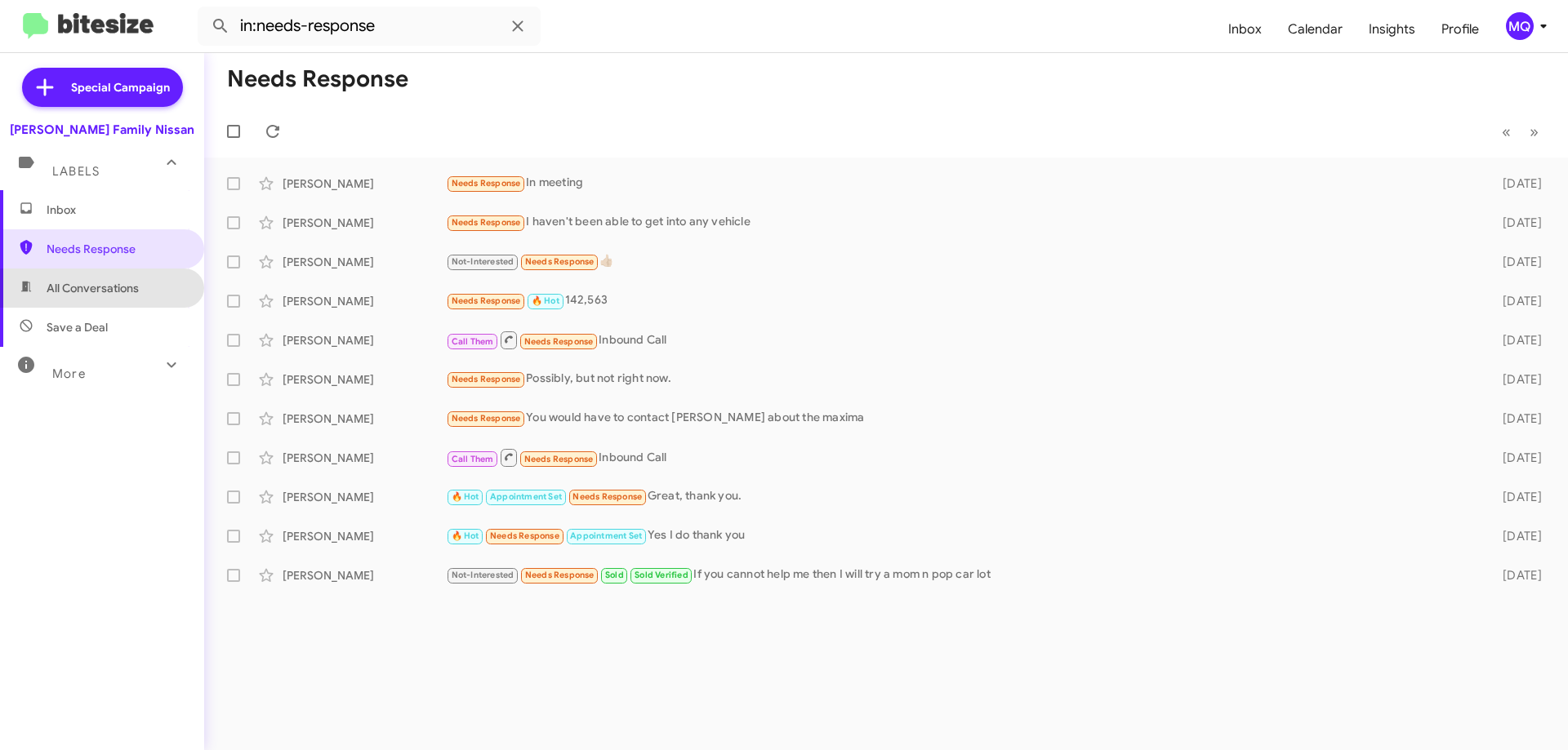
click at [111, 296] on span "All Conversations" at bounding box center [102, 288] width 204 height 39
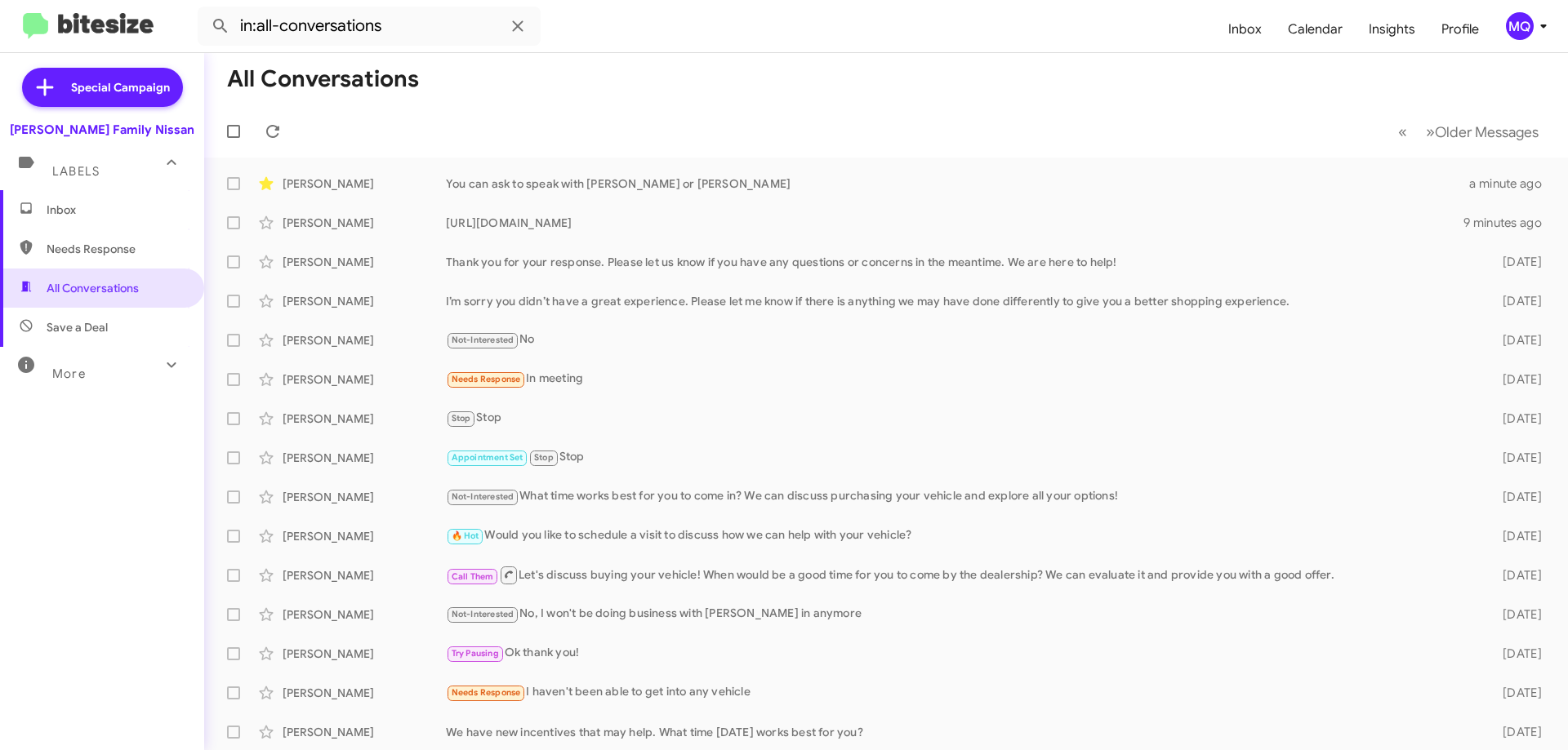
click at [131, 317] on span "Save a Deal" at bounding box center [102, 327] width 204 height 39
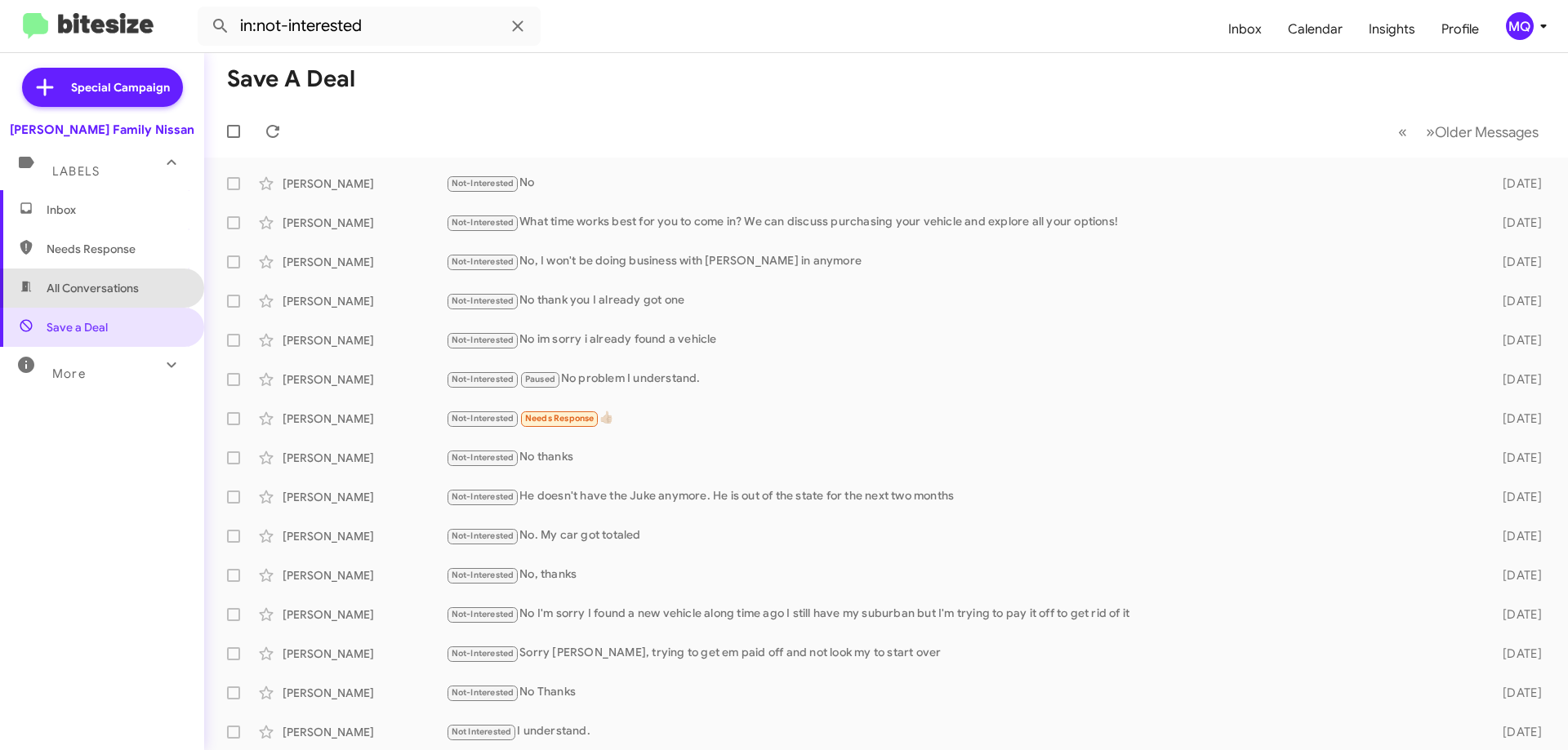
click at [138, 298] on span "All Conversations" at bounding box center [102, 288] width 204 height 39
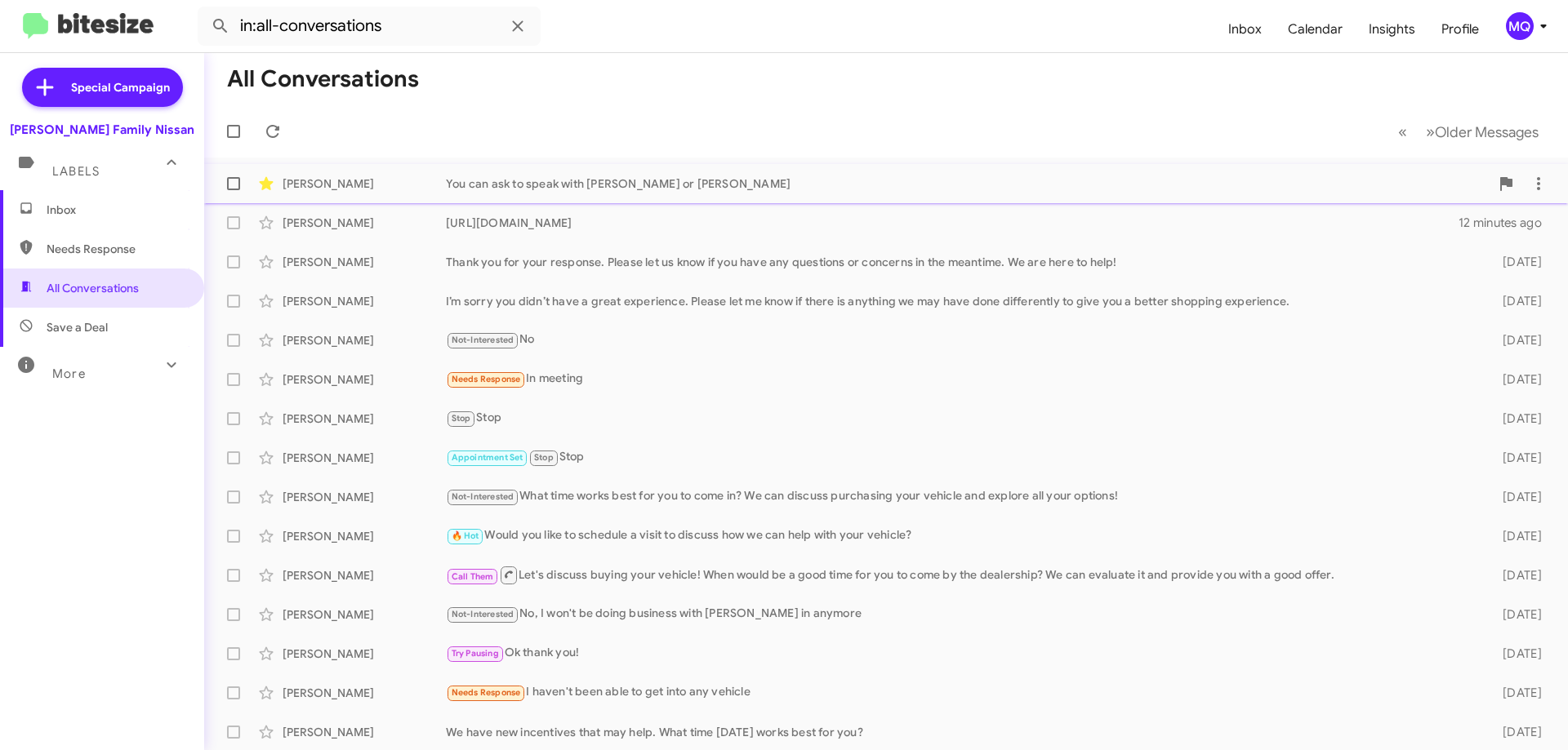
click at [615, 185] on div "You can ask to speak with [PERSON_NAME] or [PERSON_NAME]" at bounding box center [968, 184] width 1044 height 16
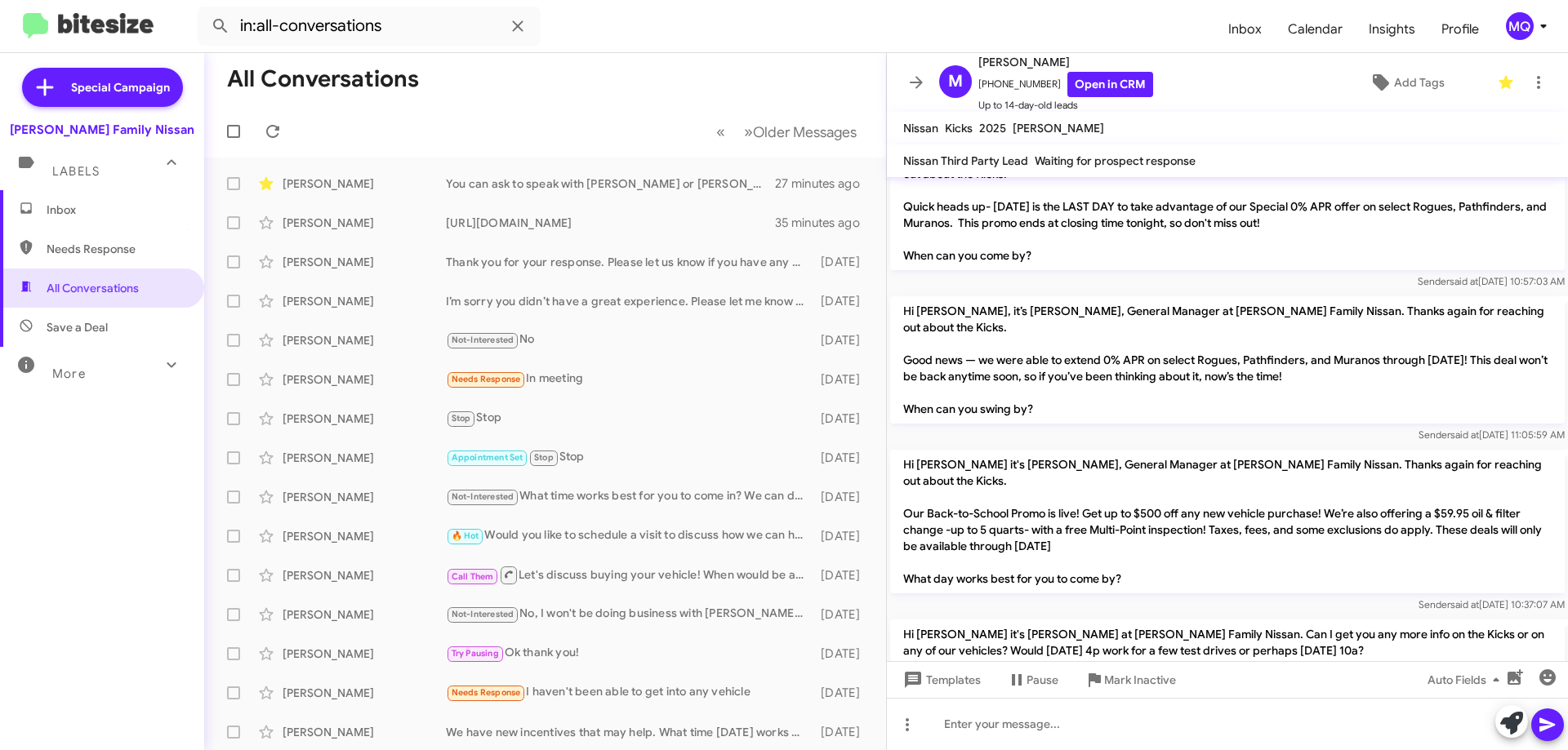
scroll to position [446, 0]
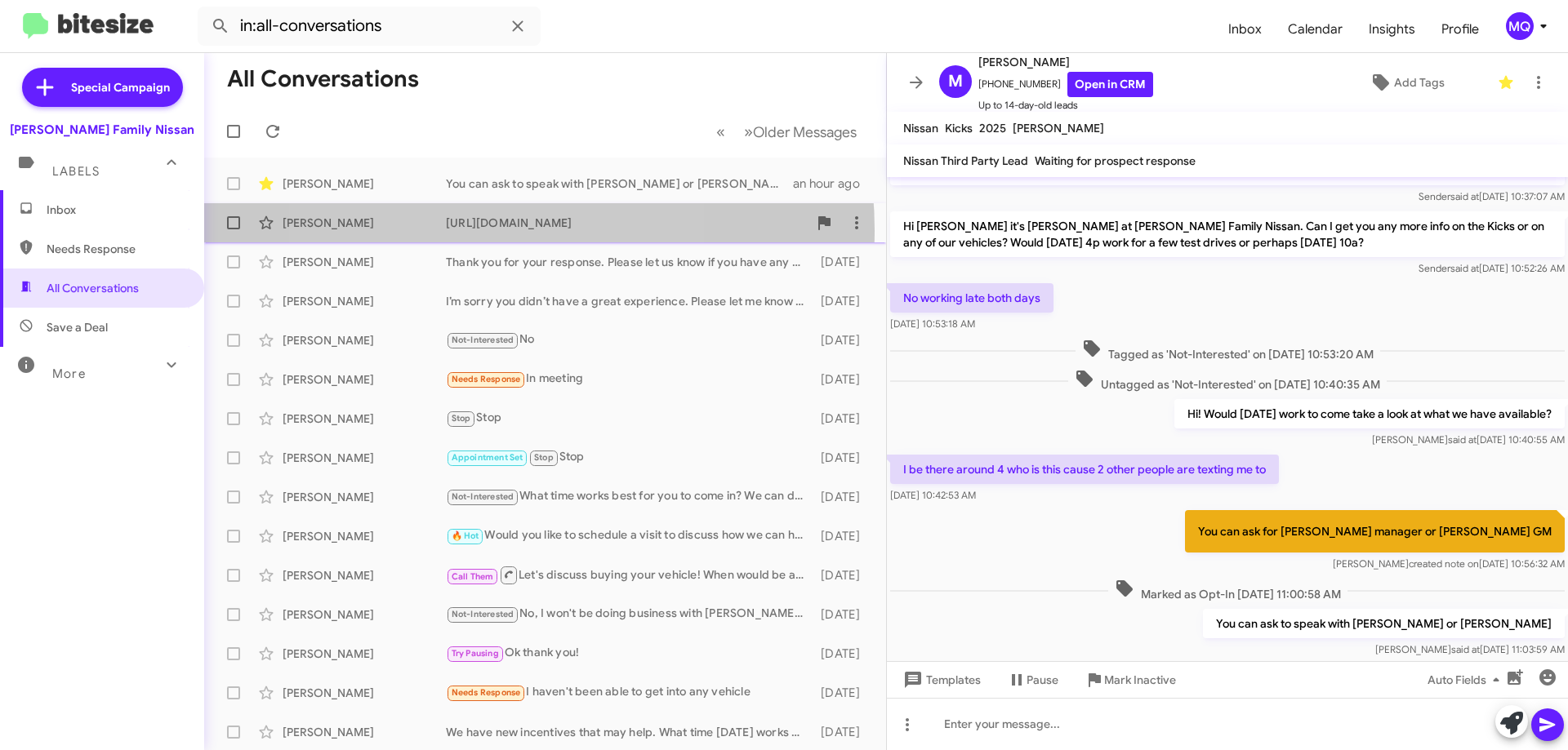
click at [478, 230] on div "[URL][DOMAIN_NAME]" at bounding box center [627, 223] width 362 height 16
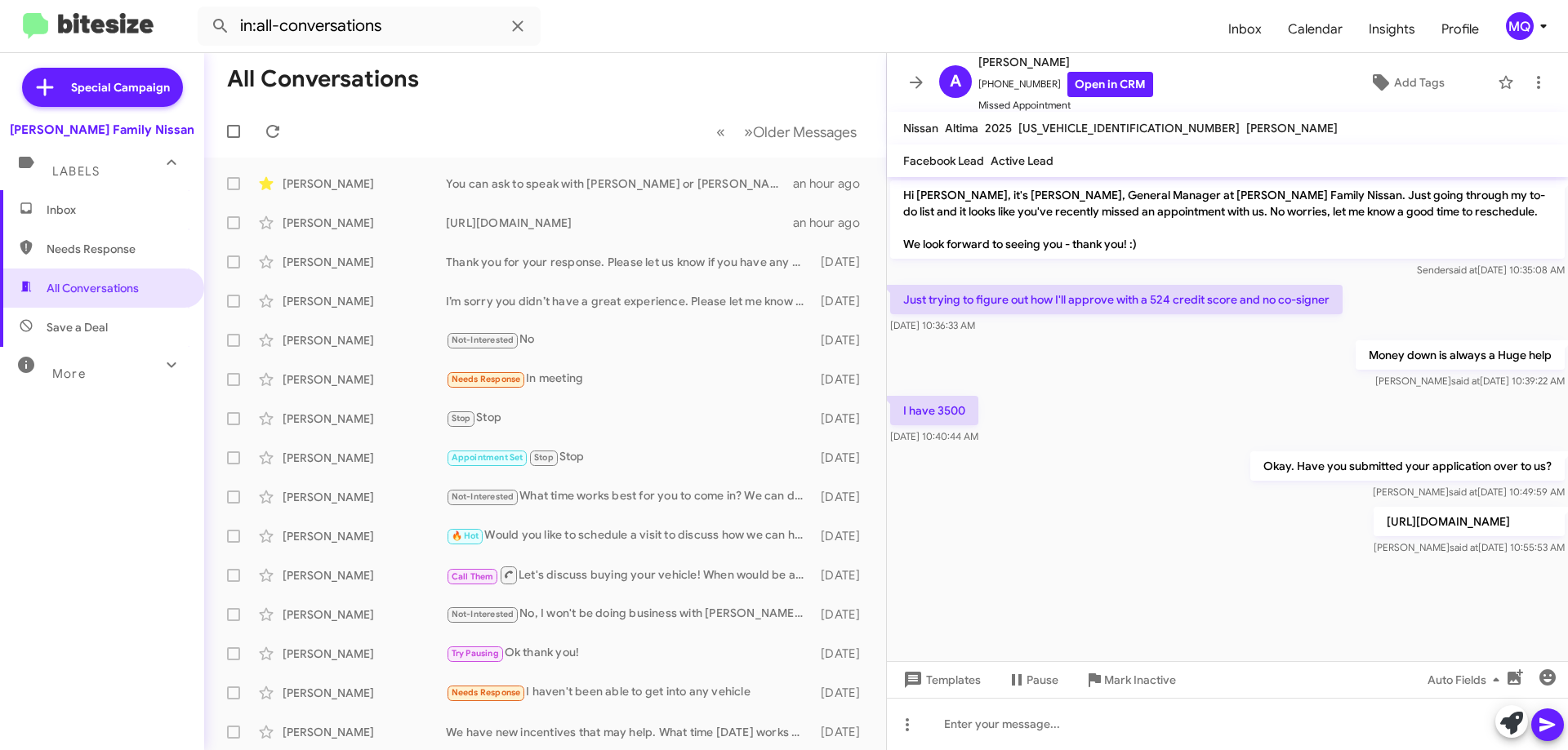
drag, startPoint x: 1147, startPoint y: 296, endPoint x: 1211, endPoint y: 301, distance: 64.2
click at [1211, 301] on p "Just trying to figure out how I'll approve with a 524 credit score and no co-si…" at bounding box center [1116, 300] width 452 height 29
drag, startPoint x: 978, startPoint y: 405, endPoint x: 905, endPoint y: 397, distance: 73.4
click at [905, 397] on p "I have 3500" at bounding box center [934, 410] width 88 height 29
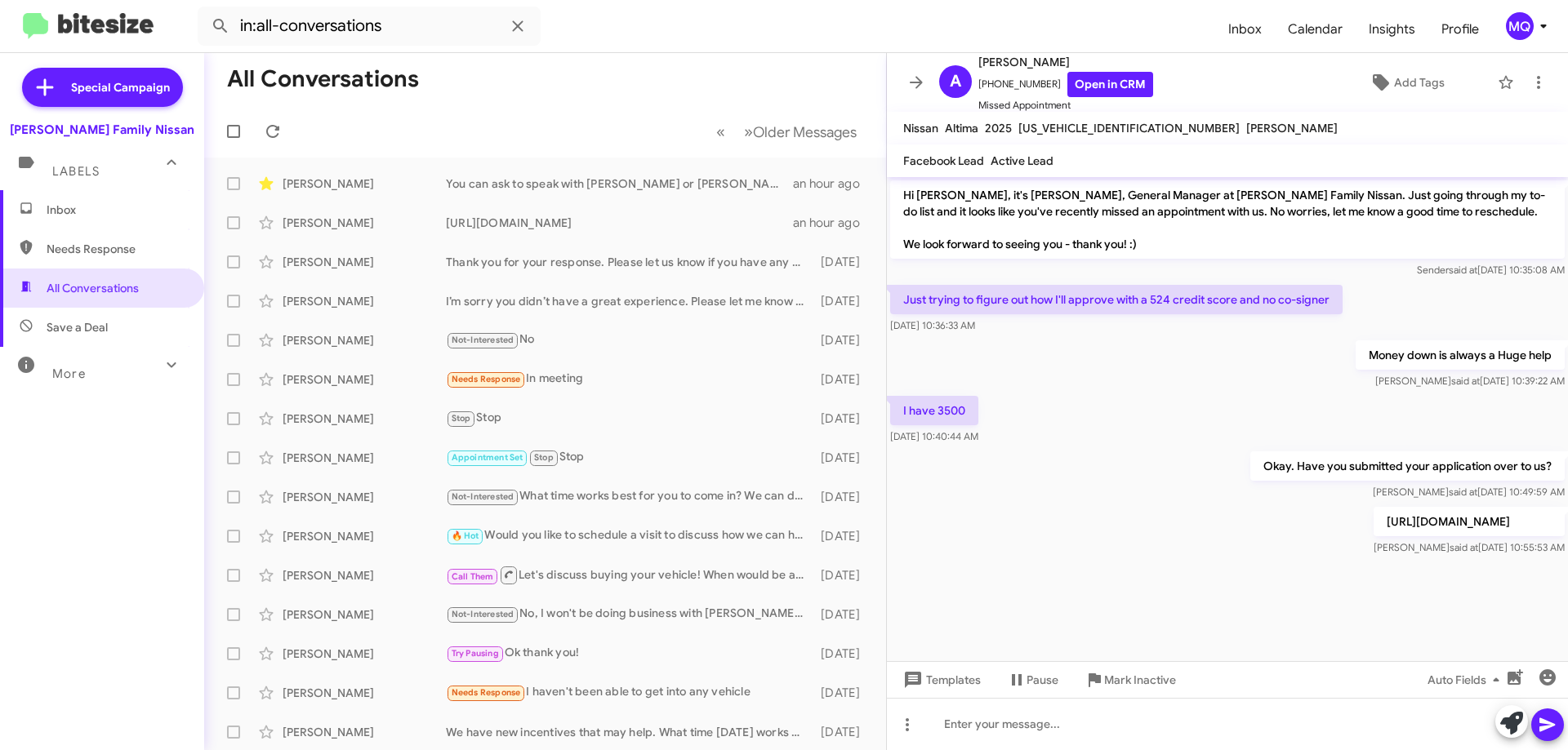
click at [110, 251] on span "Needs Response" at bounding box center [116, 249] width 139 height 16
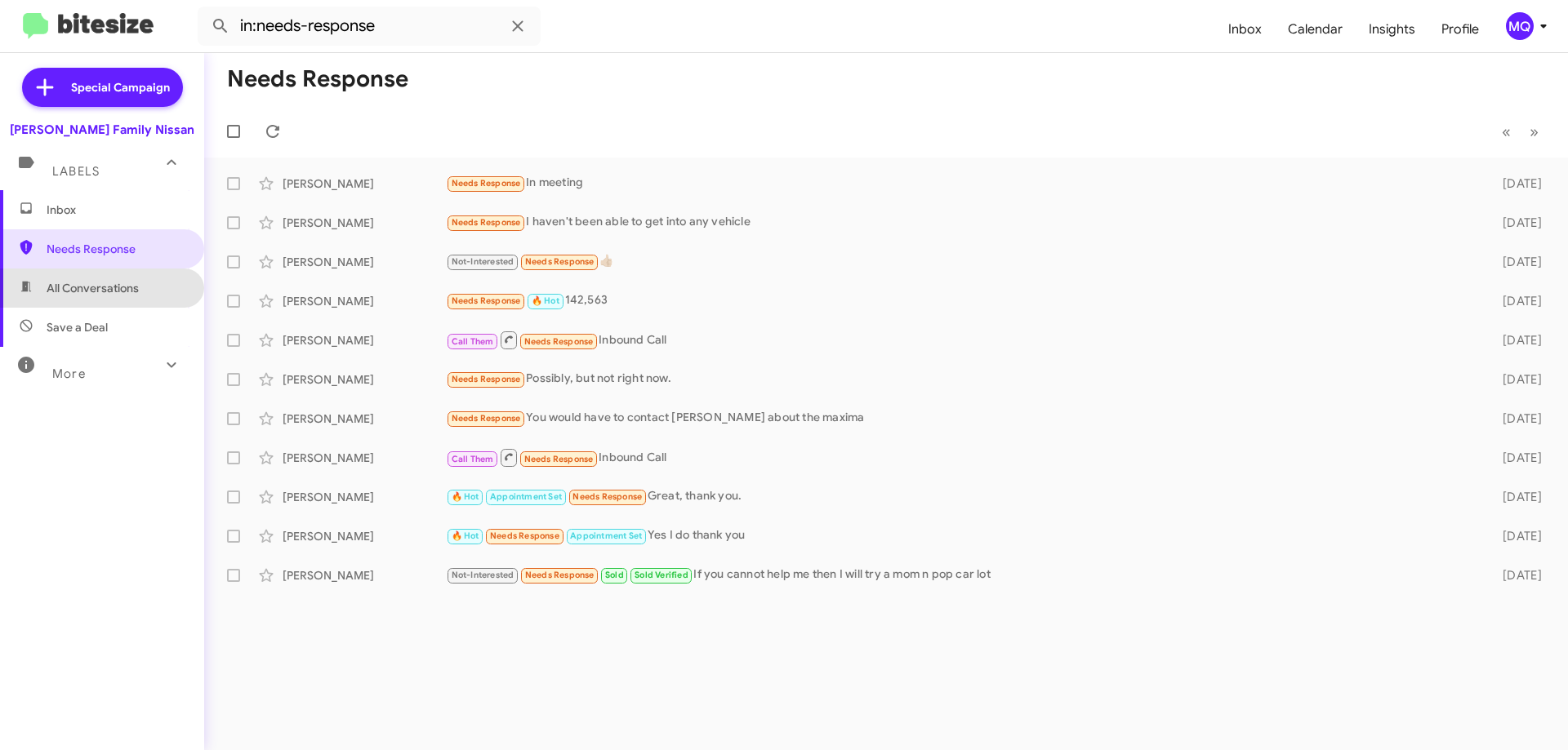
click at [102, 292] on span "All Conversations" at bounding box center [92, 288] width 92 height 16
type input "in:all-conversations"
